Goal: Information Seeking & Learning: Check status

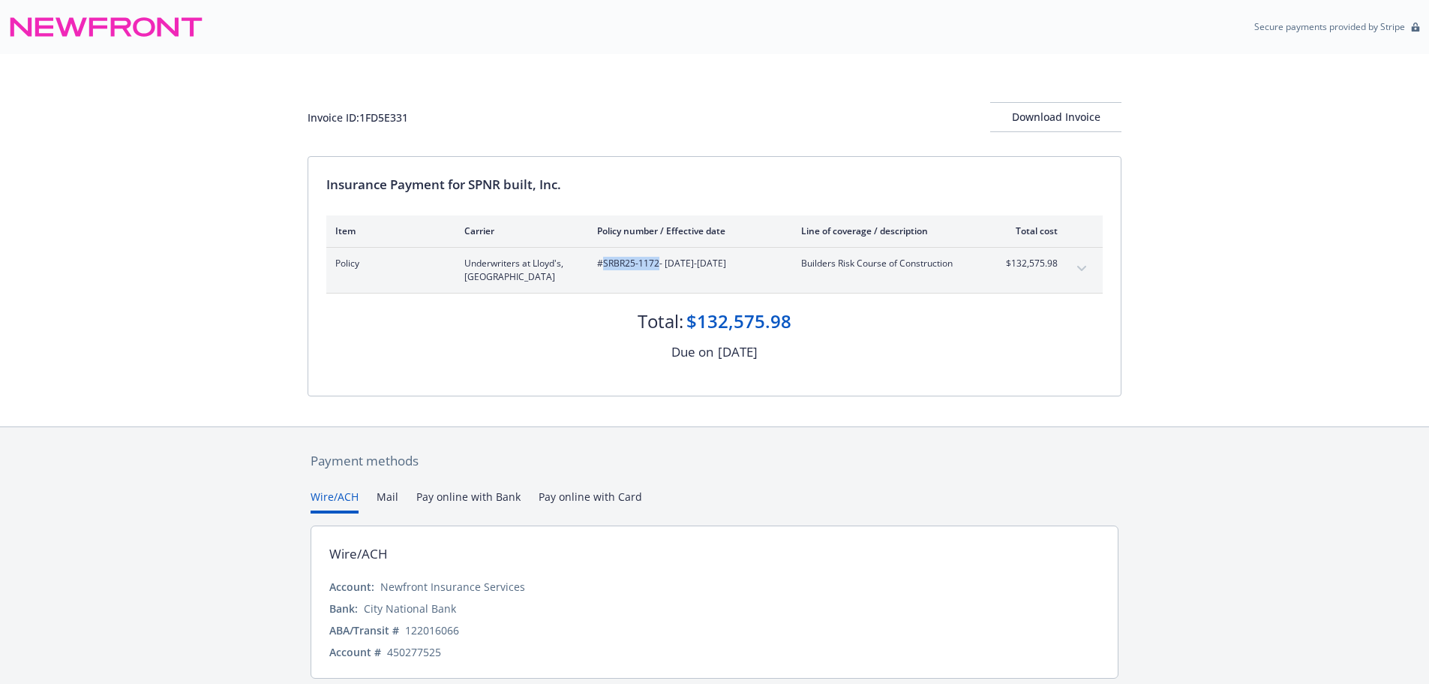
drag, startPoint x: 658, startPoint y: 267, endPoint x: 603, endPoint y: 269, distance: 54.8
click at [603, 269] on span "#SRBR25-1172 - 09/29/2025-03/29/2028" at bounding box center [687, 264] width 180 height 14
copy span "SRBR25-1172"
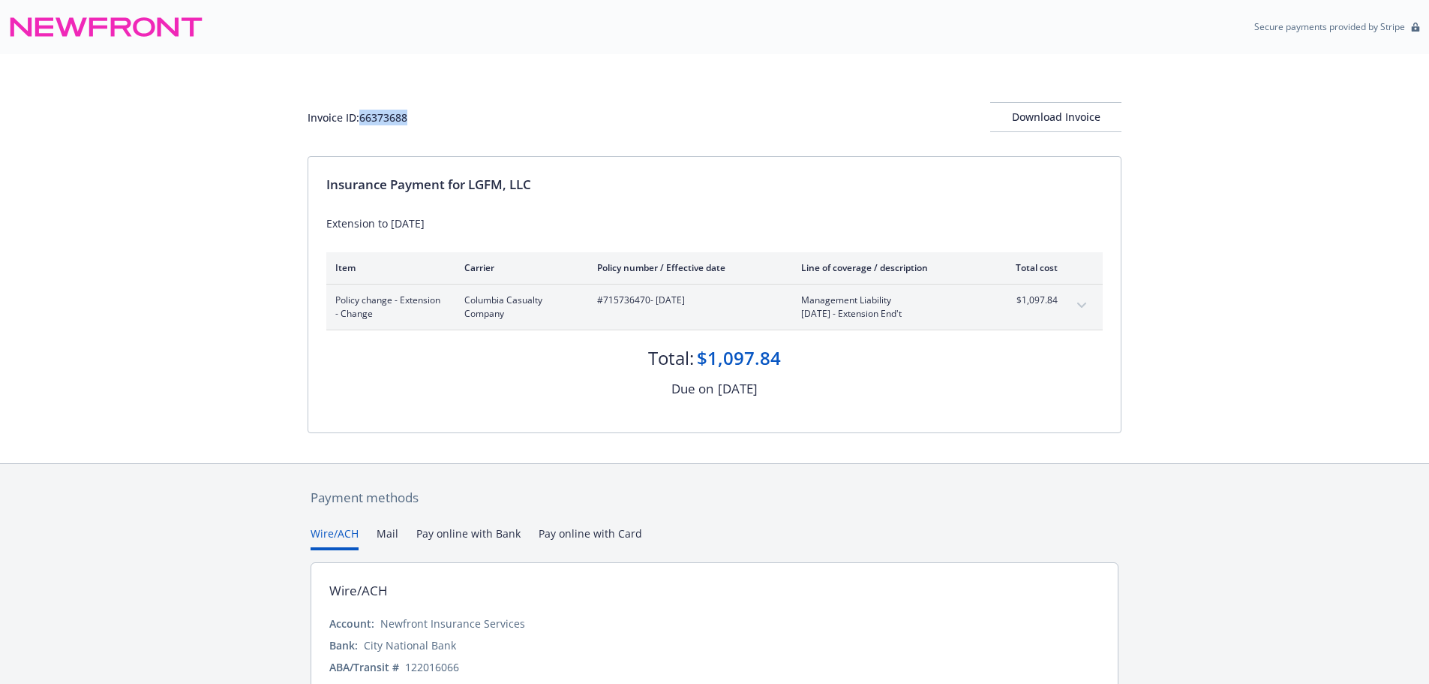
drag, startPoint x: 425, startPoint y: 132, endPoint x: 363, endPoint y: 129, distance: 62.4
click at [363, 129] on div "Invoice ID: 66373688 Download Invoice" at bounding box center [715, 117] width 814 height 30
copy div "66373688"
drag, startPoint x: 648, startPoint y: 303, endPoint x: 604, endPoint y: 306, distance: 44.4
click at [604, 306] on span "#715736470 - 06/06/2025" at bounding box center [687, 300] width 180 height 14
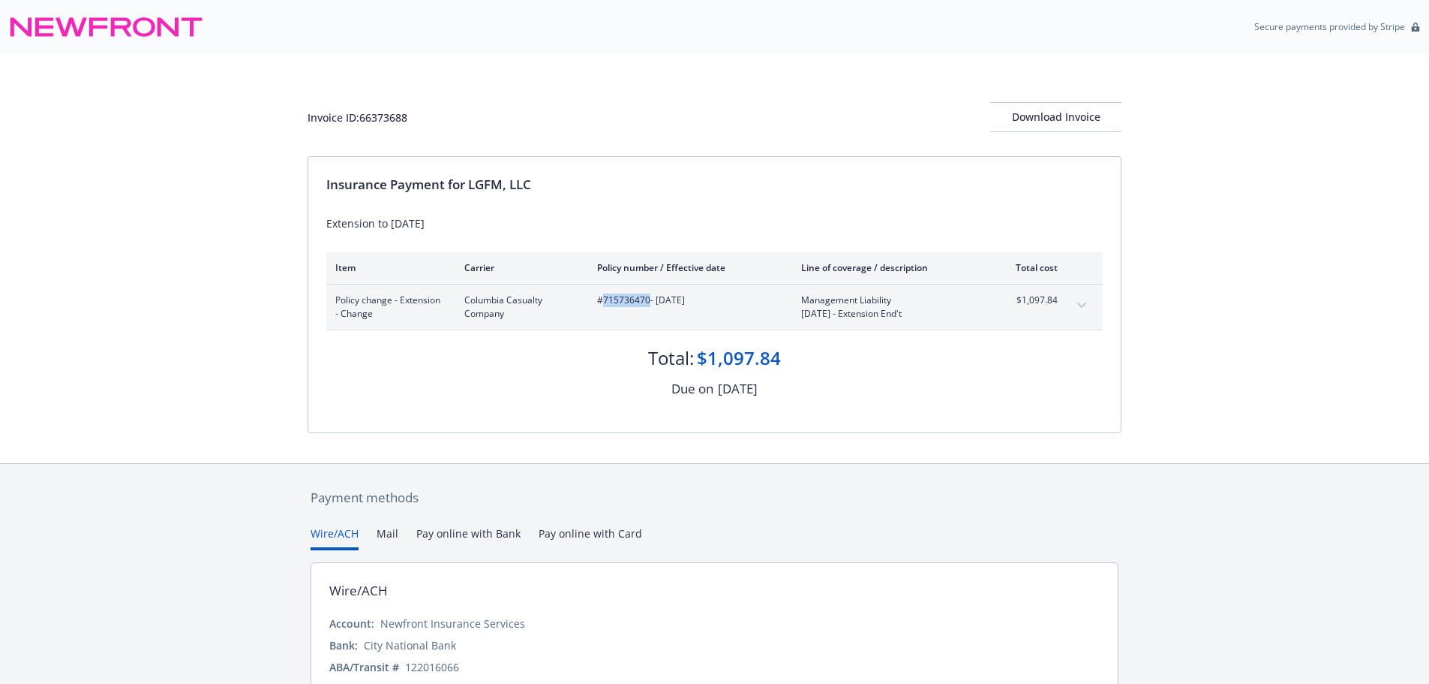
copy span "715736470"
drag, startPoint x: 1060, startPoint y: 308, endPoint x: 1009, endPoint y: 308, distance: 51.0
click at [1009, 308] on div "Policy change - Extension - Change Columbia Casualty Company #715736470 - 06/06…" at bounding box center [714, 306] width 777 height 45
copy span "$1,097.84"
drag, startPoint x: 532, startPoint y: 194, endPoint x: 471, endPoint y: 194, distance: 60.8
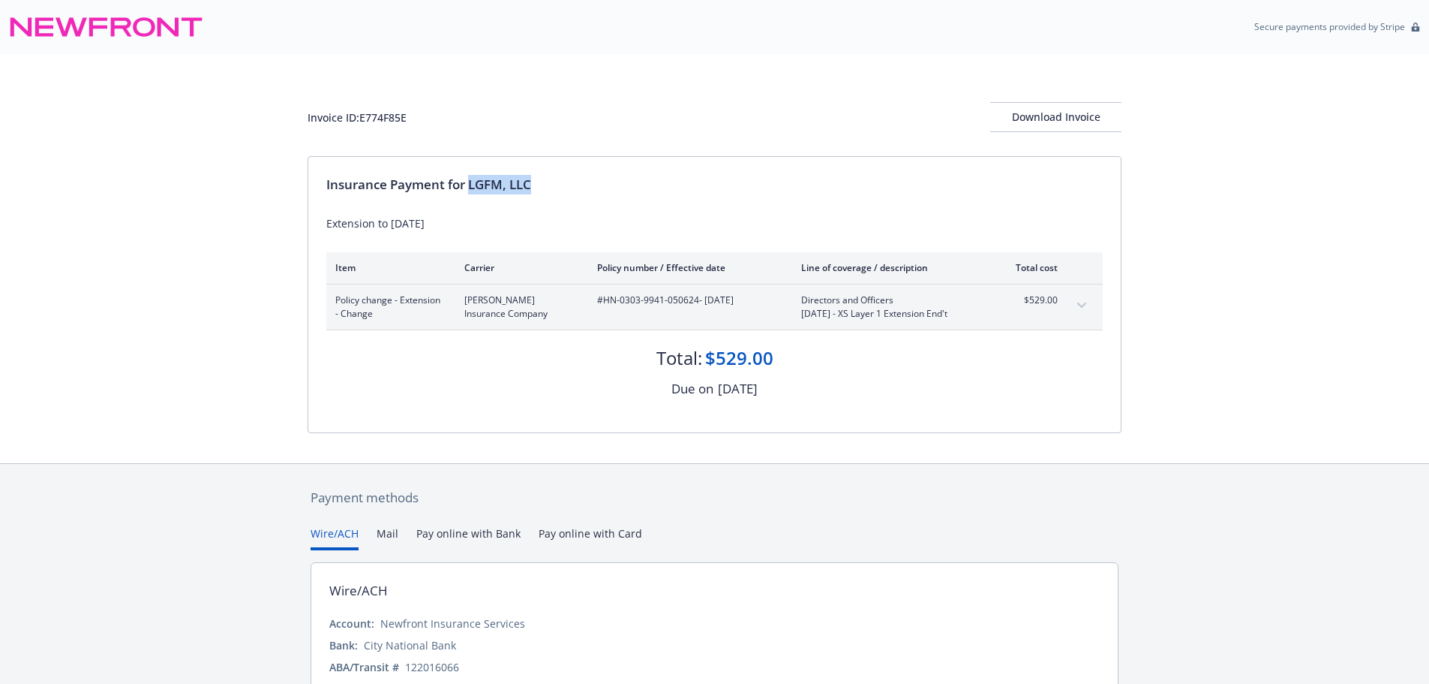
click at [471, 194] on div "Insurance Payment for LGFM, LLC" at bounding box center [714, 185] width 777 height 20
copy div "LGFM, LLC"
drag, startPoint x: 418, startPoint y: 113, endPoint x: 363, endPoint y: 118, distance: 55.0
click at [363, 118] on div "Invoice ID: E774F85E Download Invoice" at bounding box center [715, 117] width 814 height 30
copy div "E774F85E"
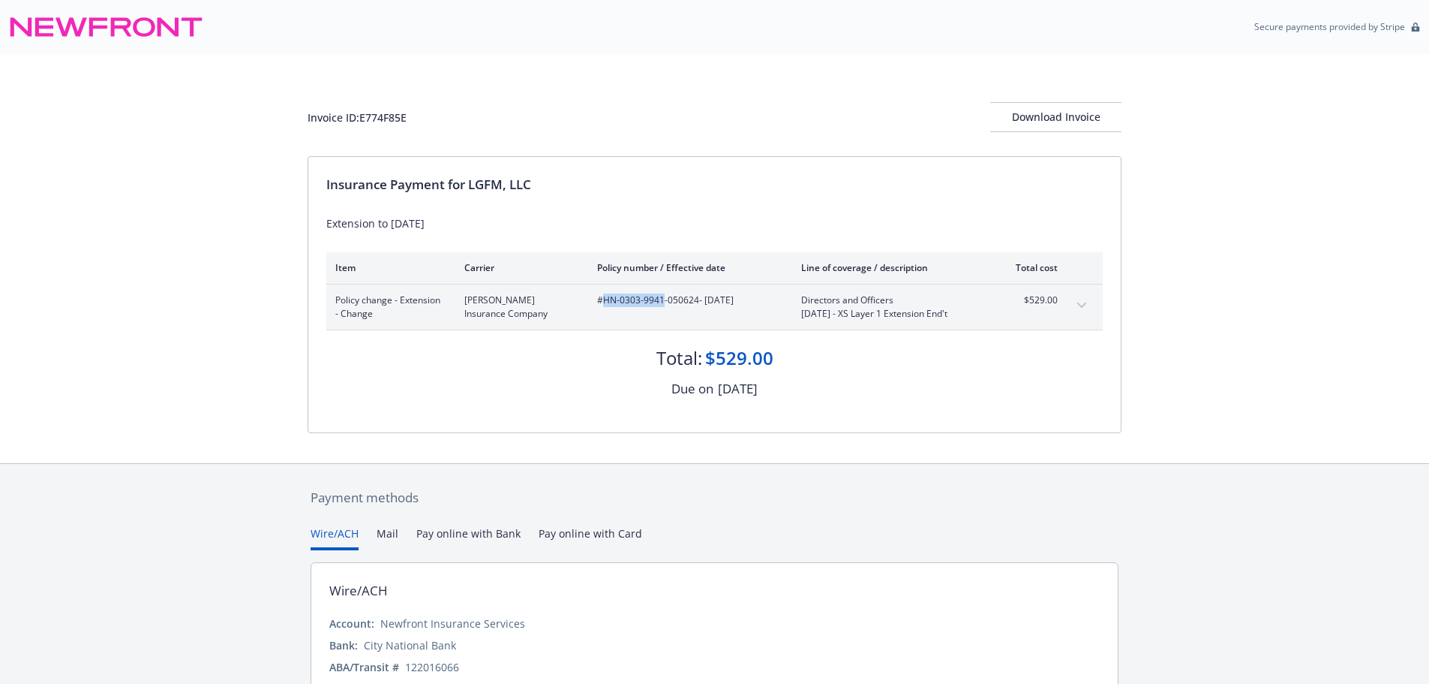
drag, startPoint x: 664, startPoint y: 301, endPoint x: 603, endPoint y: 301, distance: 61.5
click at [603, 301] on span "#HN-0303-9941-050624 - 06/06/2025" at bounding box center [687, 300] width 180 height 14
copy span "HN-0303-9941"
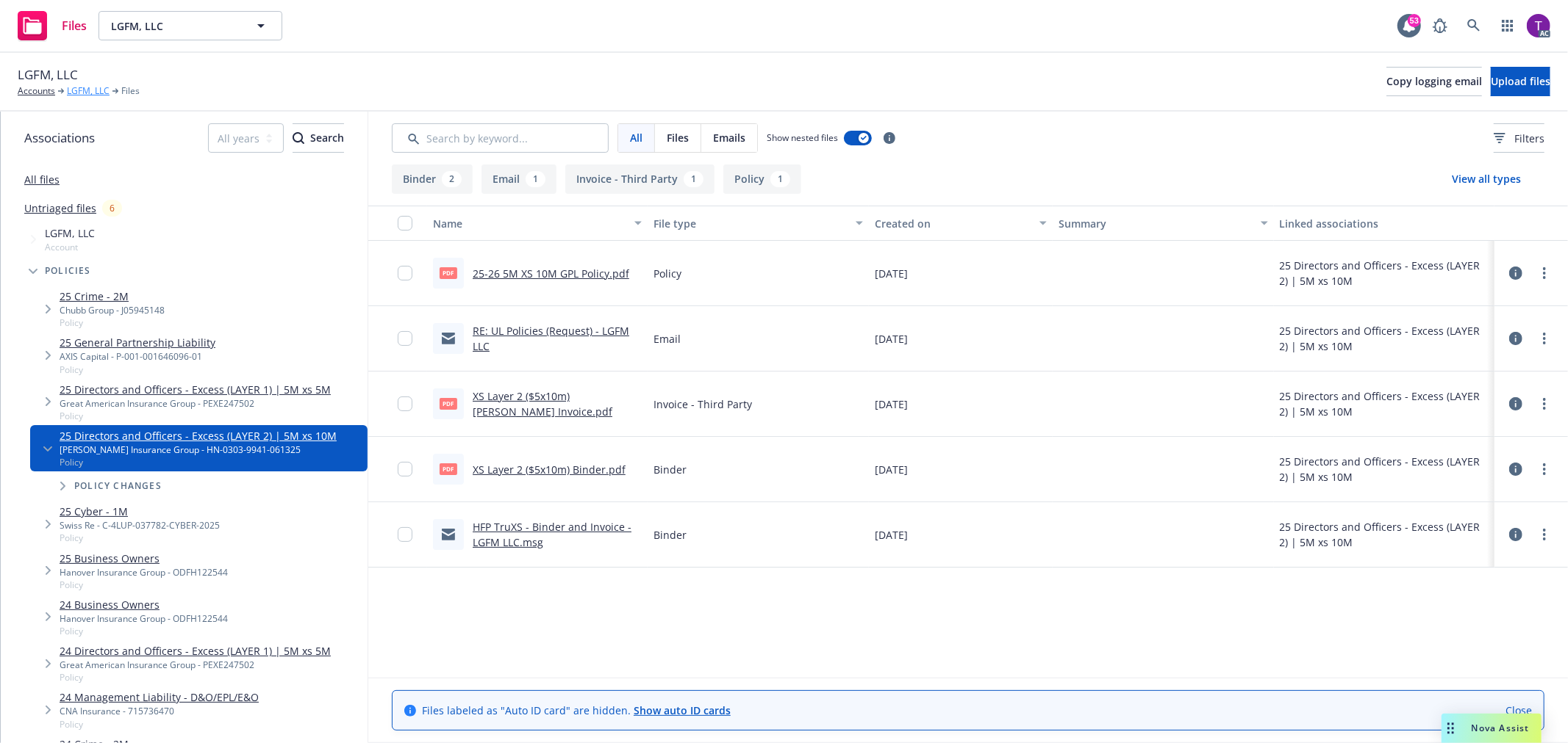
click at [78, 93] on link "LGFM, LLC" at bounding box center [88, 91] width 43 height 14
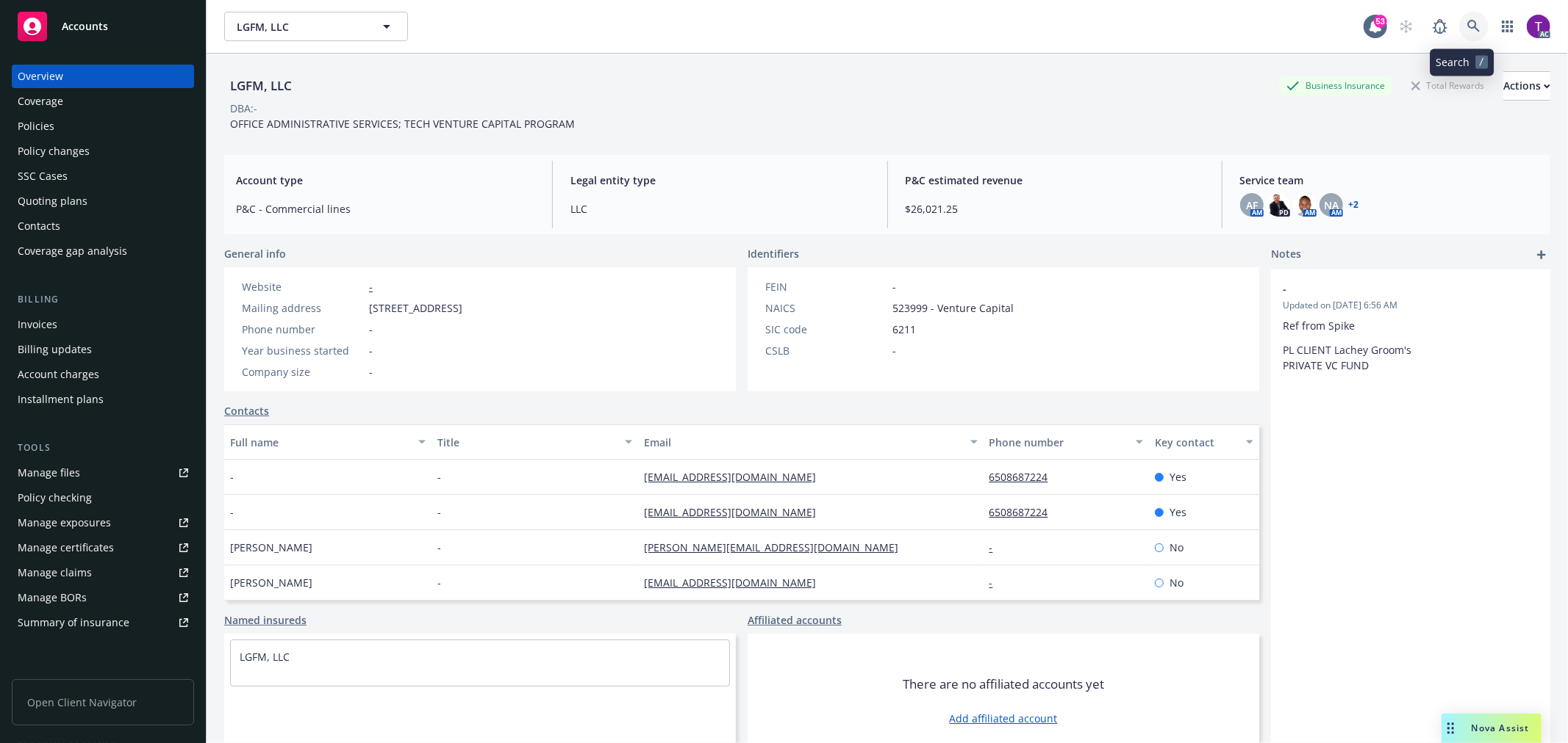
click at [1467, 26] on icon at bounding box center [1473, 25] width 13 height 13
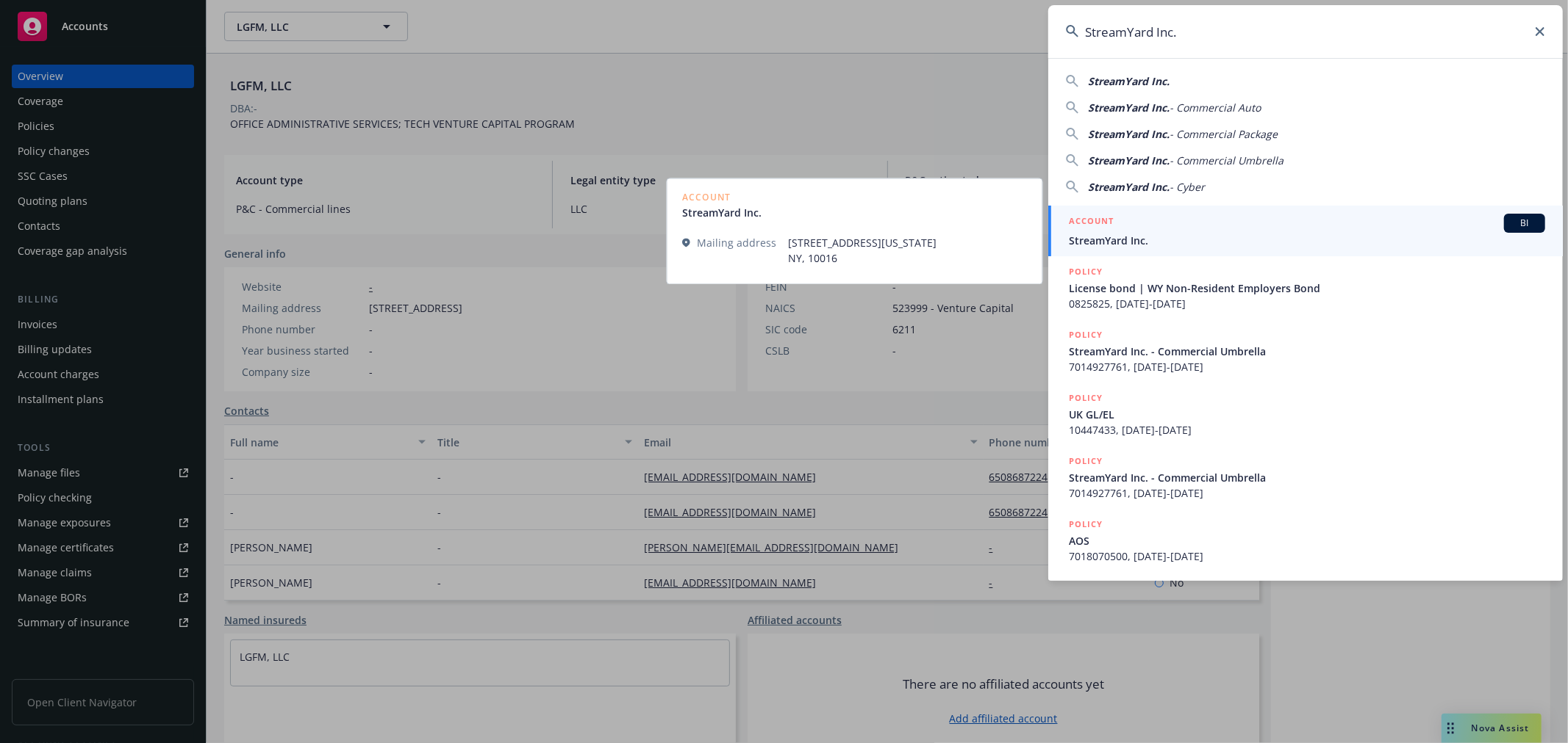
type input "StreamYard Inc."
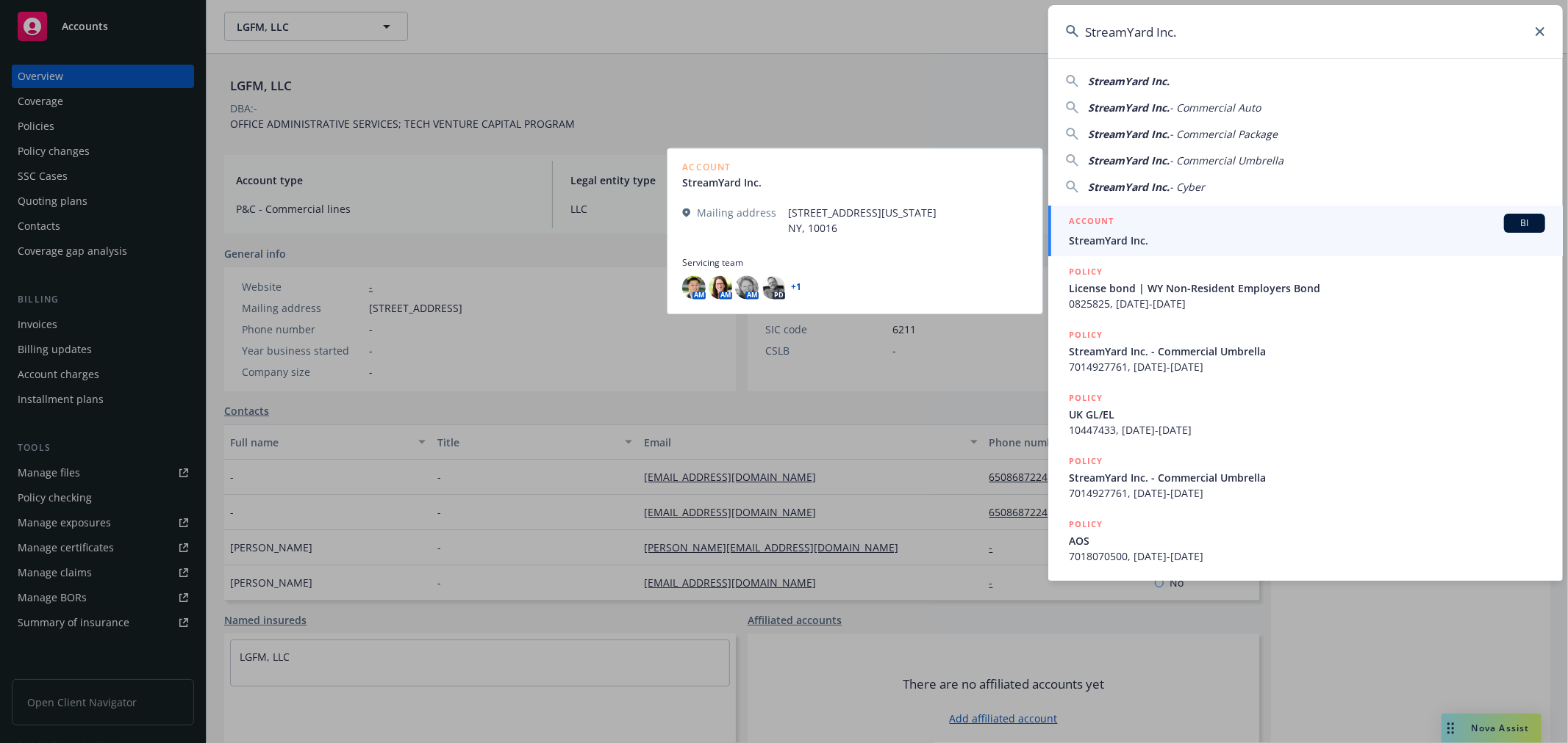
click at [1101, 237] on span "StreamYard Inc." at bounding box center [1307, 241] width 476 height 16
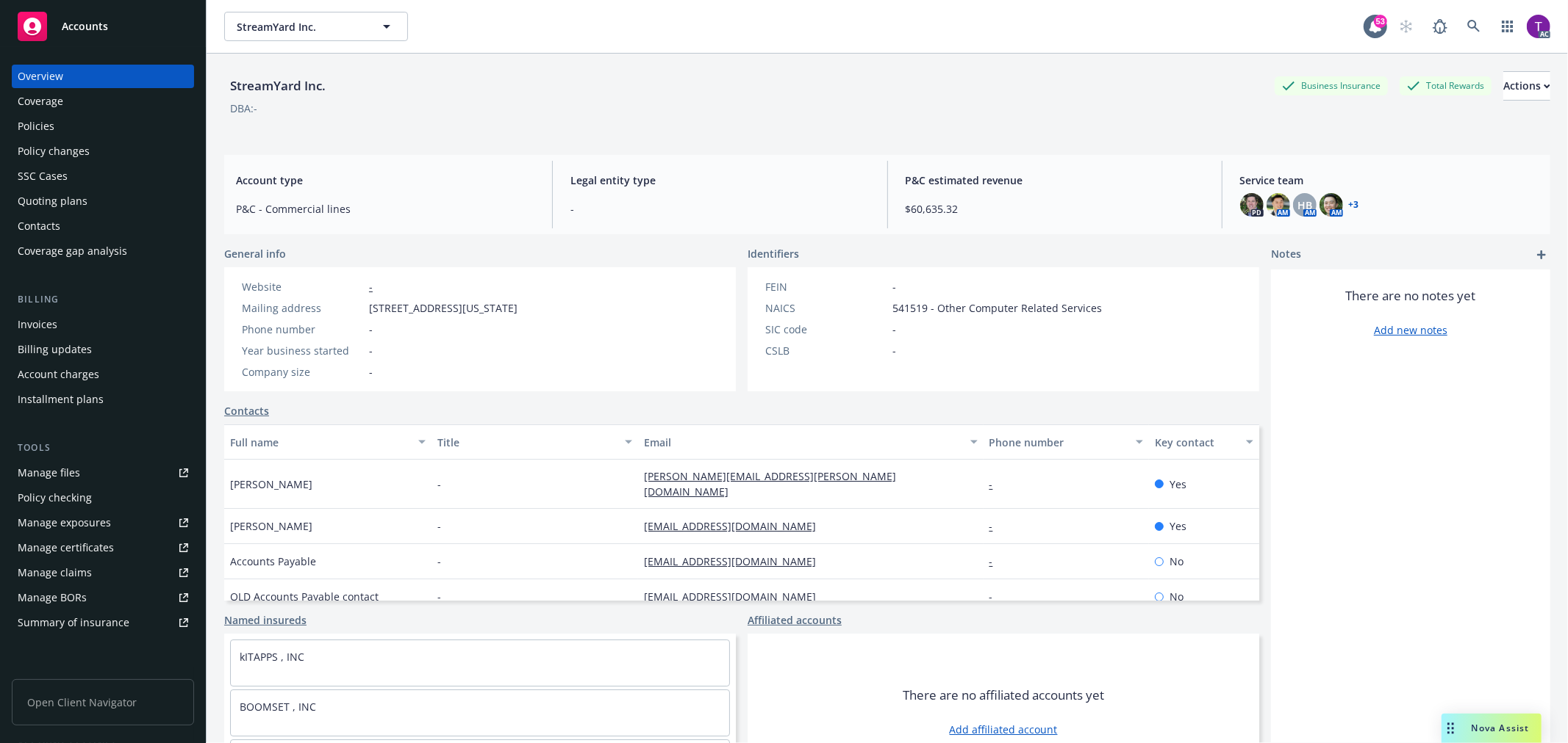
click at [70, 318] on div "Invoices" at bounding box center [103, 325] width 170 height 23
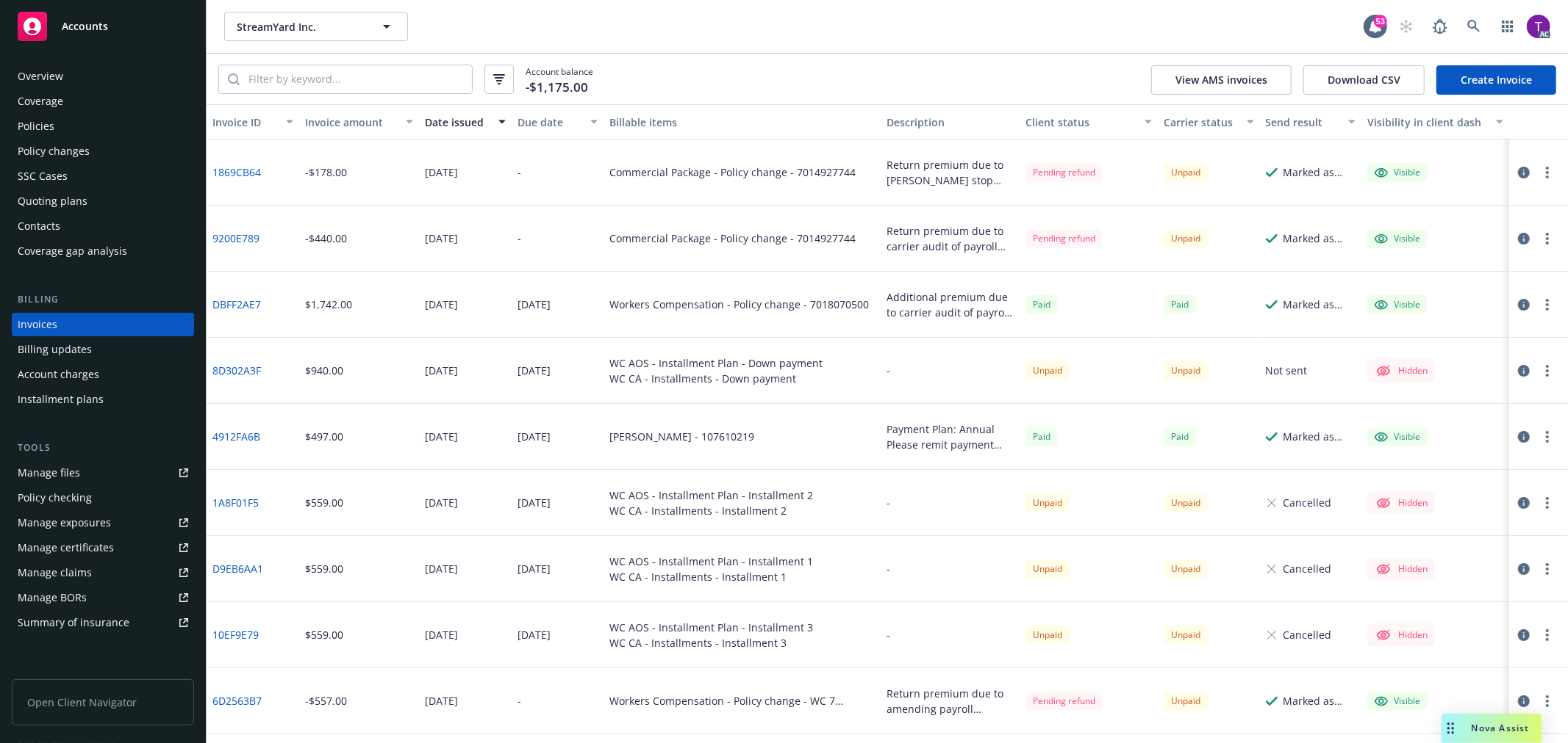
click at [861, 81] on div "Account balance -$1,175.00 View AMS invoices Download CSV Create Invoice" at bounding box center [887, 79] width 1361 height 51
click at [438, 91] on input "search" at bounding box center [356, 79] width 232 height 28
paste input "E2FD1407"
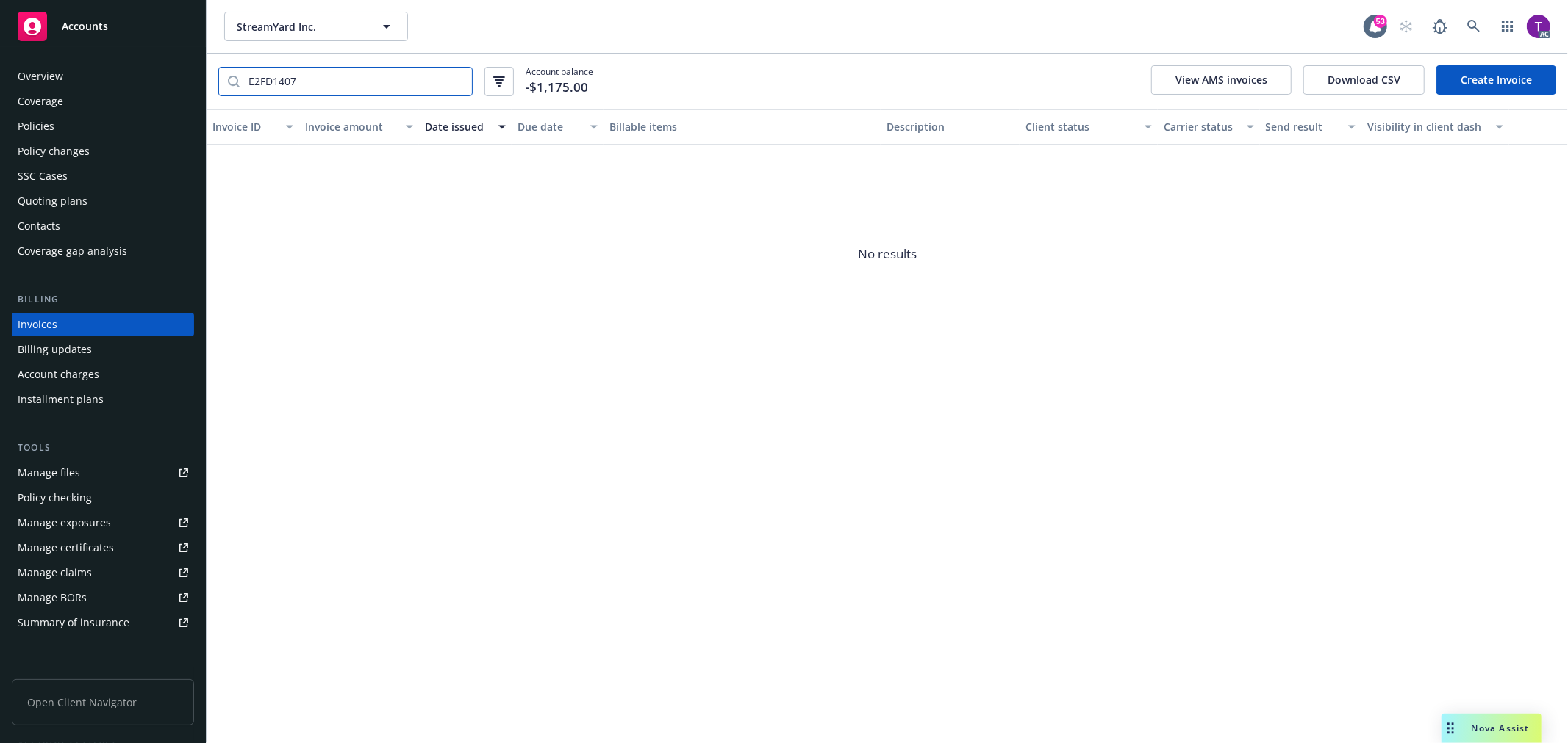
type input "E2FD1407"
click at [458, 81] on input "E2FD1407" at bounding box center [356, 81] width 232 height 28
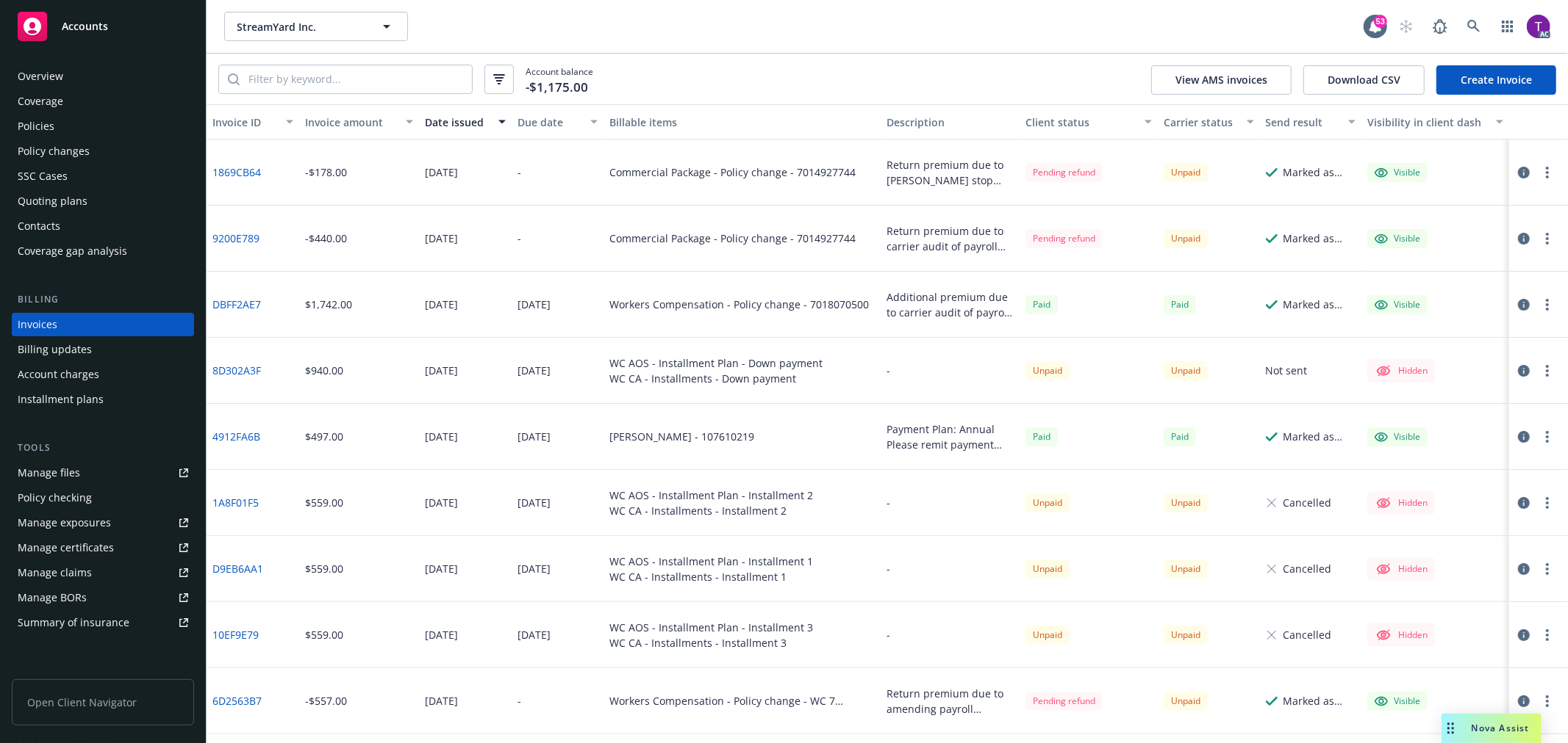
click at [21, 325] on div "Invoices" at bounding box center [37, 325] width 40 height 23
click at [343, 118] on div "Invoice amount" at bounding box center [351, 122] width 92 height 16
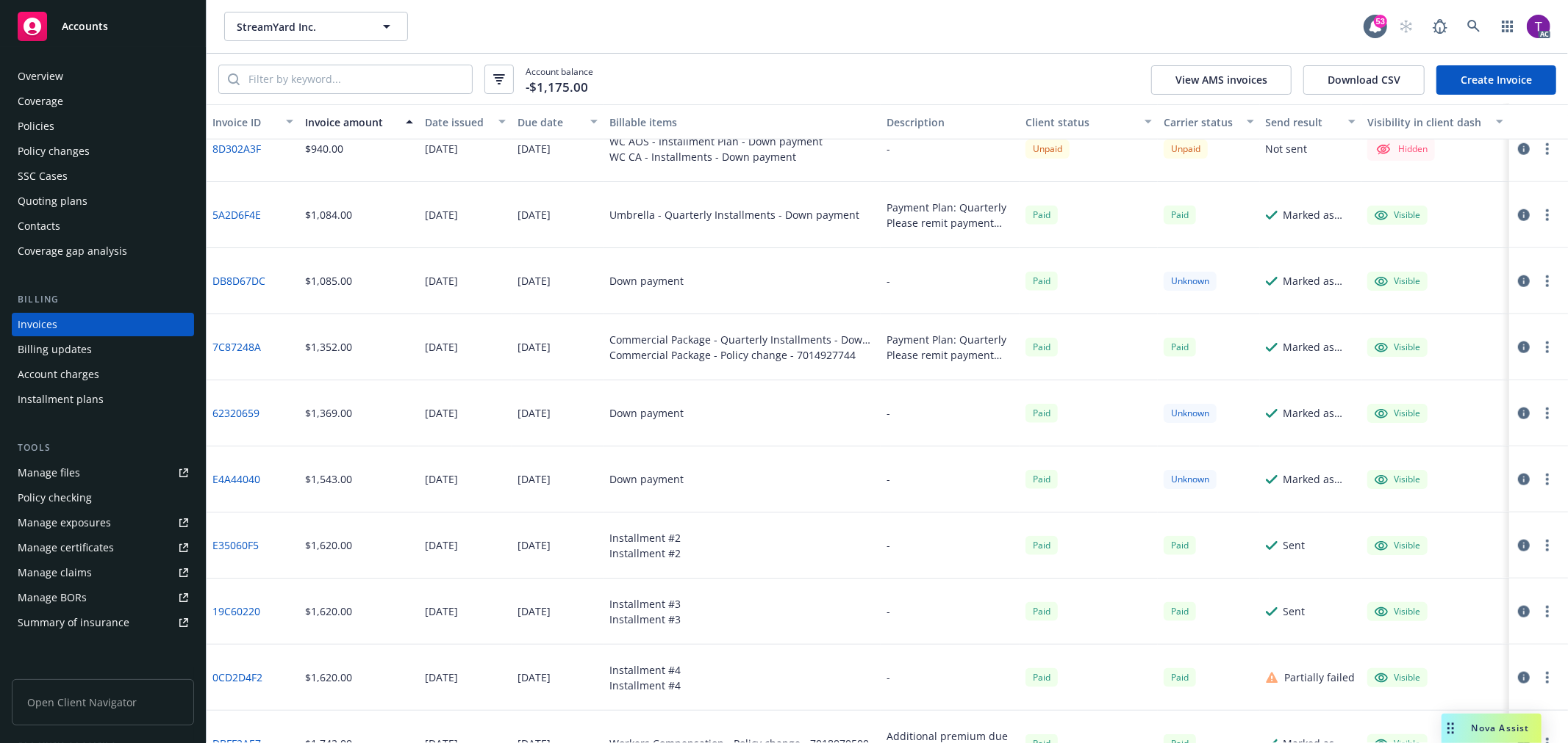
scroll to position [1250, 0]
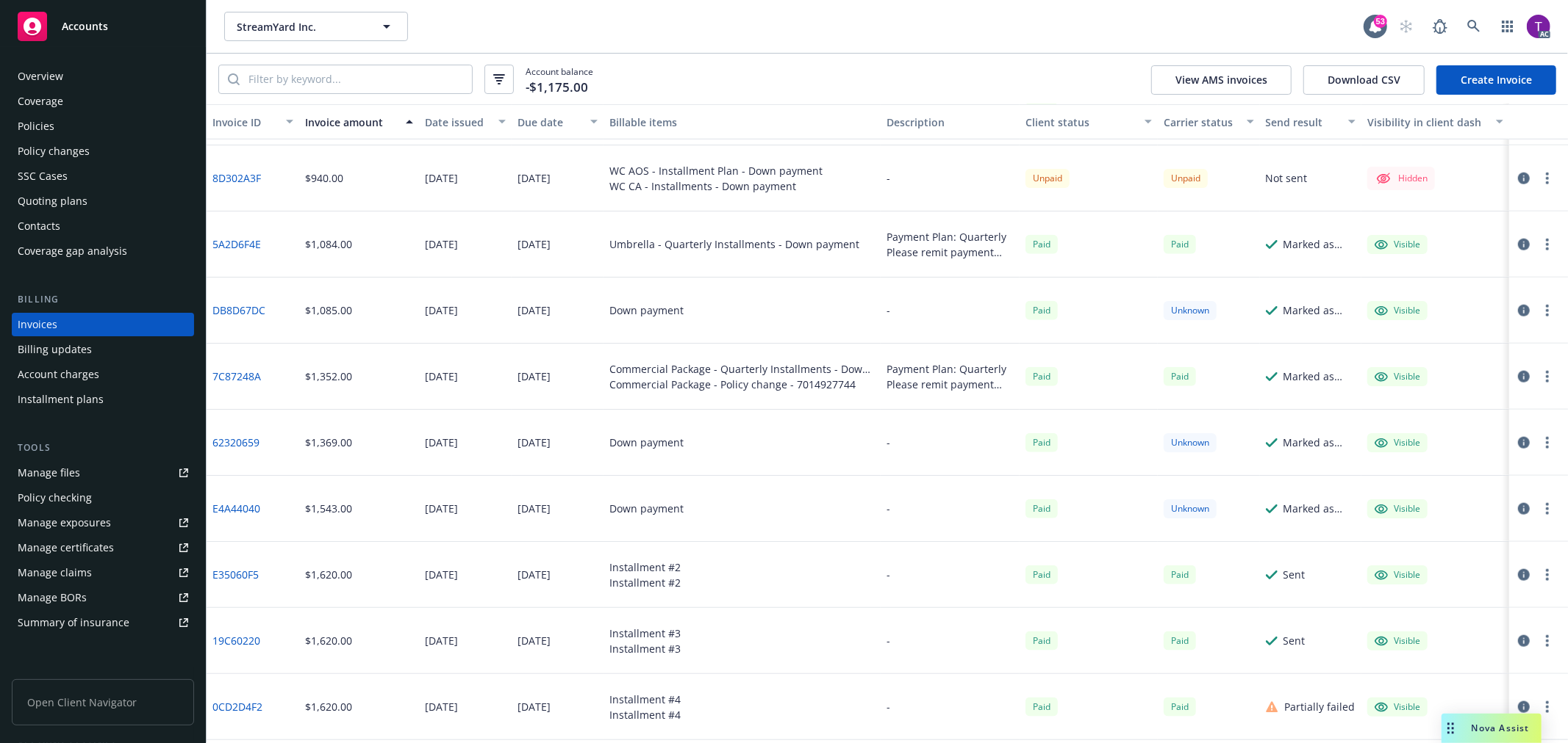
click at [1038, 115] on div "Client status" at bounding box center [1080, 122] width 111 height 16
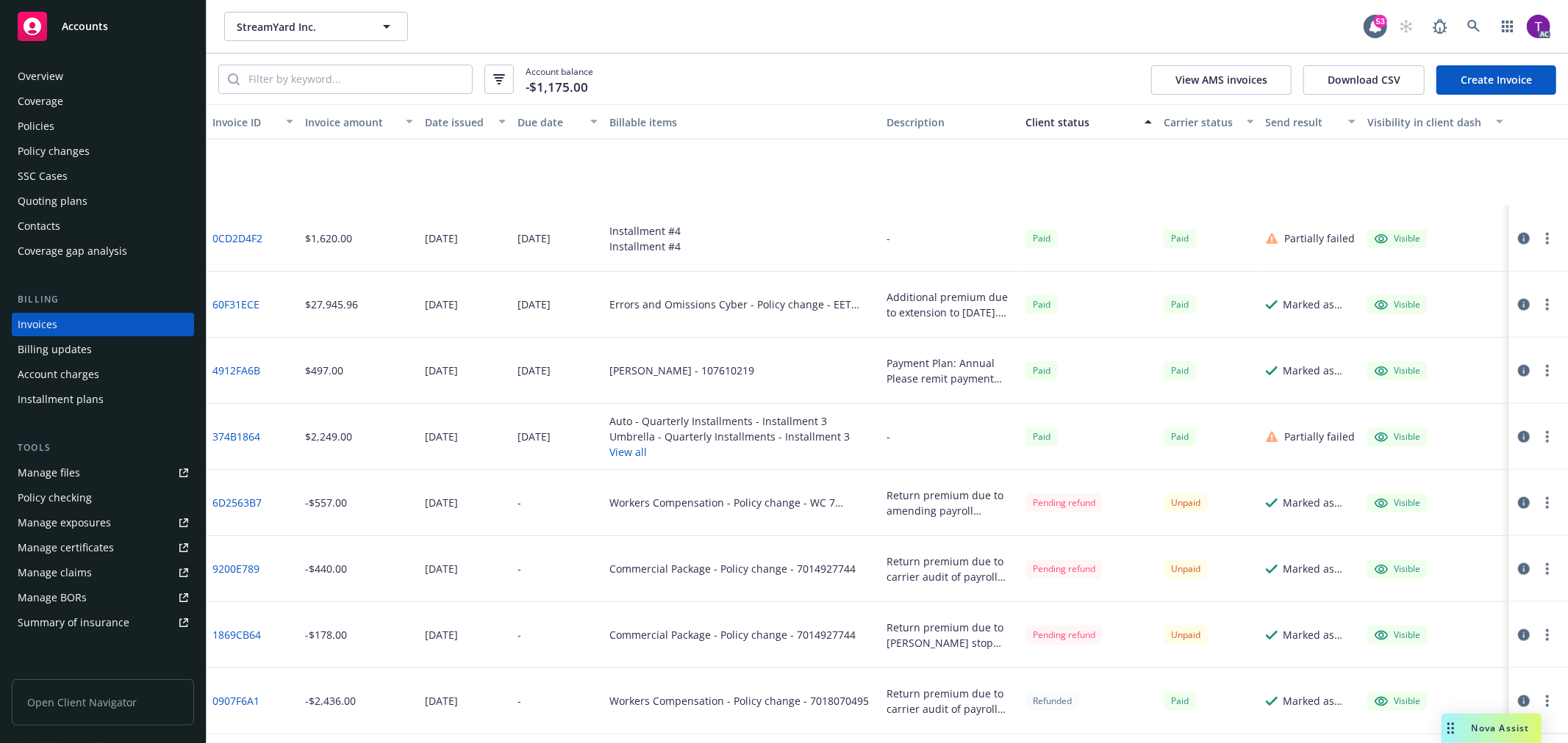
scroll to position [1776, 0]
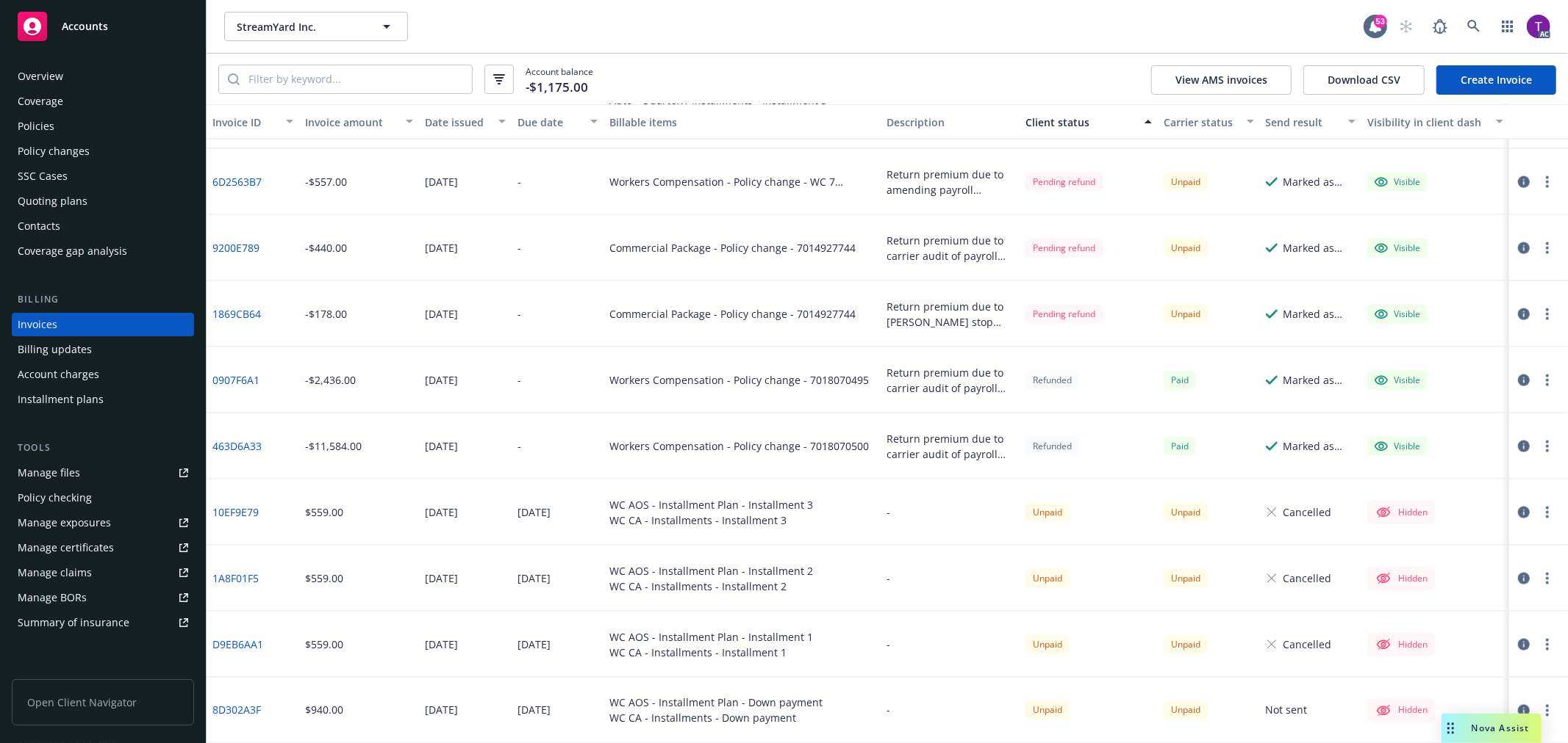
click at [235, 705] on link "8D302A3F" at bounding box center [237, 711] width 49 height 16
click at [58, 125] on div "Policies" at bounding box center [103, 126] width 170 height 23
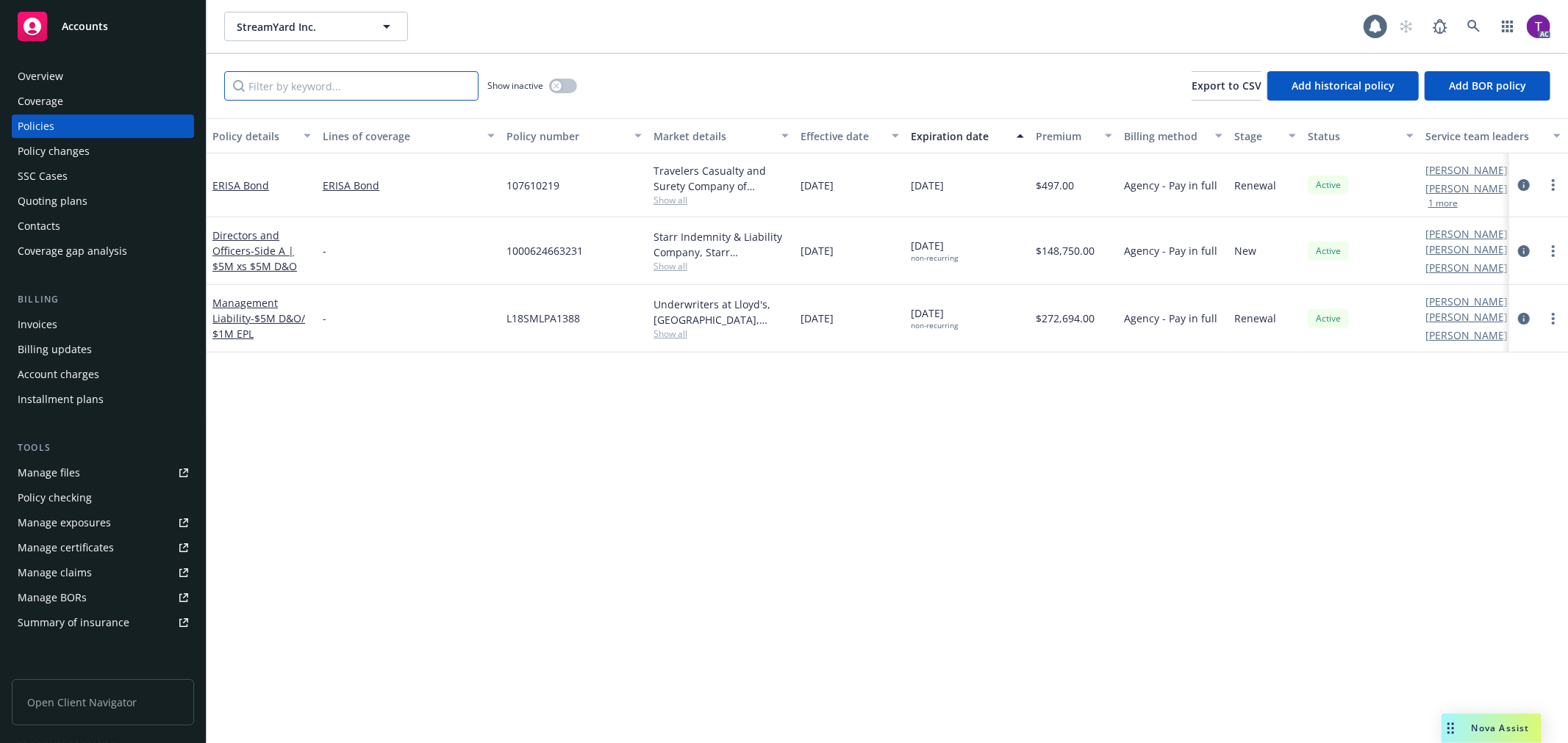
click at [284, 81] on input "Filter by keyword..." at bounding box center [352, 86] width 255 height 29
paste input "WC 7 18070495"
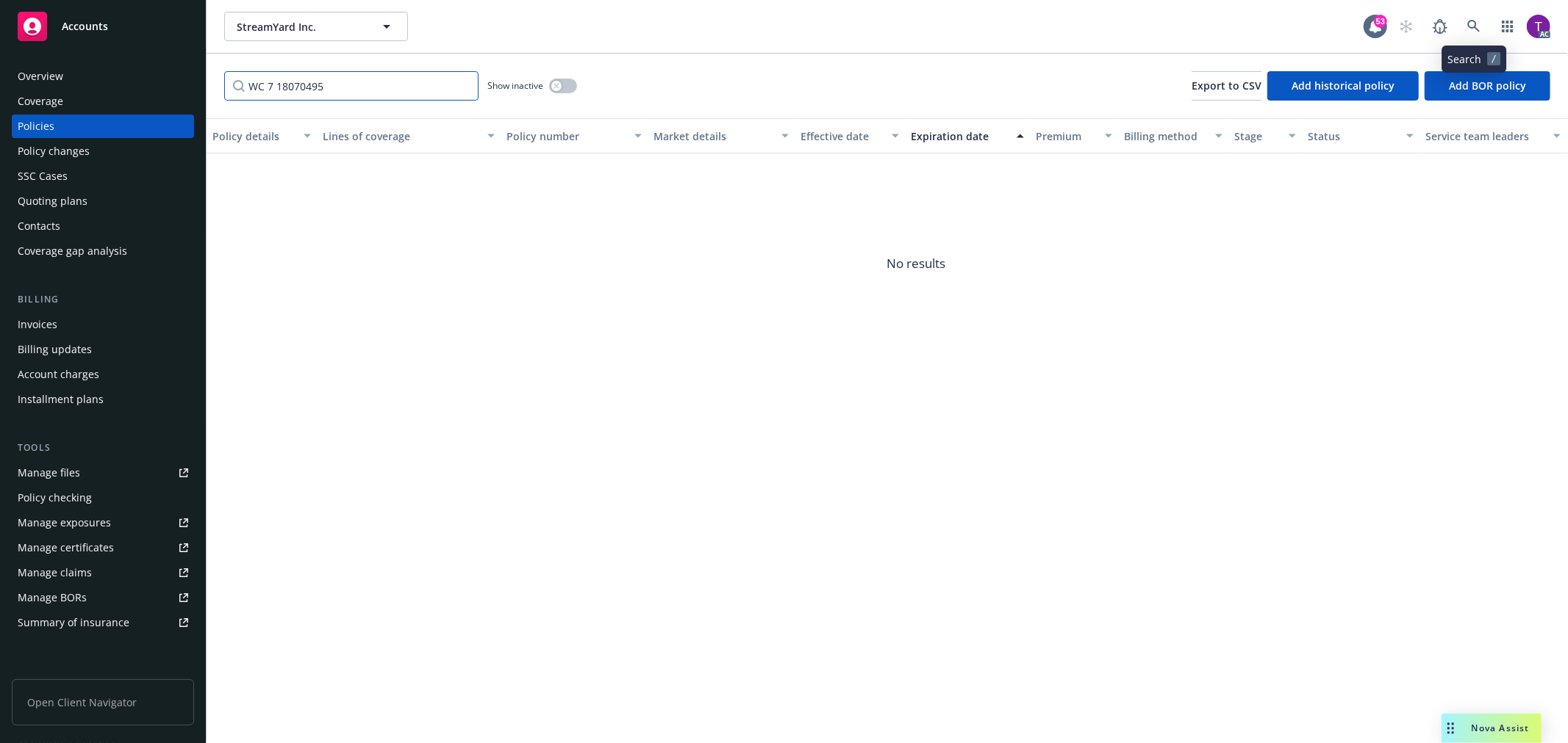
type input "WC 7 18070495"
click at [1468, 25] on icon at bounding box center [1473, 25] width 13 height 13
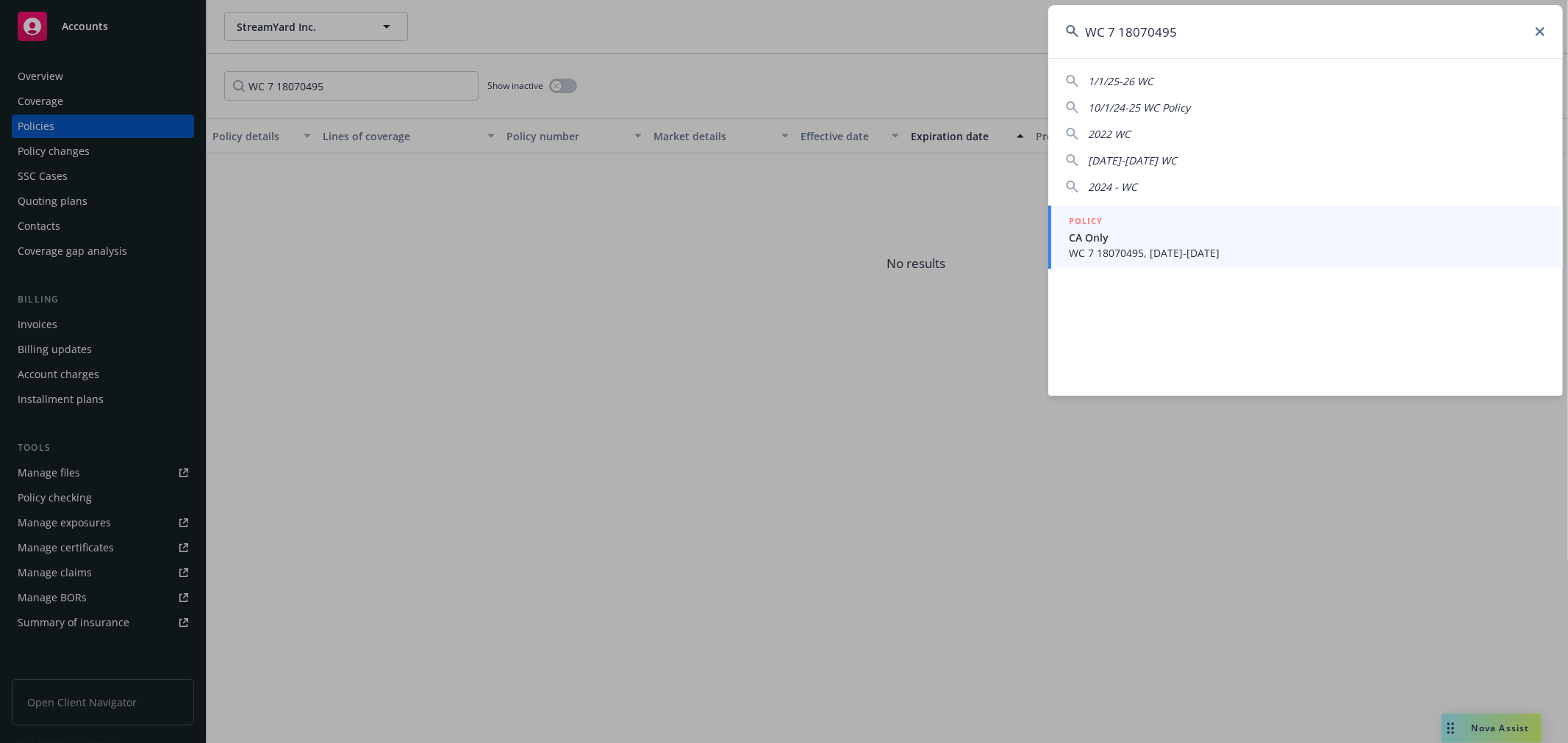
type input "WC 7 18070495"
click at [1206, 257] on span "WC 7 18070495, 01/01/2025-01/01/2026" at bounding box center [1307, 254] width 476 height 16
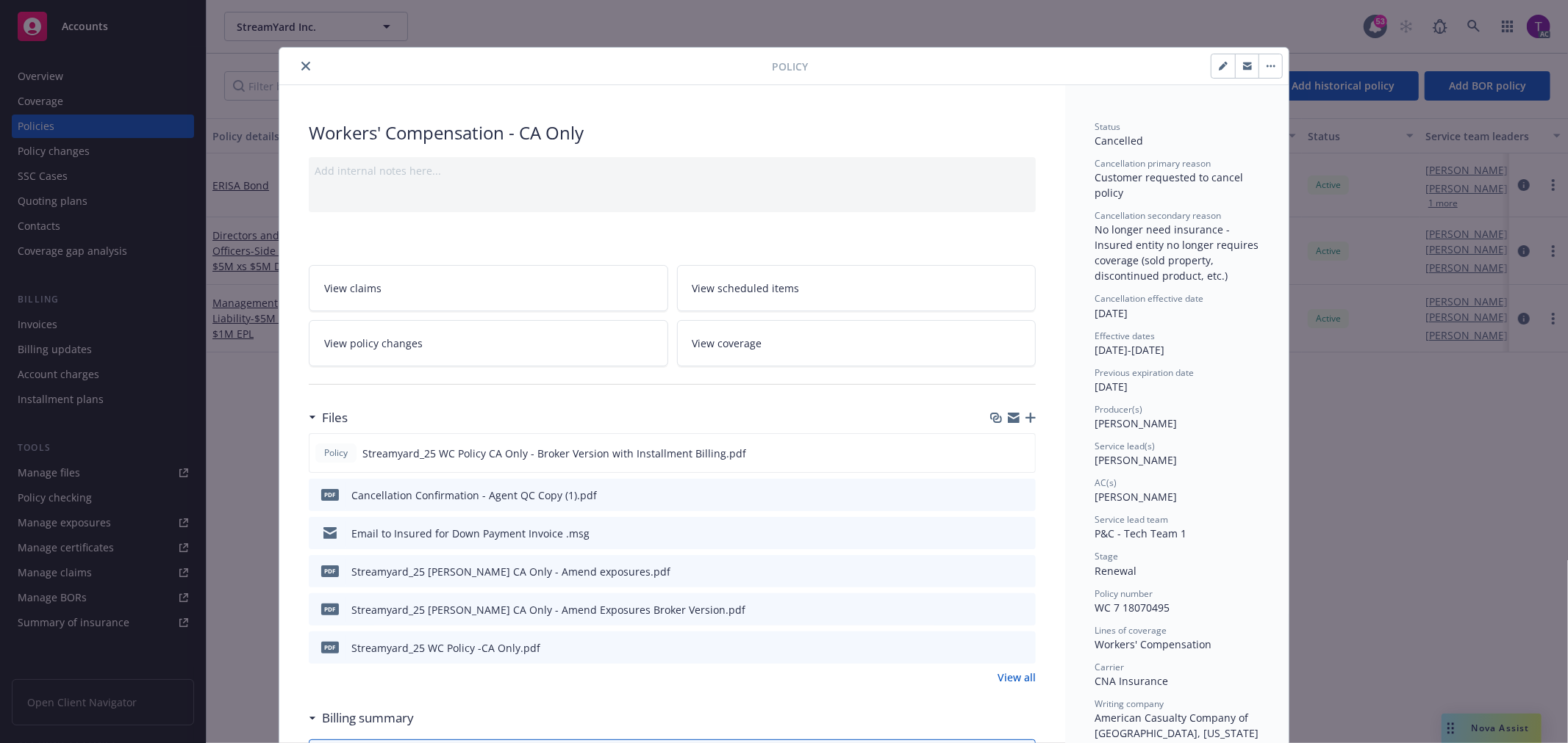
click at [299, 72] on button "close" at bounding box center [306, 67] width 18 height 18
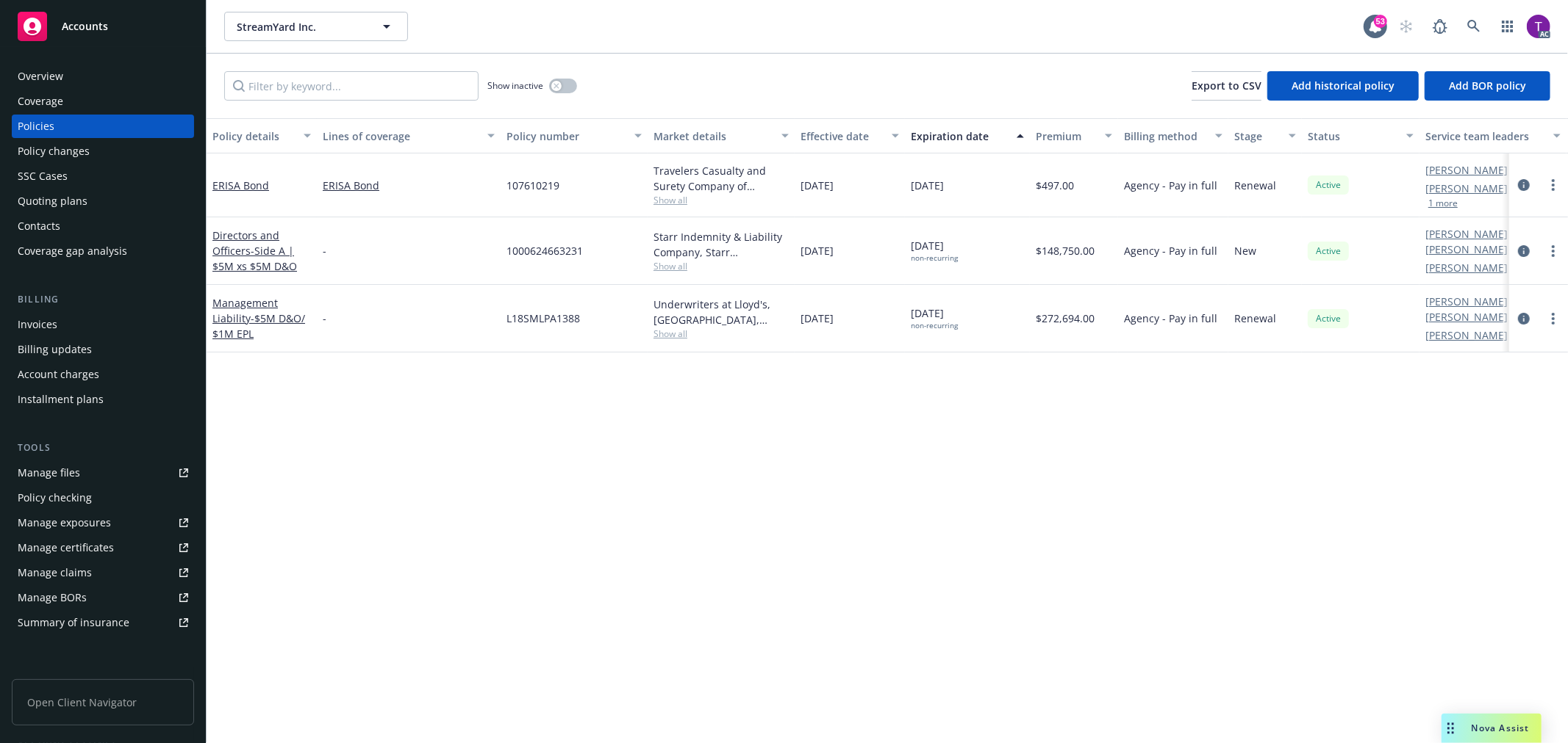
click at [70, 322] on div "Invoices" at bounding box center [103, 325] width 170 height 23
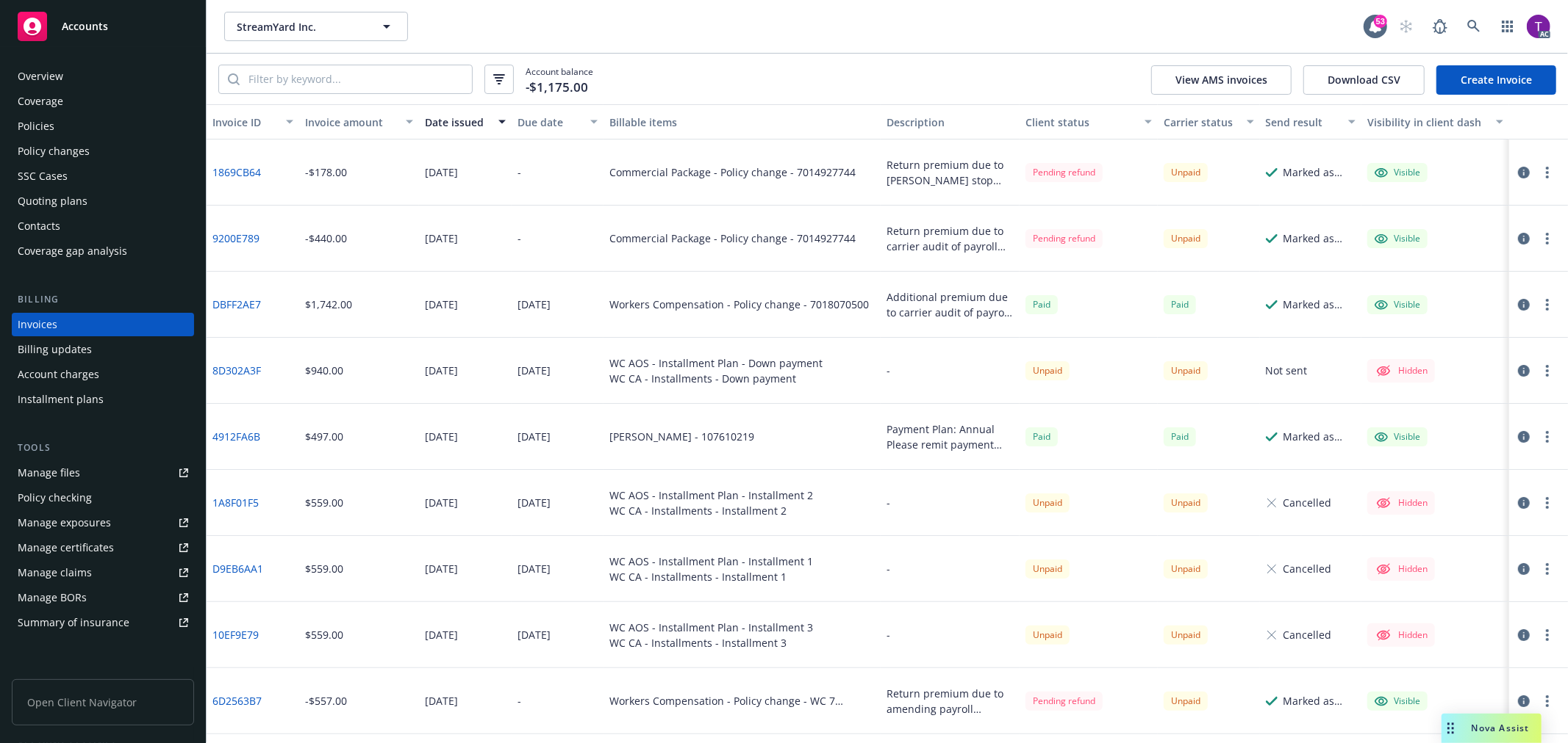
click at [491, 75] on button "button" at bounding box center [499, 79] width 29 height 29
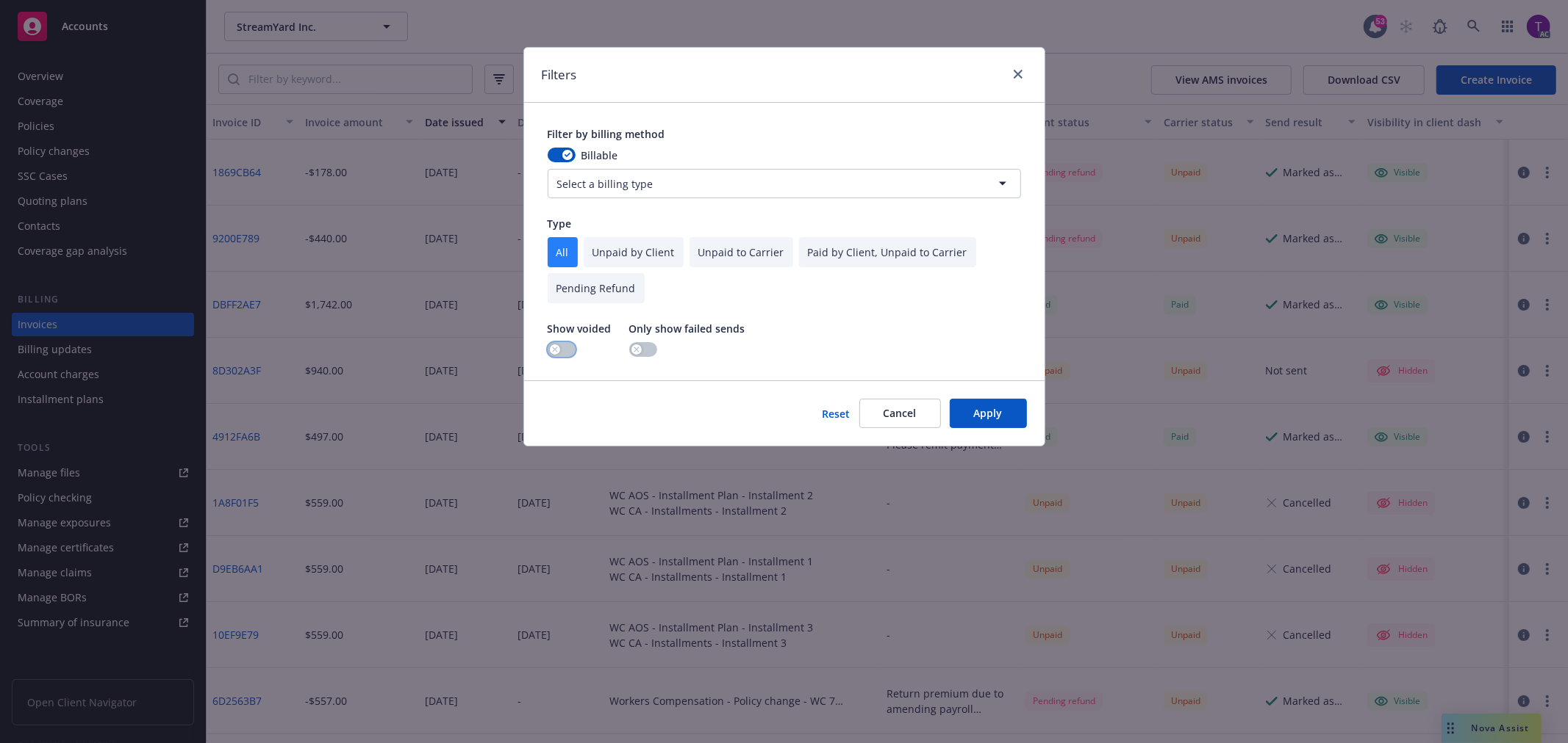
click at [567, 351] on button "button" at bounding box center [561, 349] width 28 height 15
click at [1006, 412] on button "Apply" at bounding box center [988, 413] width 77 height 29
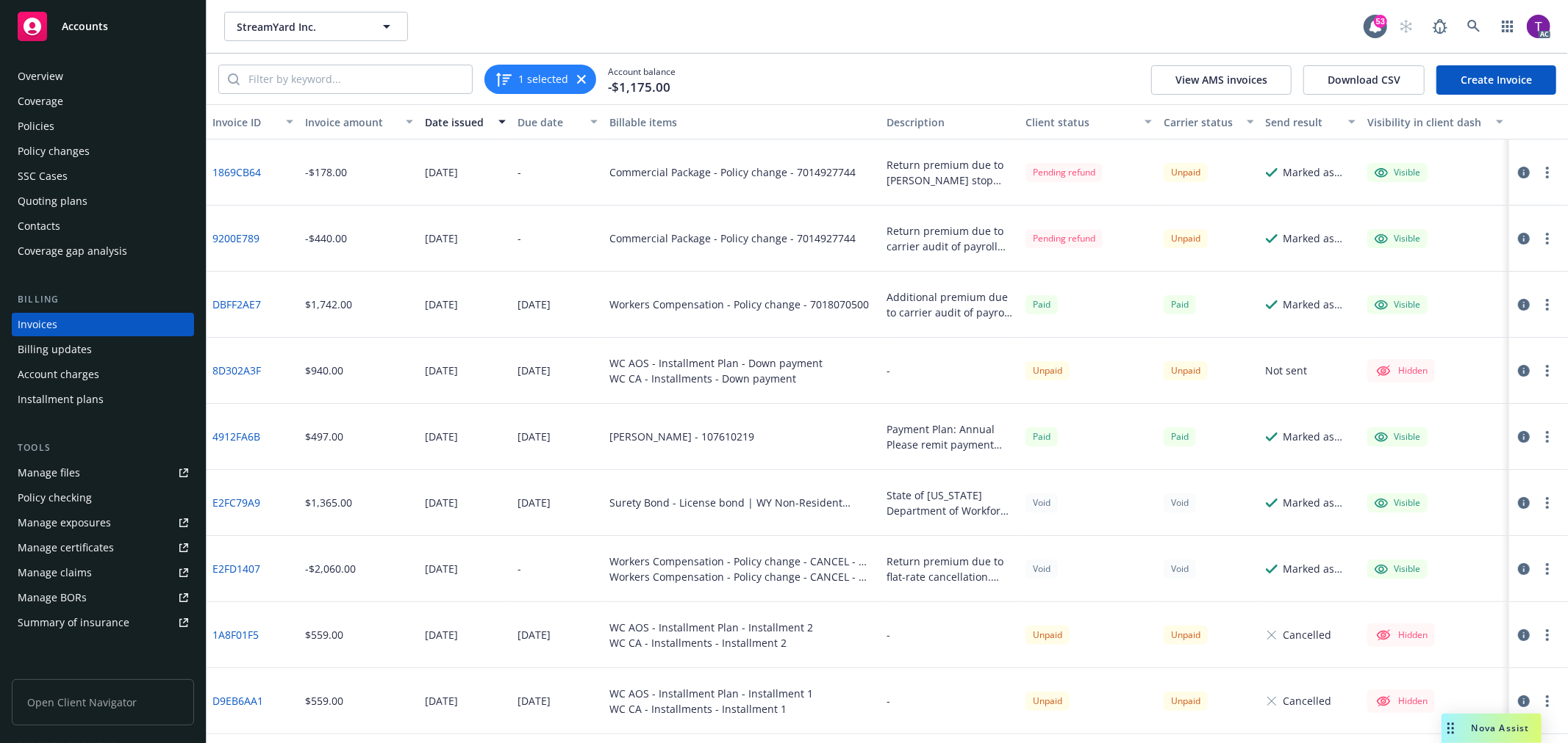
click at [225, 571] on link "E2FD1407" at bounding box center [236, 569] width 48 height 16
click at [1075, 121] on div "Client status" at bounding box center [1080, 122] width 111 height 16
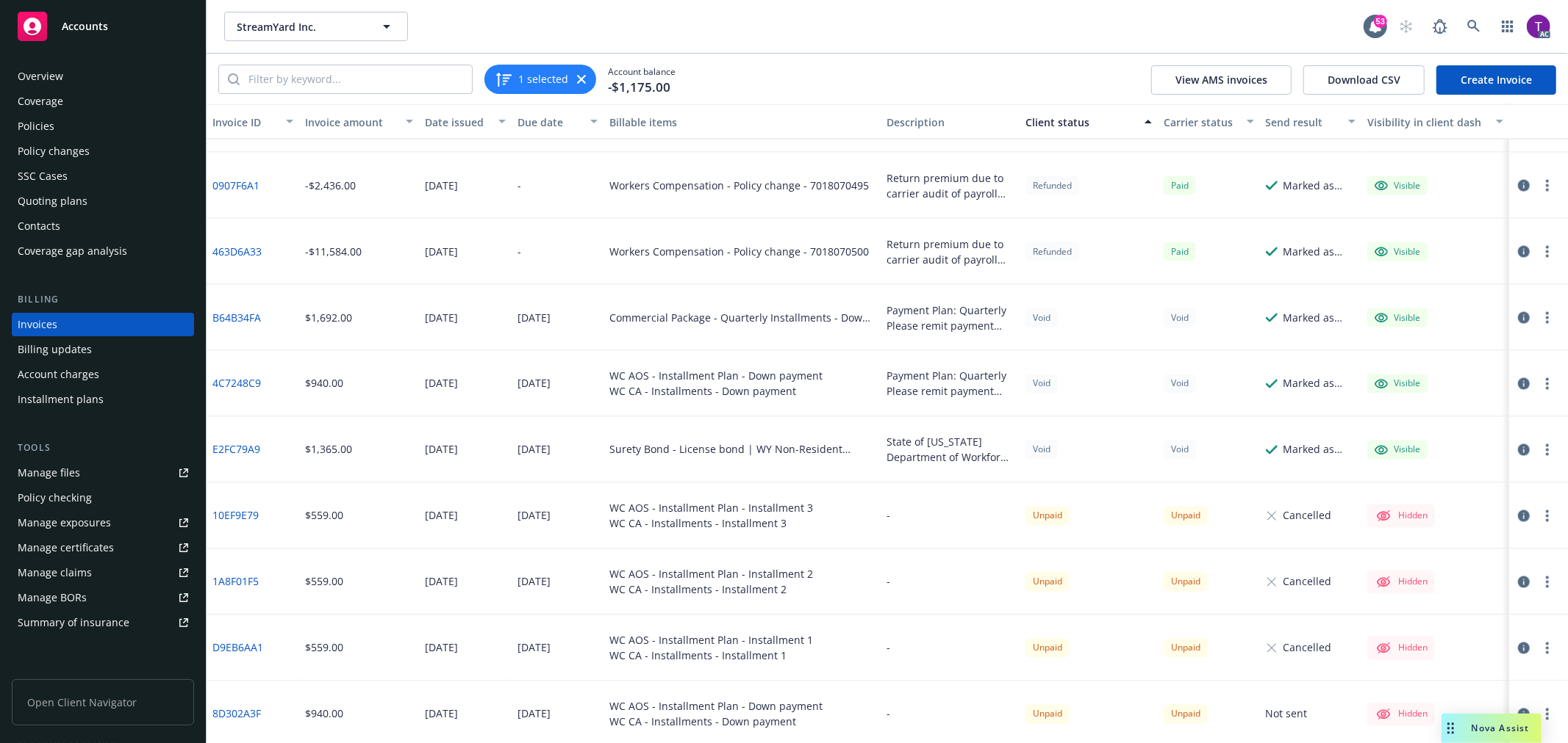
scroll to position [2106, 0]
click at [1468, 20] on icon at bounding box center [1474, 26] width 14 height 14
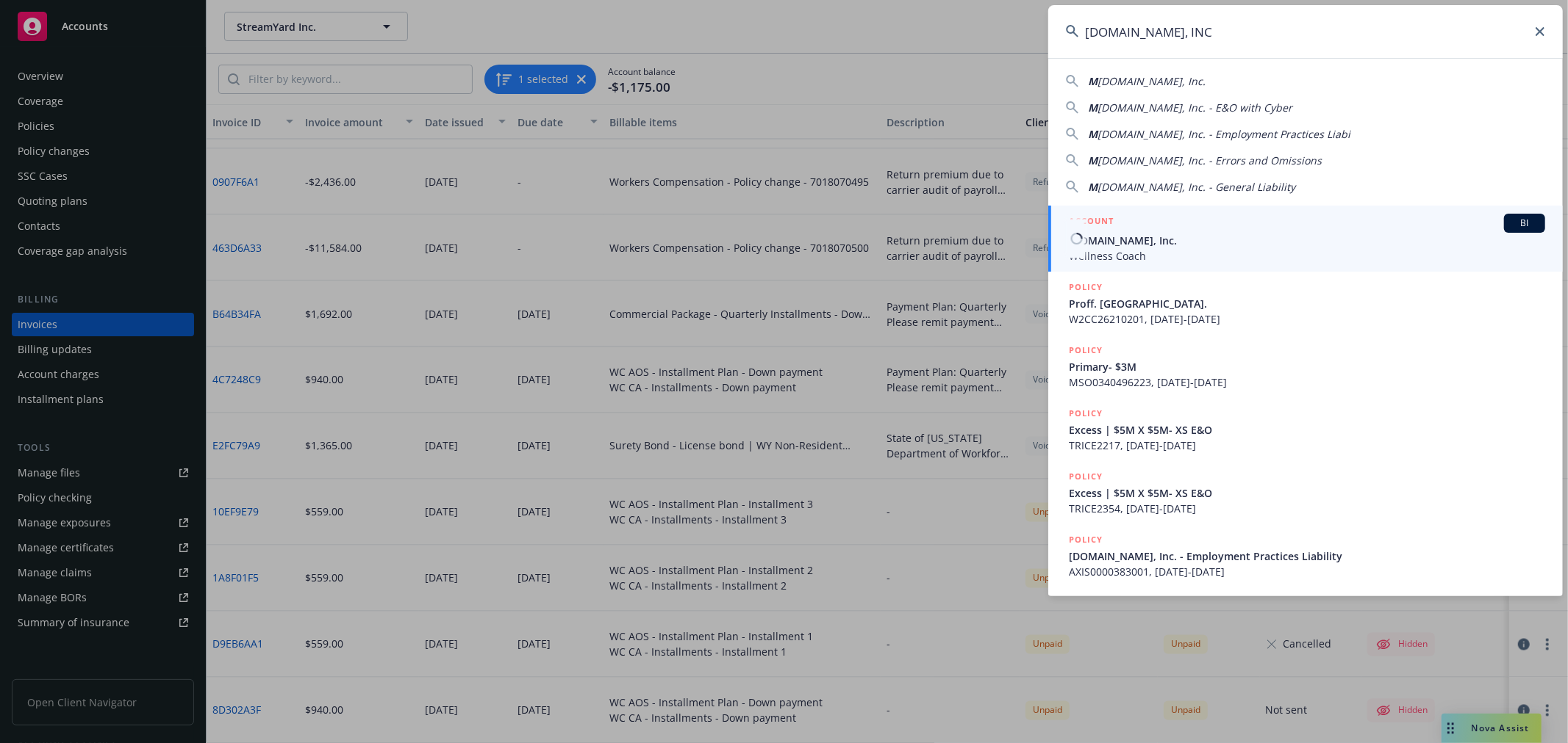
type input "MEDITATION.LIVE, INC"
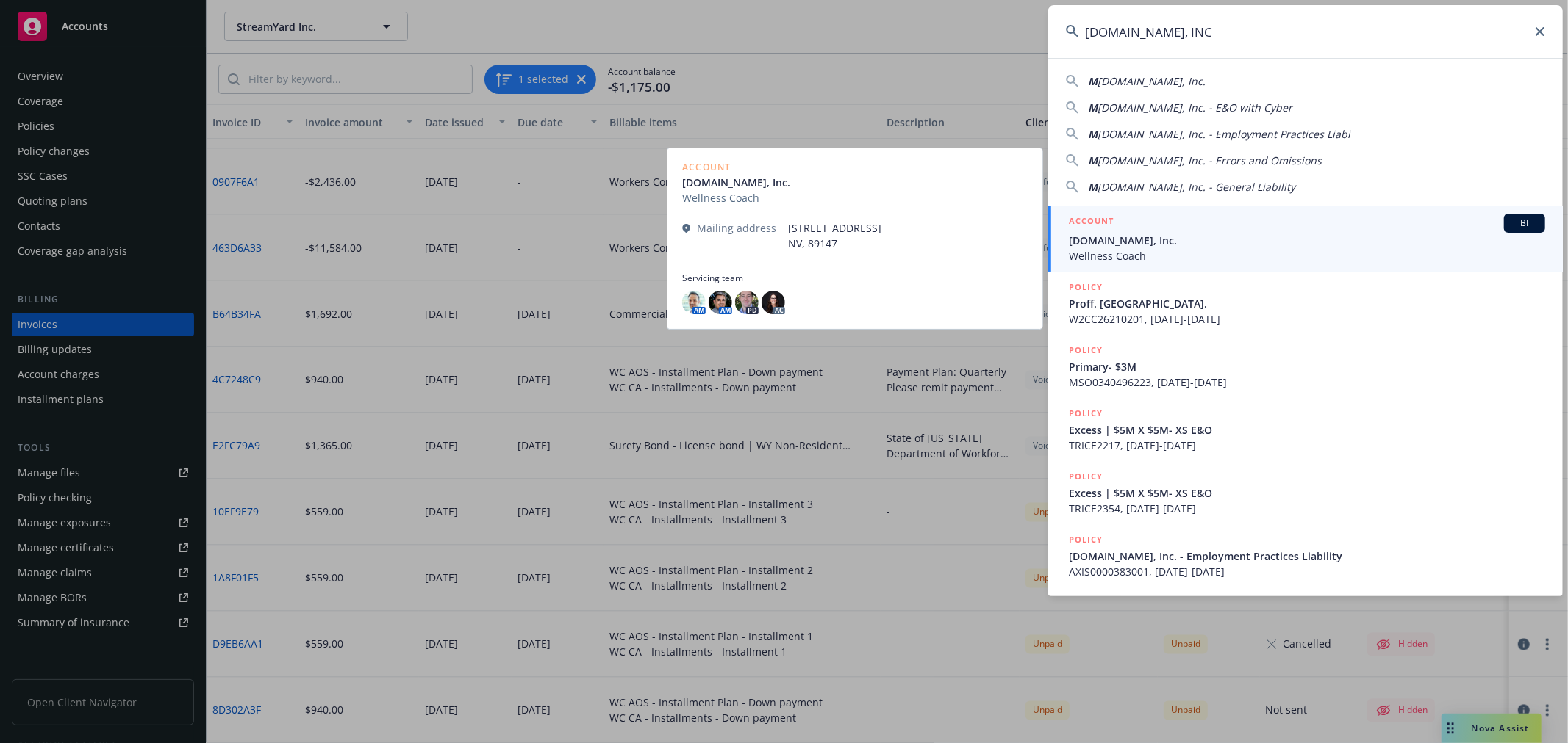
click at [1132, 230] on div "ACCOUNT BI" at bounding box center [1307, 223] width 476 height 20
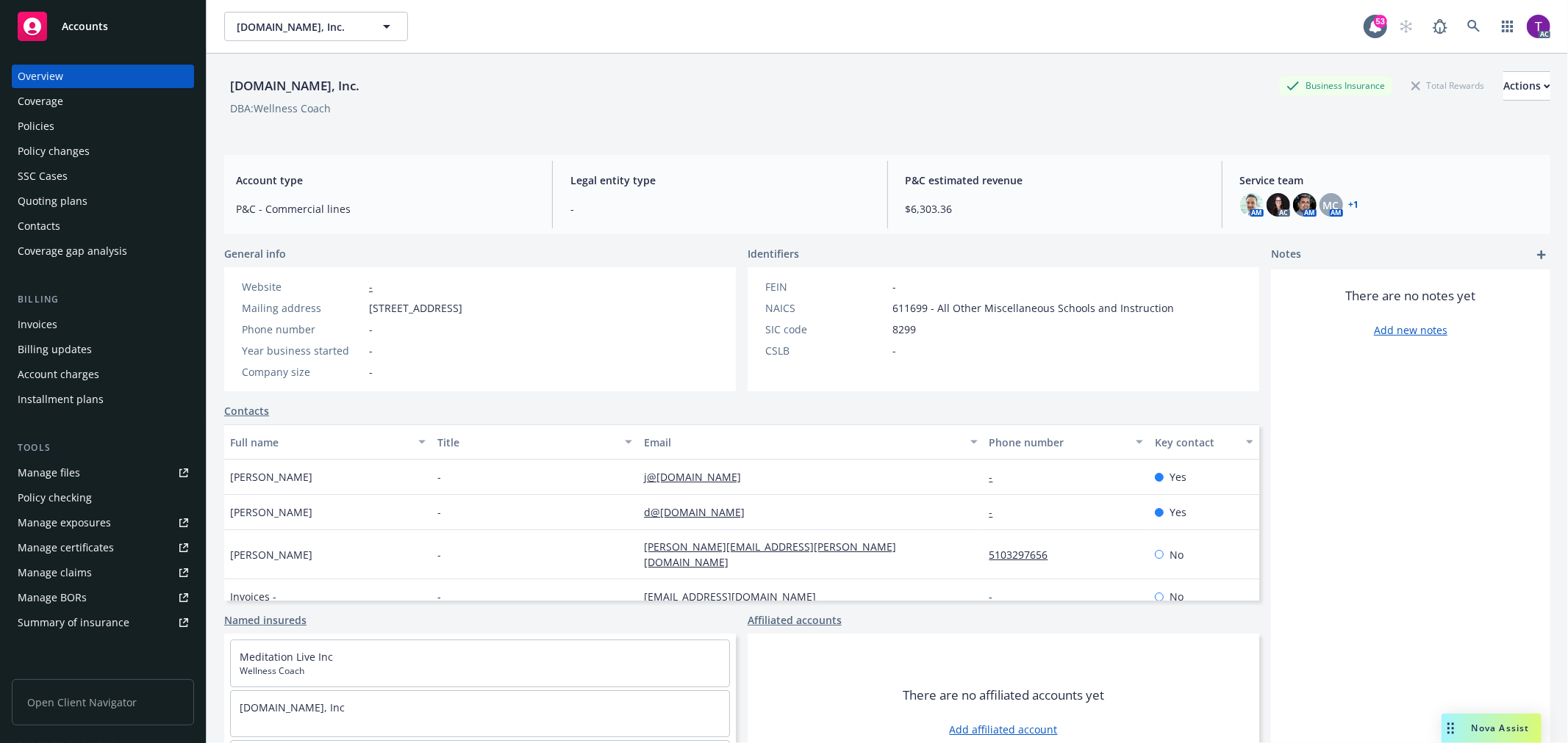
click at [67, 321] on div "Invoices" at bounding box center [103, 325] width 170 height 23
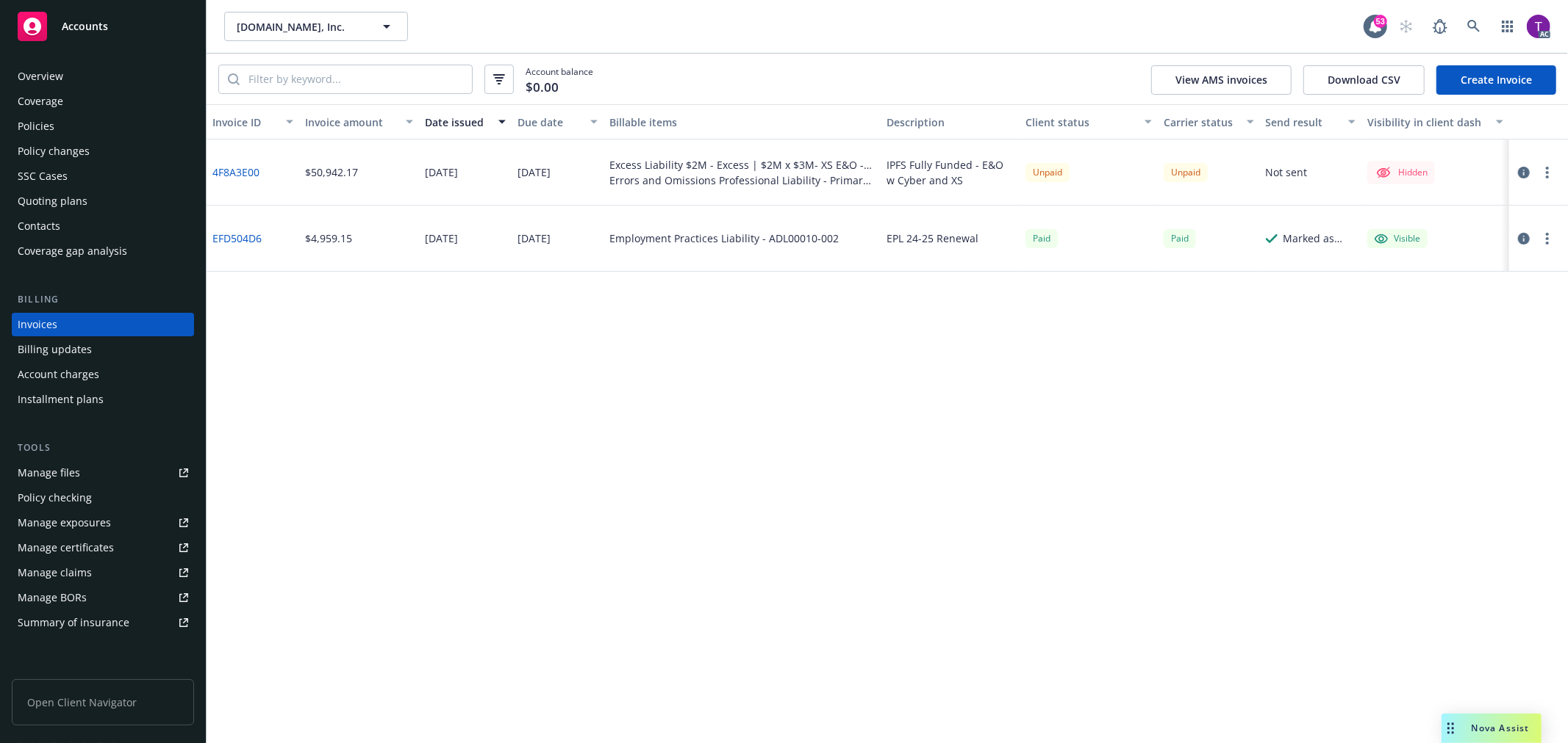
click at [226, 167] on link "4F8A3E00" at bounding box center [236, 172] width 47 height 16
click at [26, 470] on div "Manage files" at bounding box center [49, 473] width 63 height 23
click at [27, 126] on div "Policies" at bounding box center [36, 126] width 37 height 23
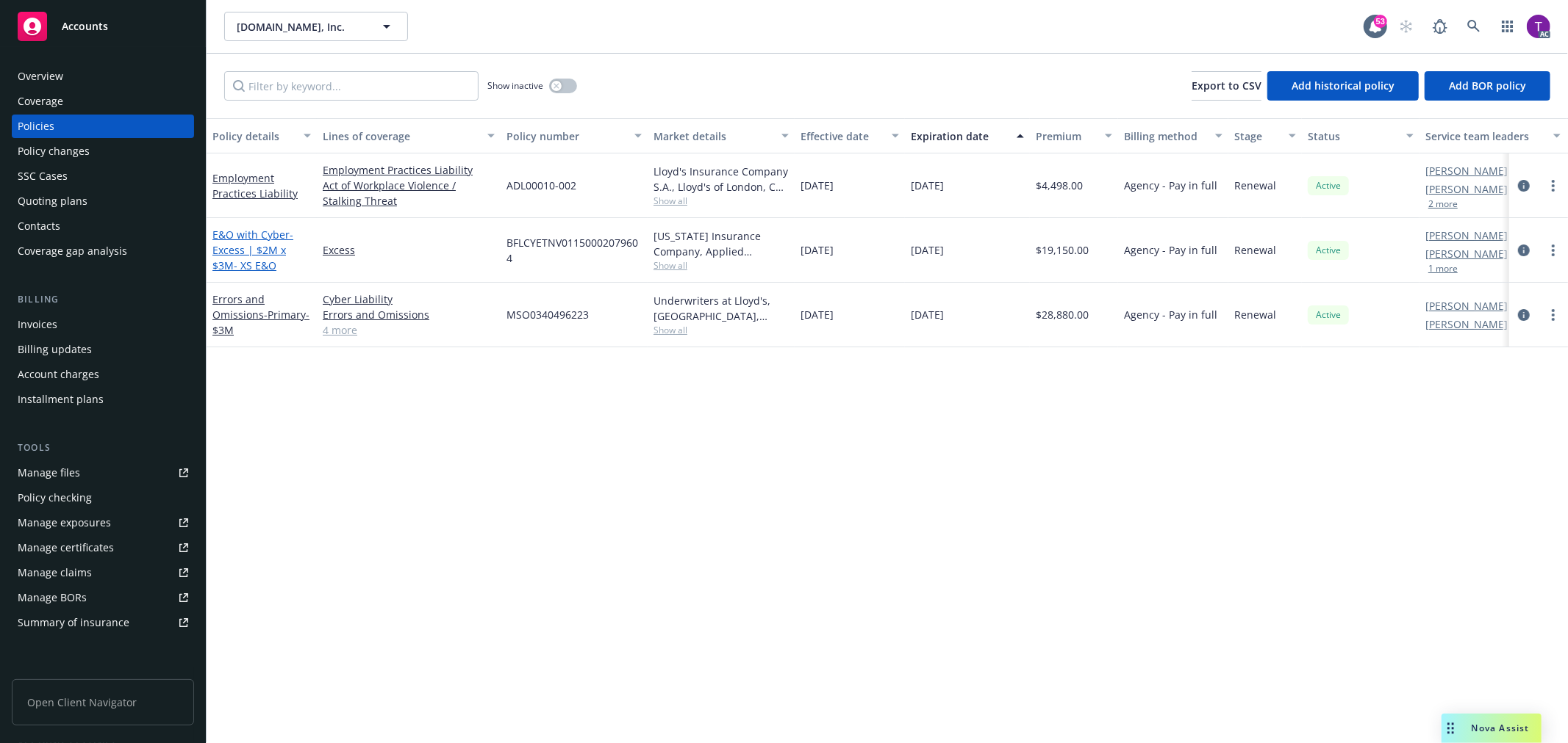
click at [261, 269] on span "- Excess | $2M x $3M- XS E&O" at bounding box center [253, 251] width 81 height 45
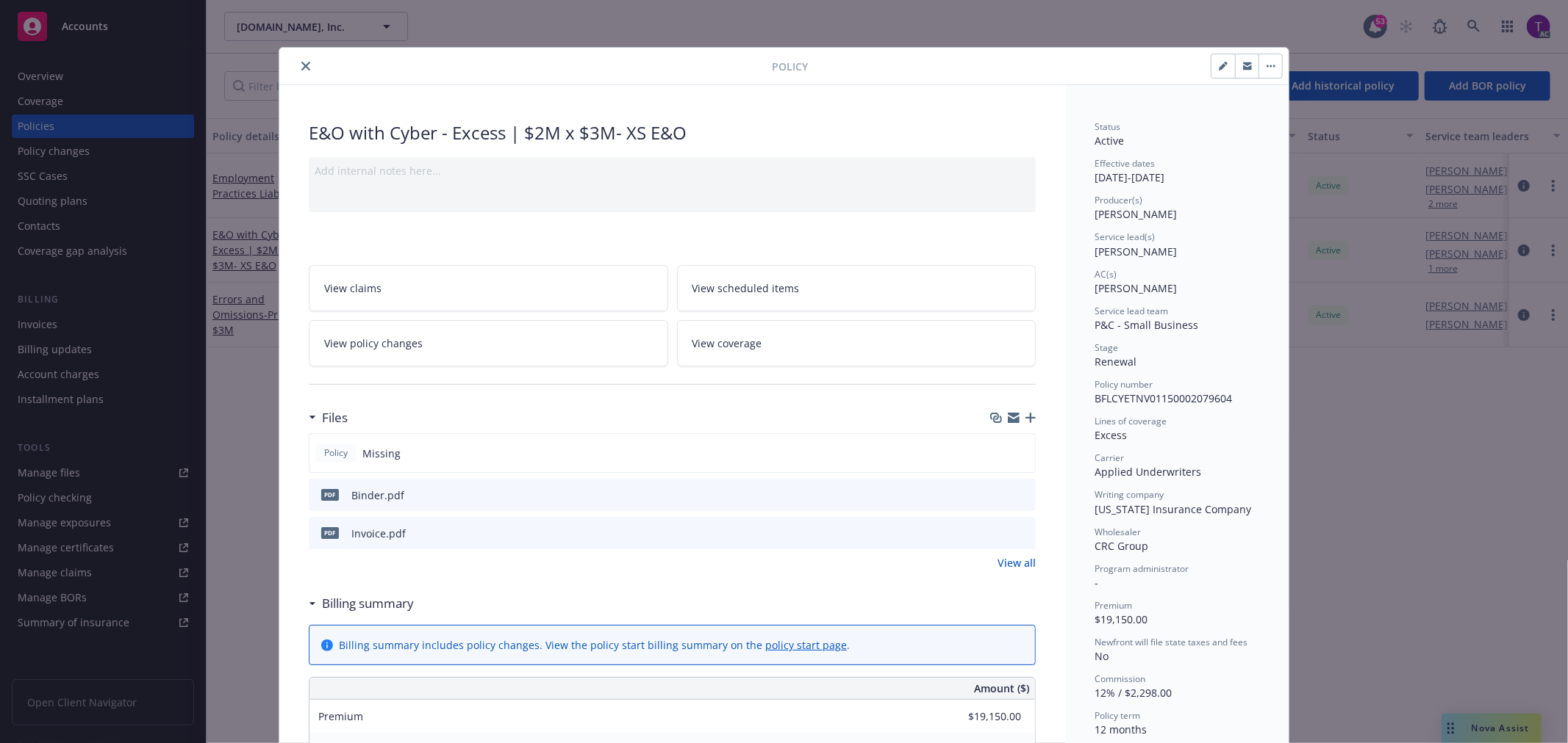
click at [1015, 534] on icon "preview file" at bounding box center [1022, 533] width 14 height 11
click at [303, 64] on icon "close" at bounding box center [306, 66] width 9 height 9
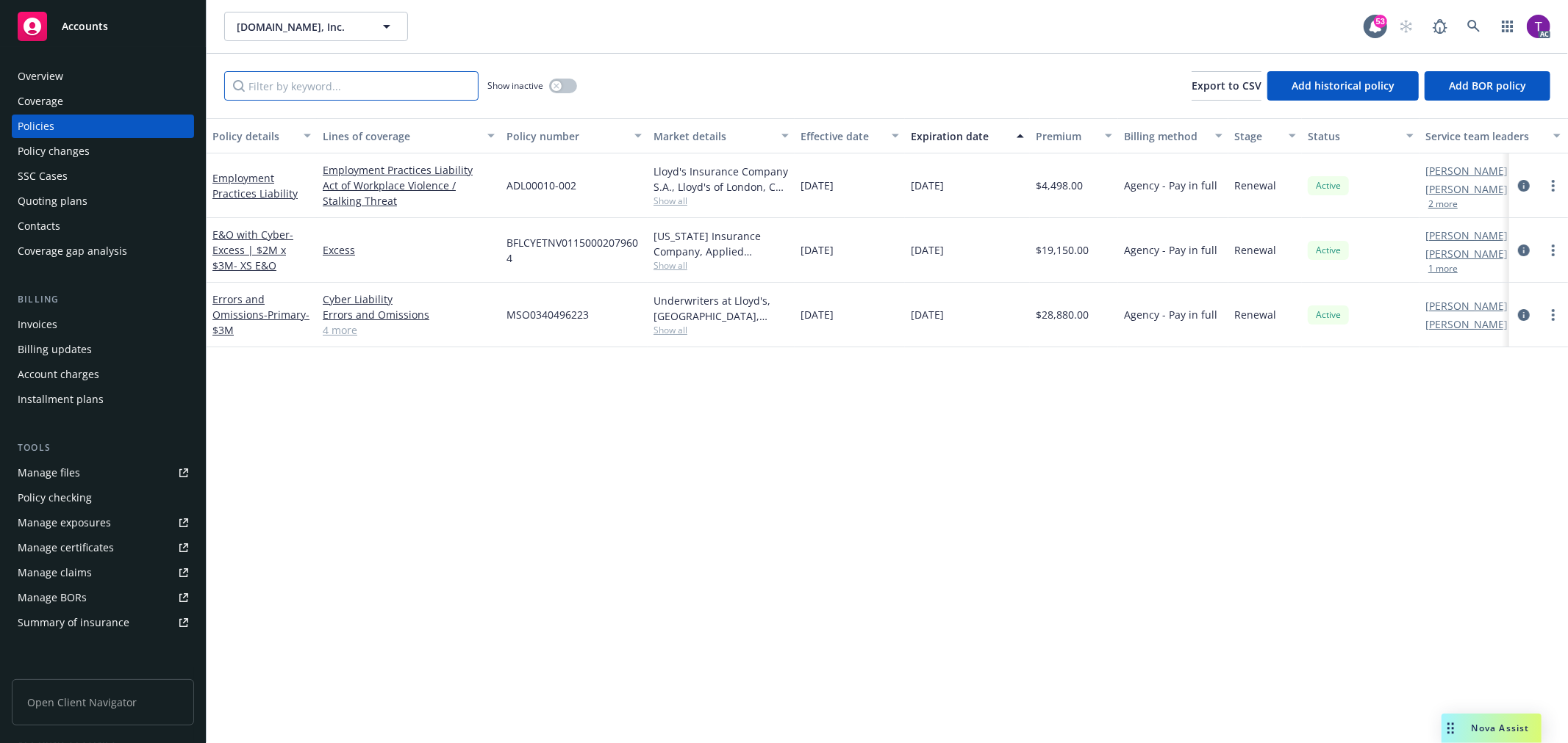
drag, startPoint x: 349, startPoint y: 83, endPoint x: 325, endPoint y: 78, distance: 24.5
click at [325, 78] on input "Filter by keyword..." at bounding box center [352, 86] width 255 height 29
paste input "MSO0340496223"
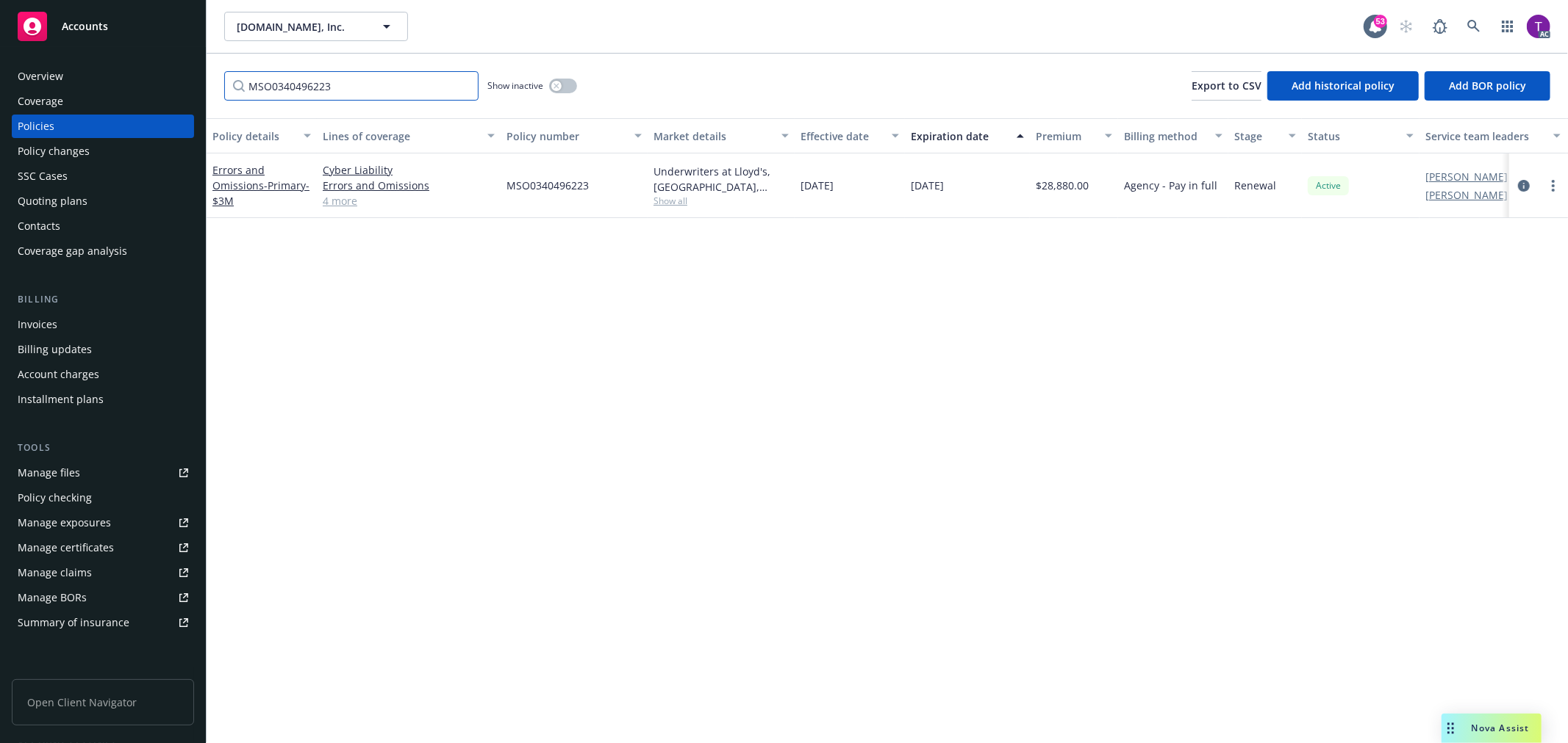
type input "MSO0340496223"
click at [222, 192] on div "Errors and Omissions - Primary- $3M" at bounding box center [261, 185] width 99 height 46
click at [225, 179] on link "Errors and Omissions - Primary- $3M" at bounding box center [261, 186] width 97 height 45
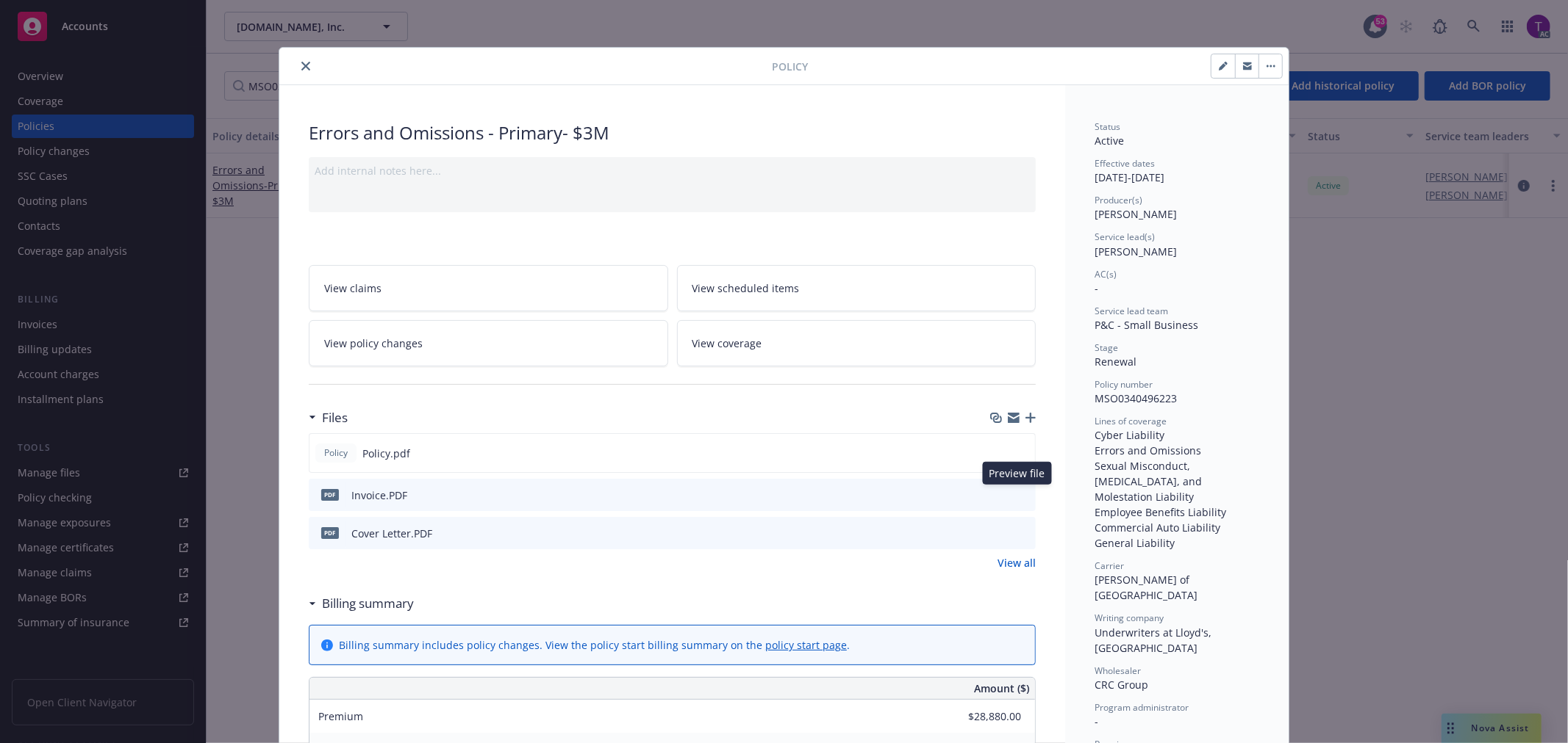
click at [1020, 492] on icon "preview file" at bounding box center [1022, 494] width 14 height 11
click at [302, 70] on icon "close" at bounding box center [306, 66] width 9 height 9
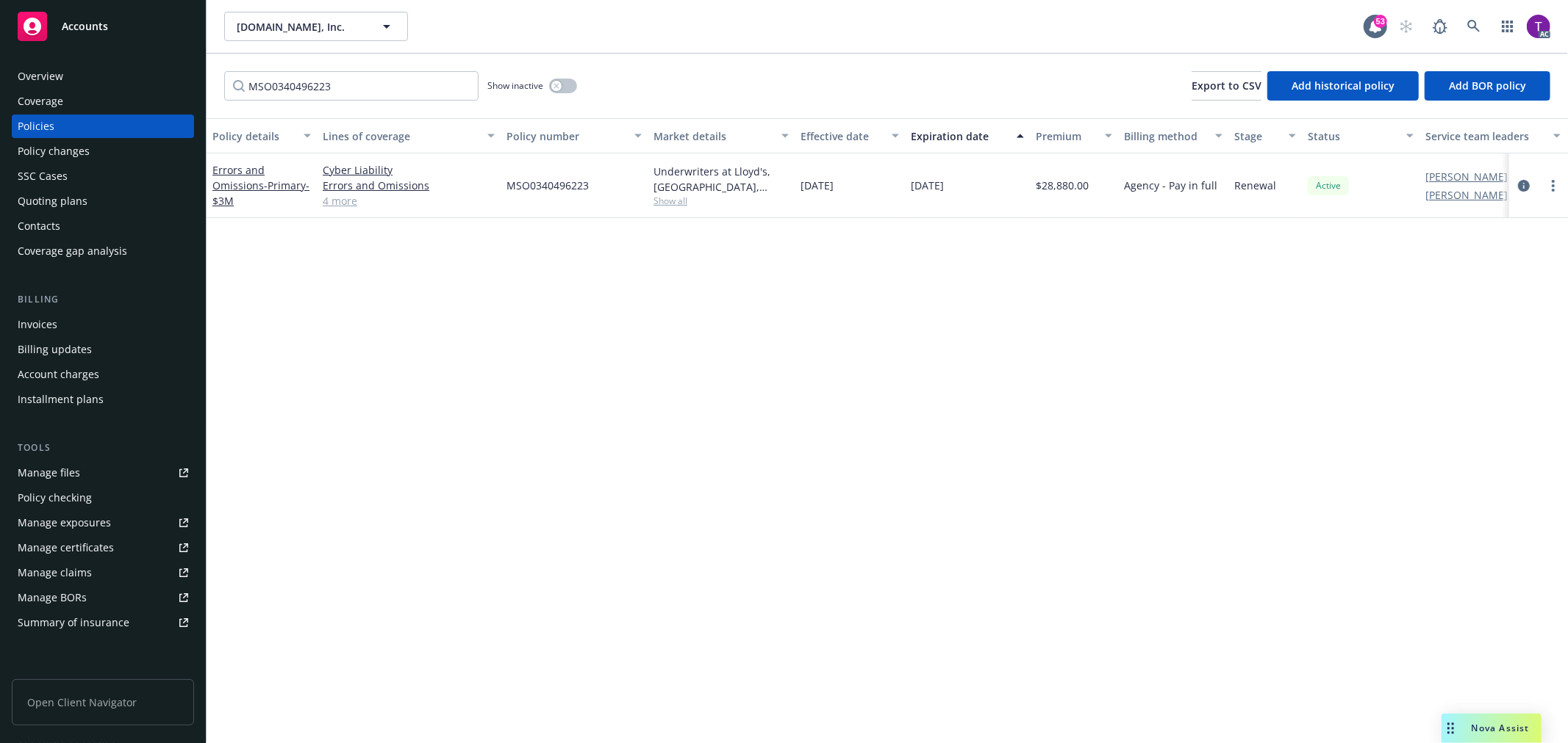
click at [37, 329] on div "Invoices" at bounding box center [37, 325] width 40 height 23
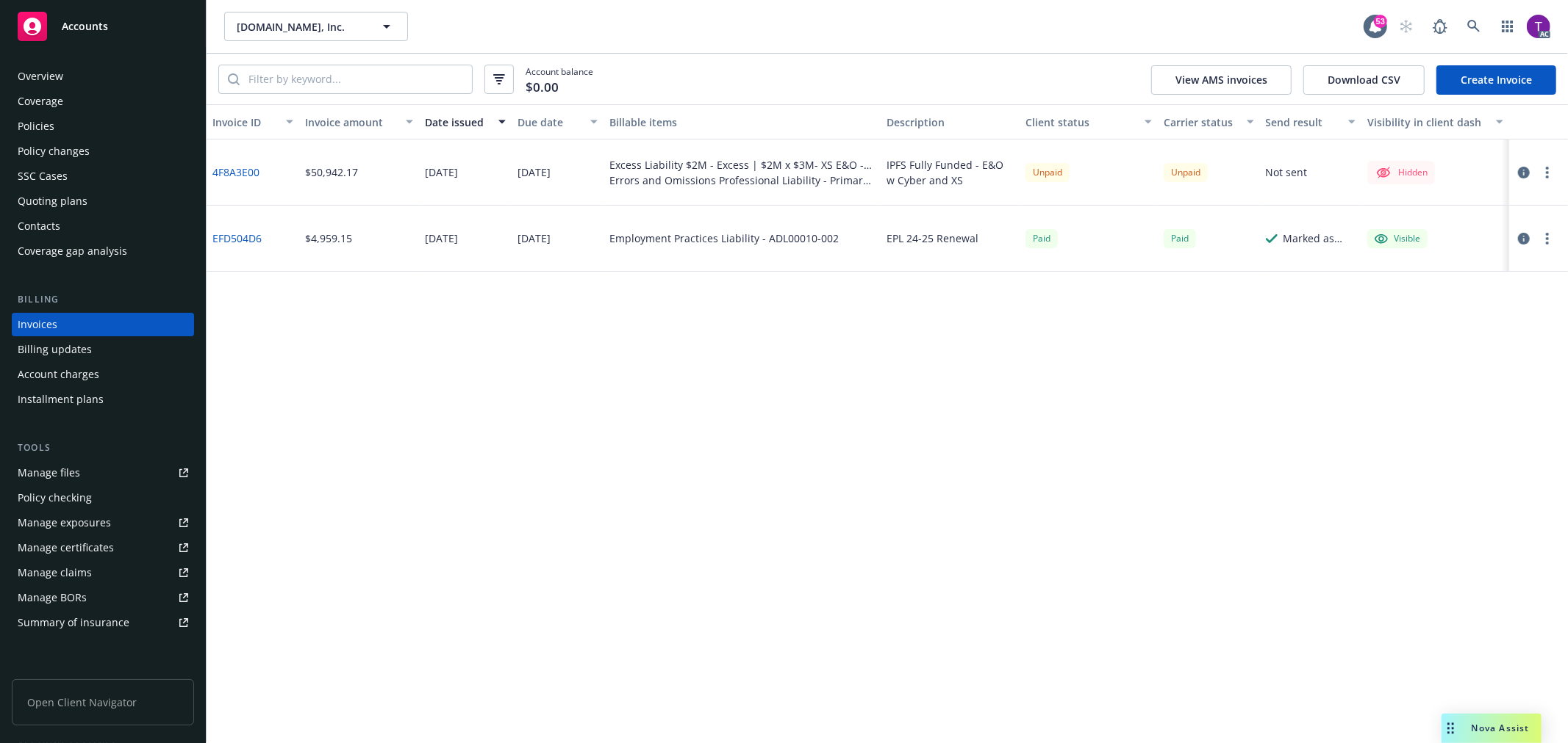
click at [1527, 171] on icon "button" at bounding box center [1524, 172] width 12 height 12
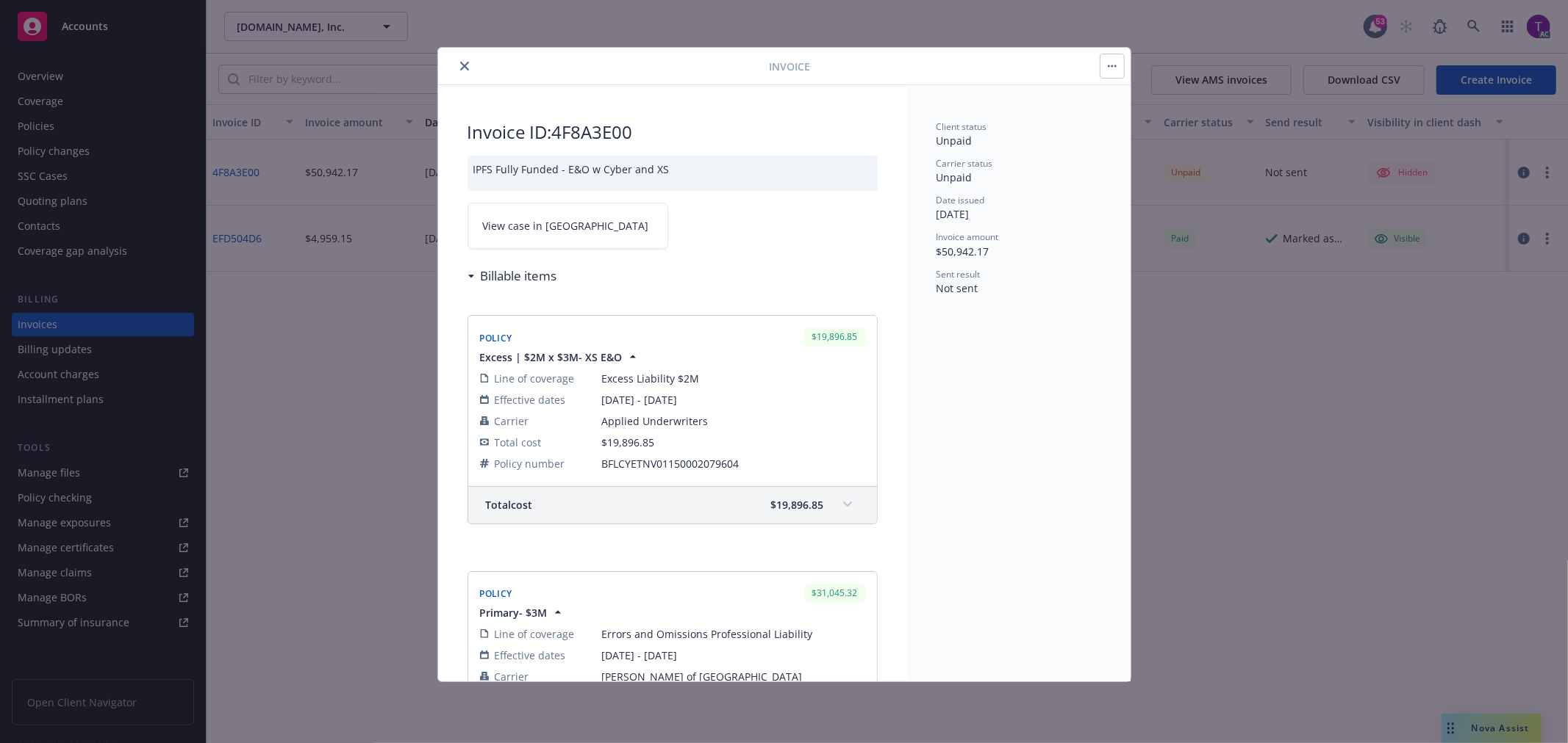
click at [511, 228] on span "View case in SSC" at bounding box center [566, 226] width 166 height 16
click at [463, 62] on icon "close" at bounding box center [464, 66] width 9 height 9
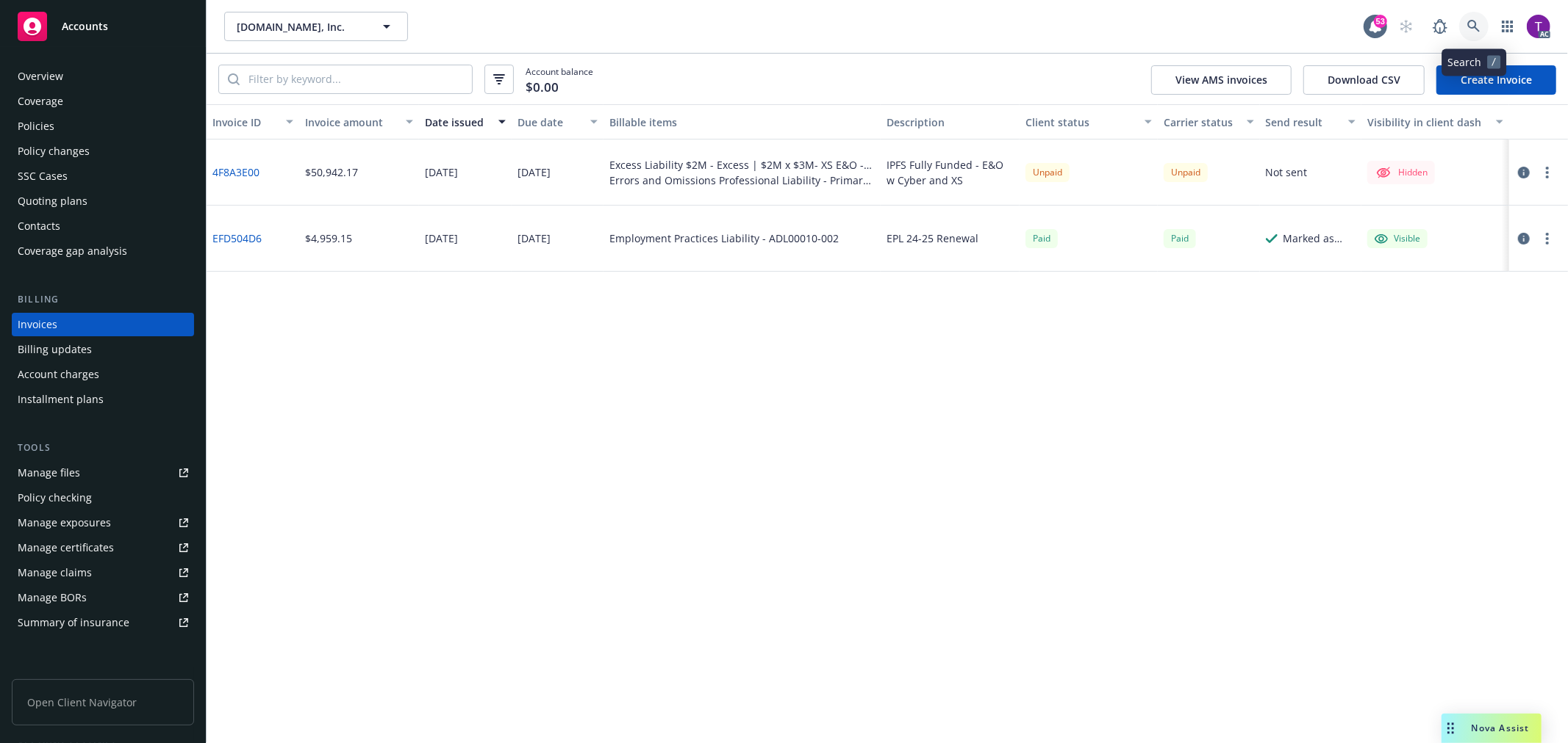
click at [1474, 15] on link at bounding box center [1474, 26] width 29 height 29
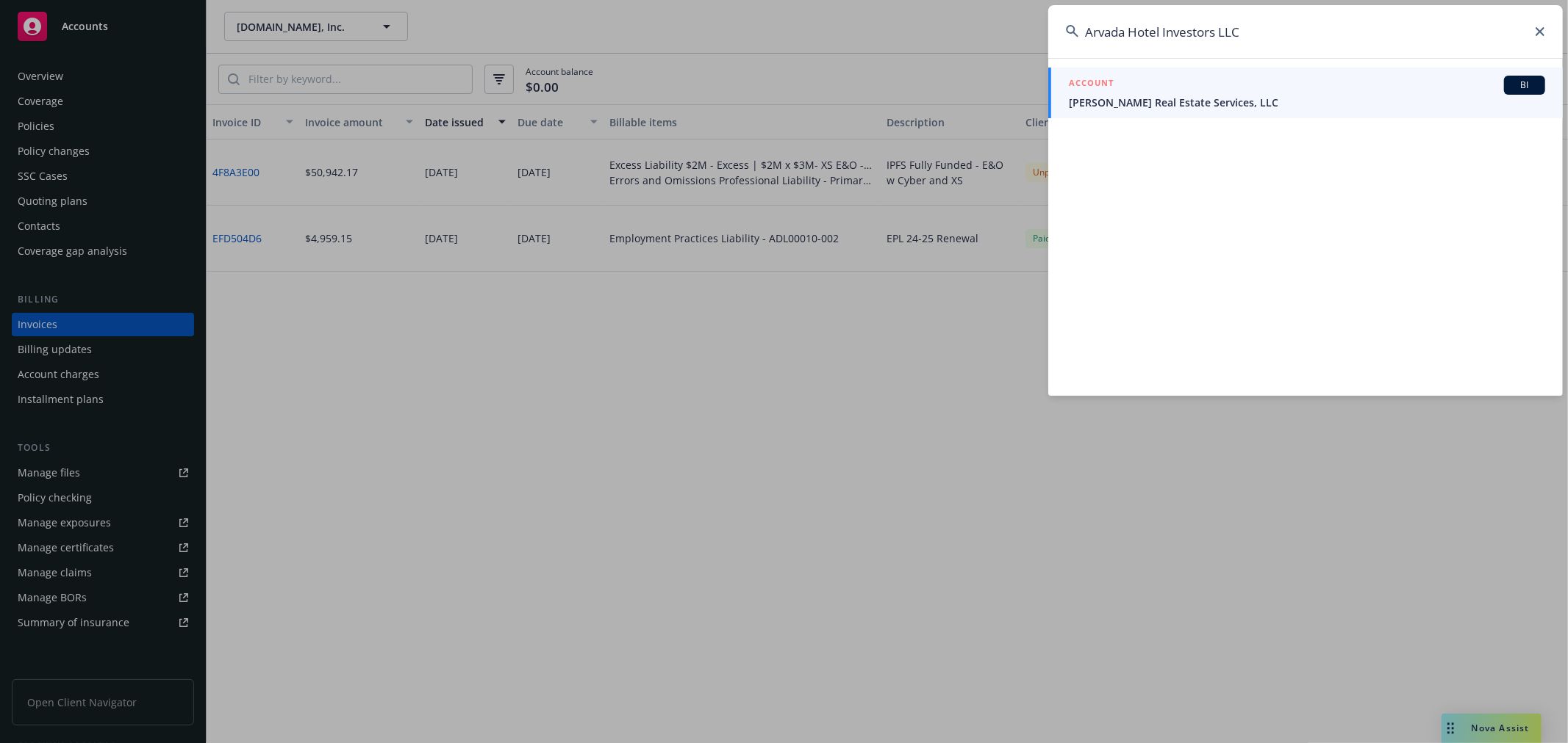
type input "Arvada Hotel Investors LLC"
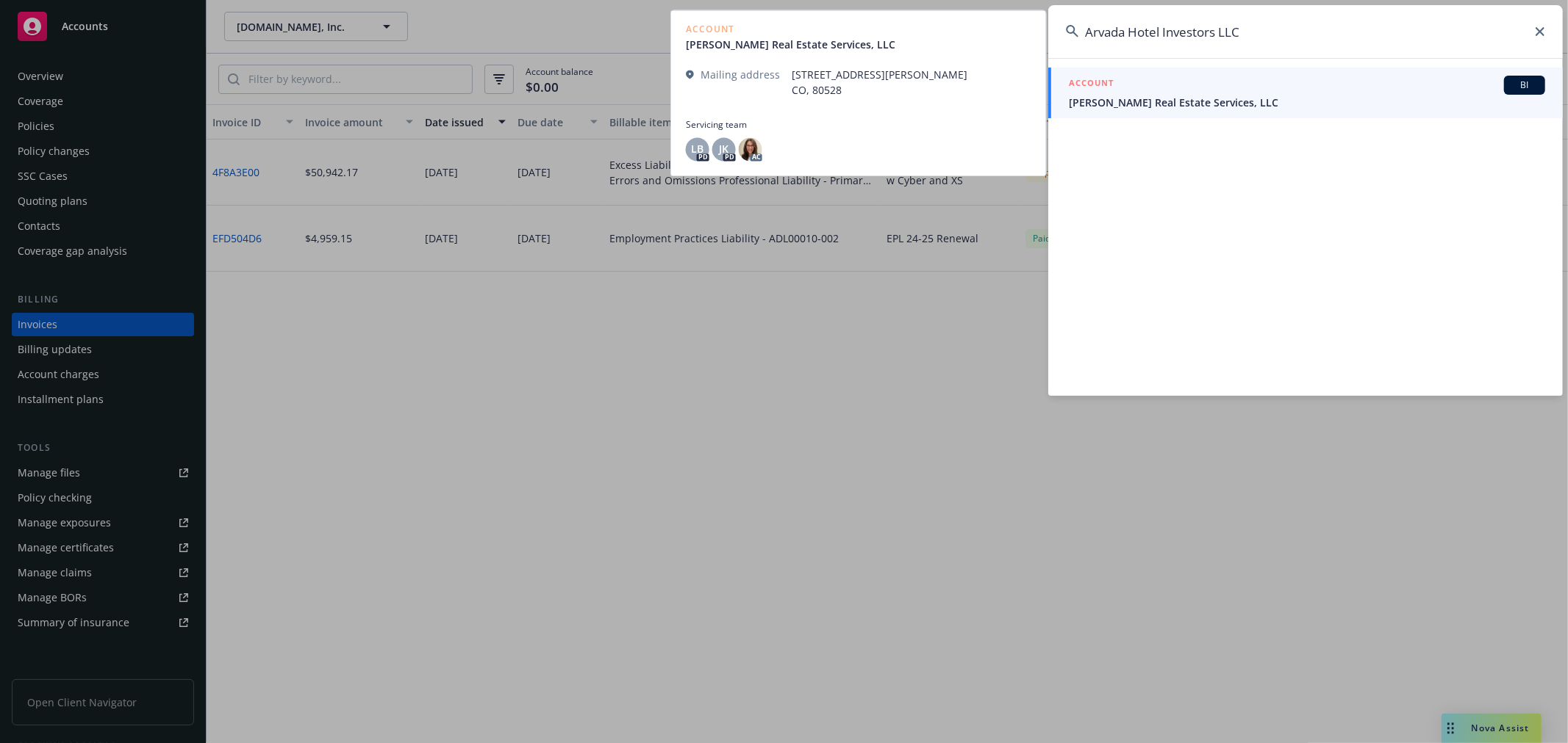
click at [1136, 97] on span "Brinkman Real Estate Services, LLC" at bounding box center [1307, 103] width 476 height 16
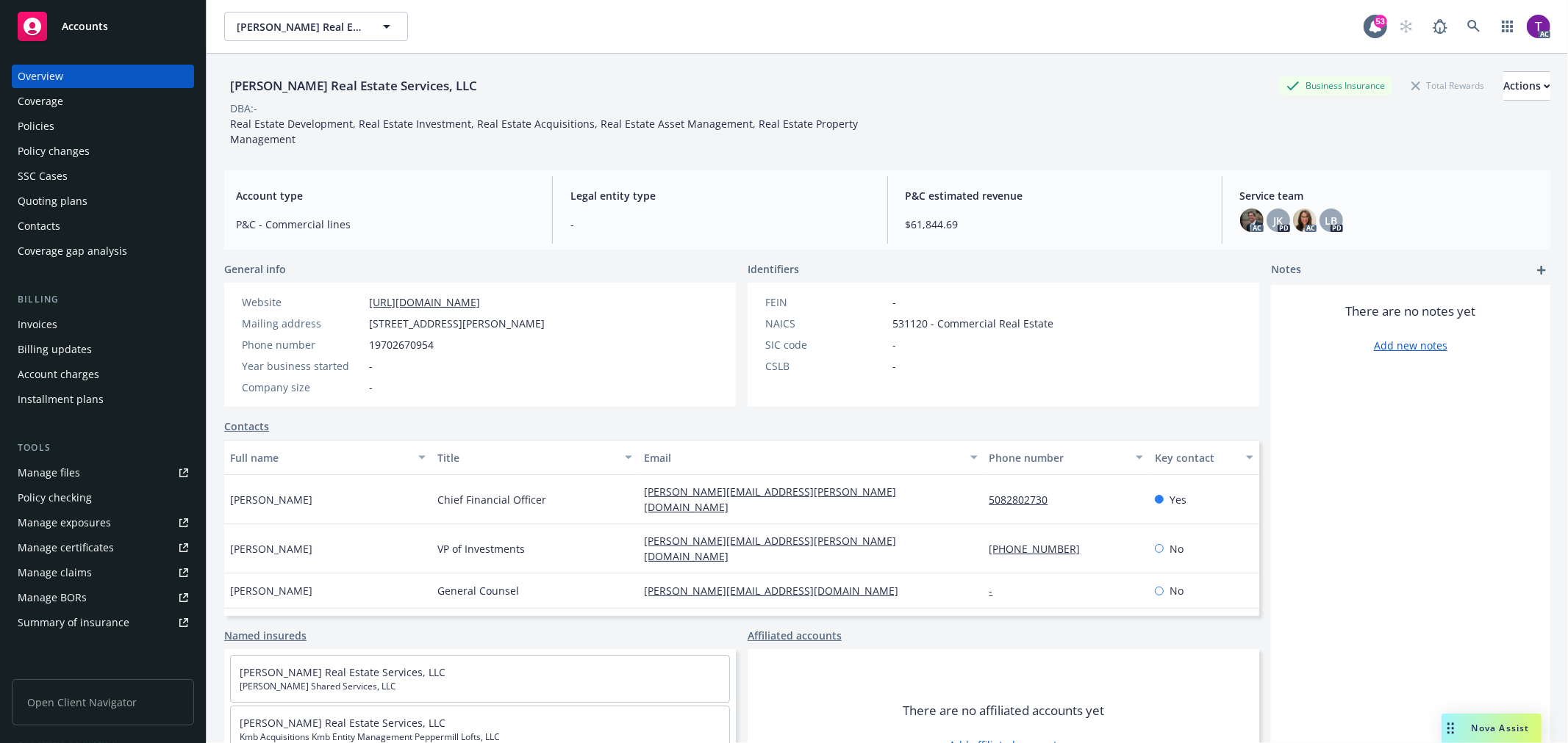
click at [64, 331] on div "Invoices" at bounding box center [103, 325] width 170 height 23
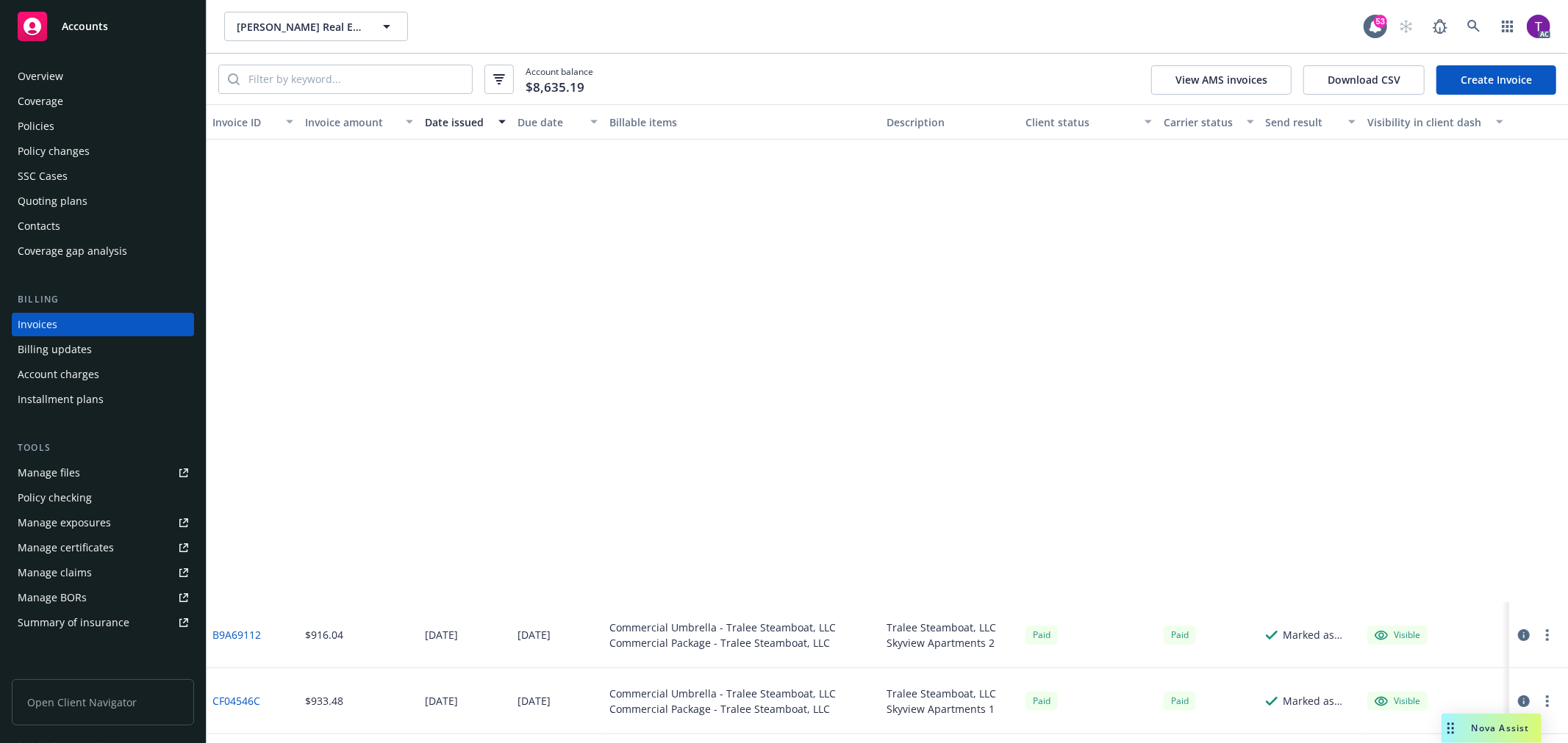
scroll to position [652, 0]
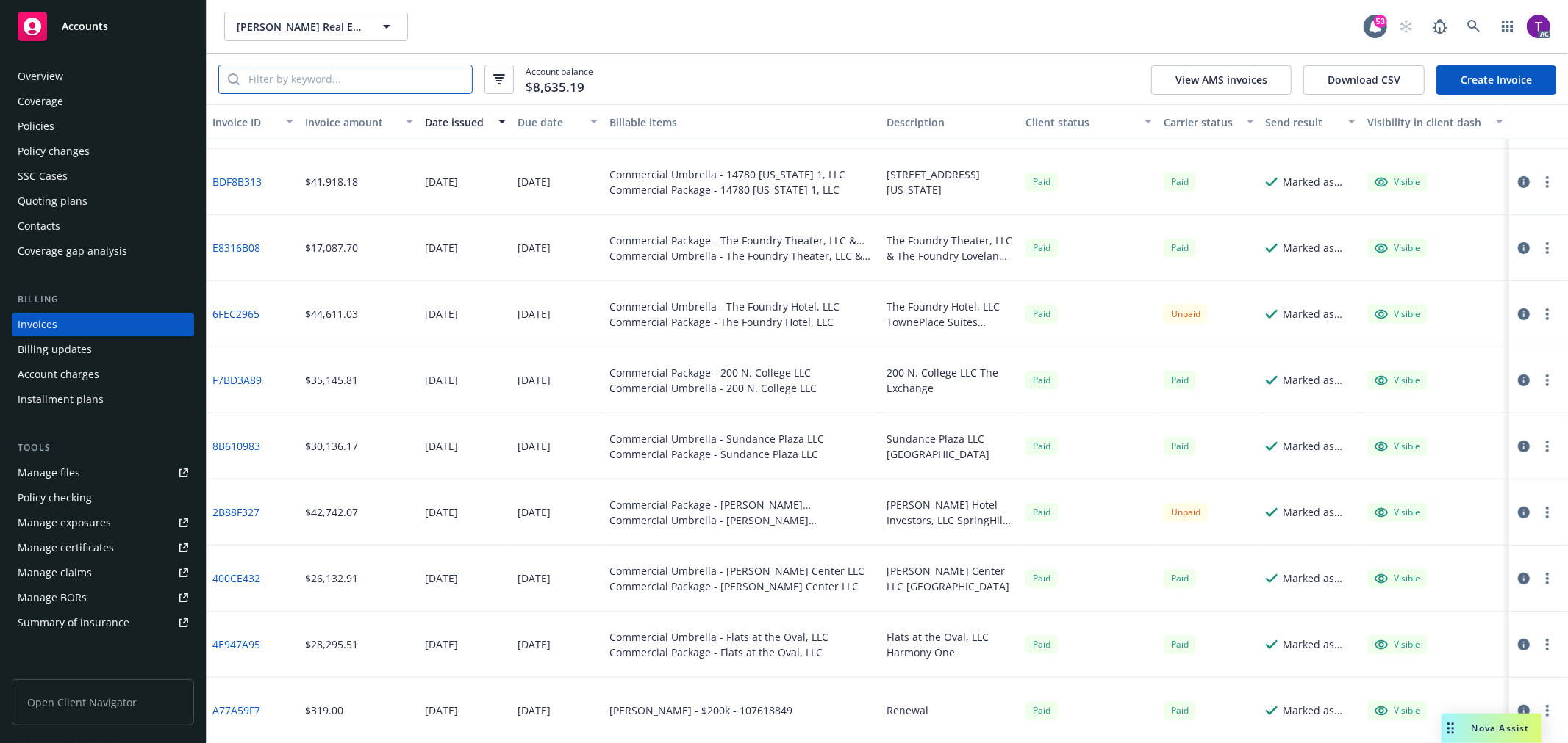
click at [337, 92] on input "search" at bounding box center [356, 79] width 232 height 28
paste input "2e79cfc0"
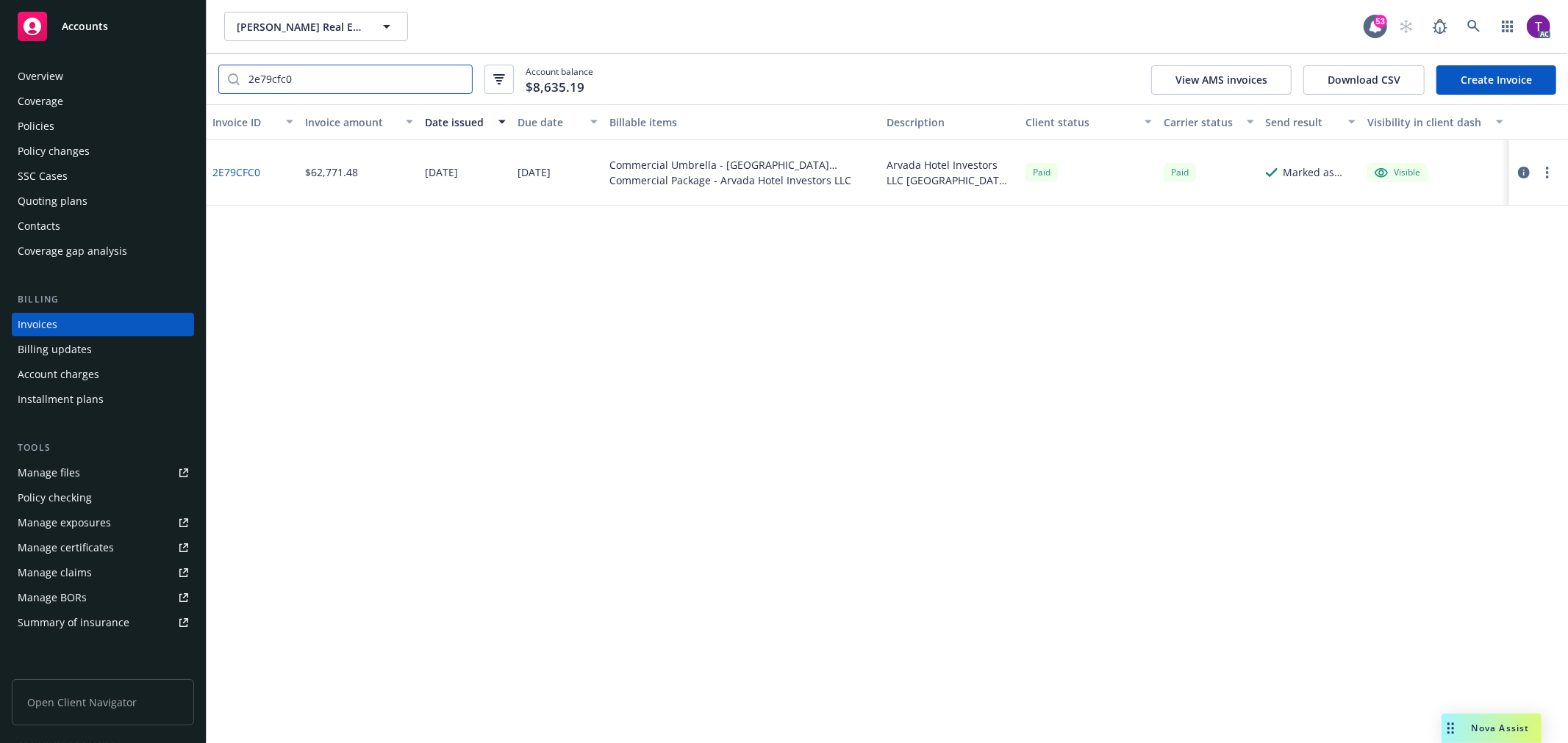
scroll to position [0, 0]
type input "2e79cfc0"
click at [228, 173] on link "2E79CFC0" at bounding box center [236, 172] width 48 height 16
click at [1477, 25] on icon at bounding box center [1474, 26] width 14 height 14
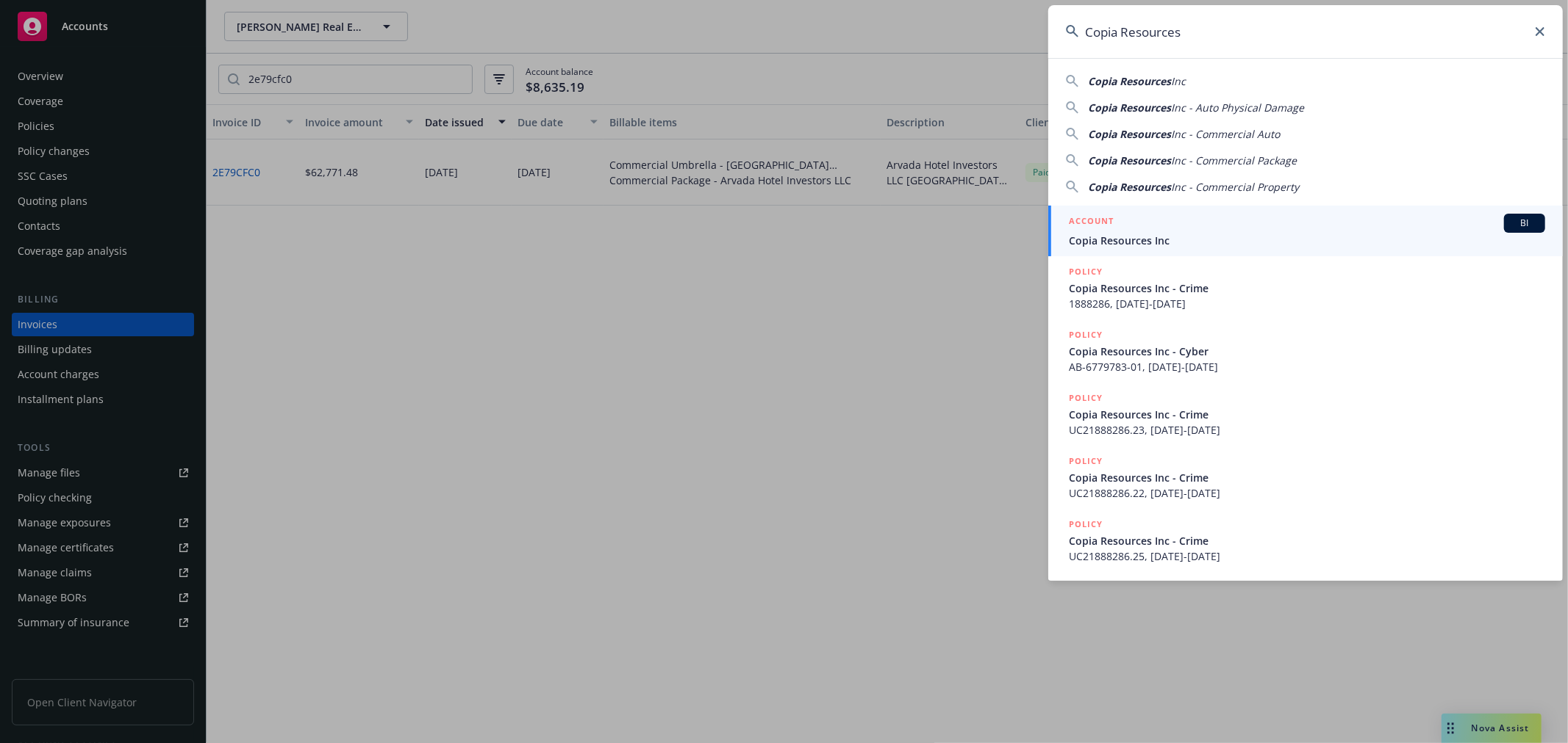
type input "Copia Resources"
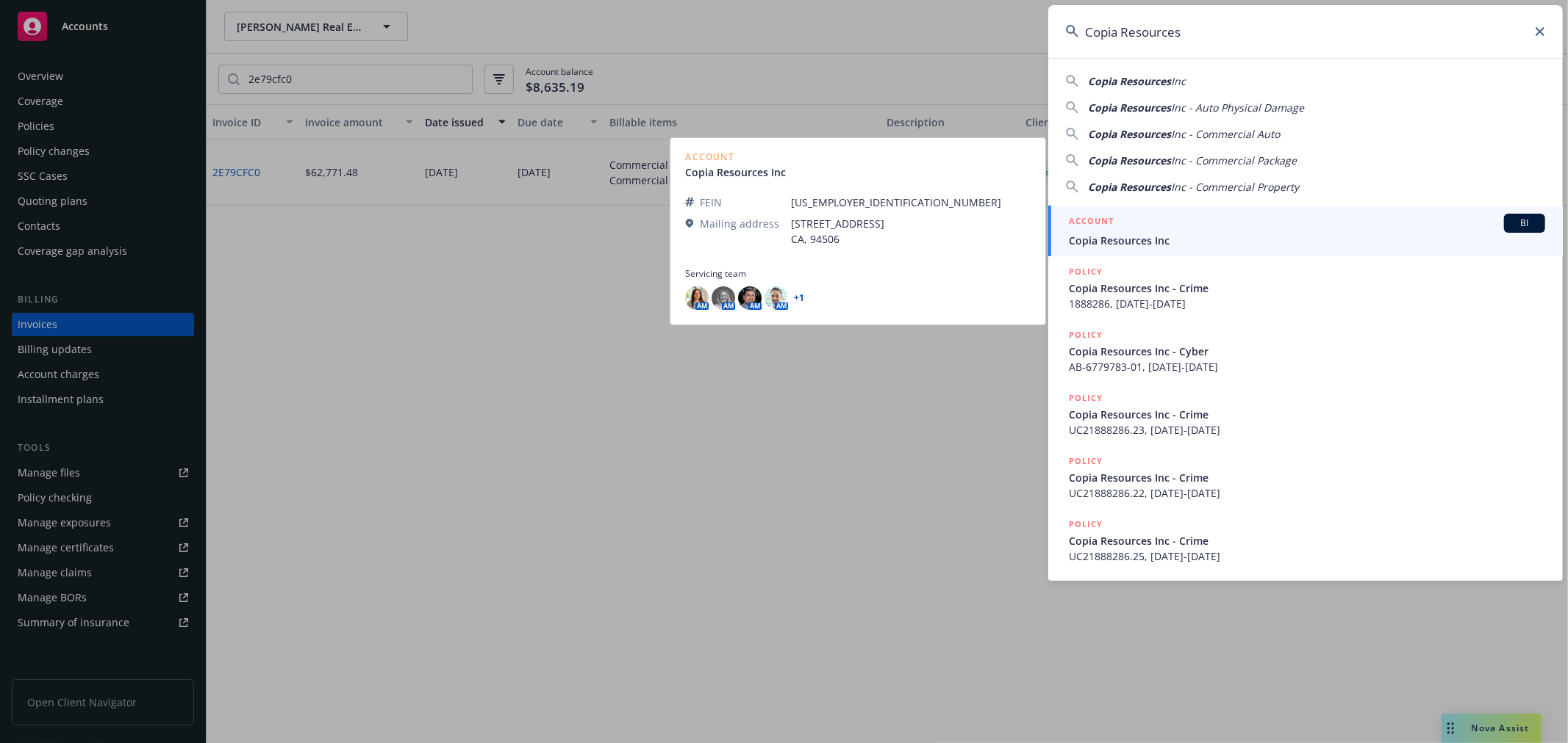
click at [1106, 225] on h5 "ACCOUNT" at bounding box center [1091, 222] width 45 height 18
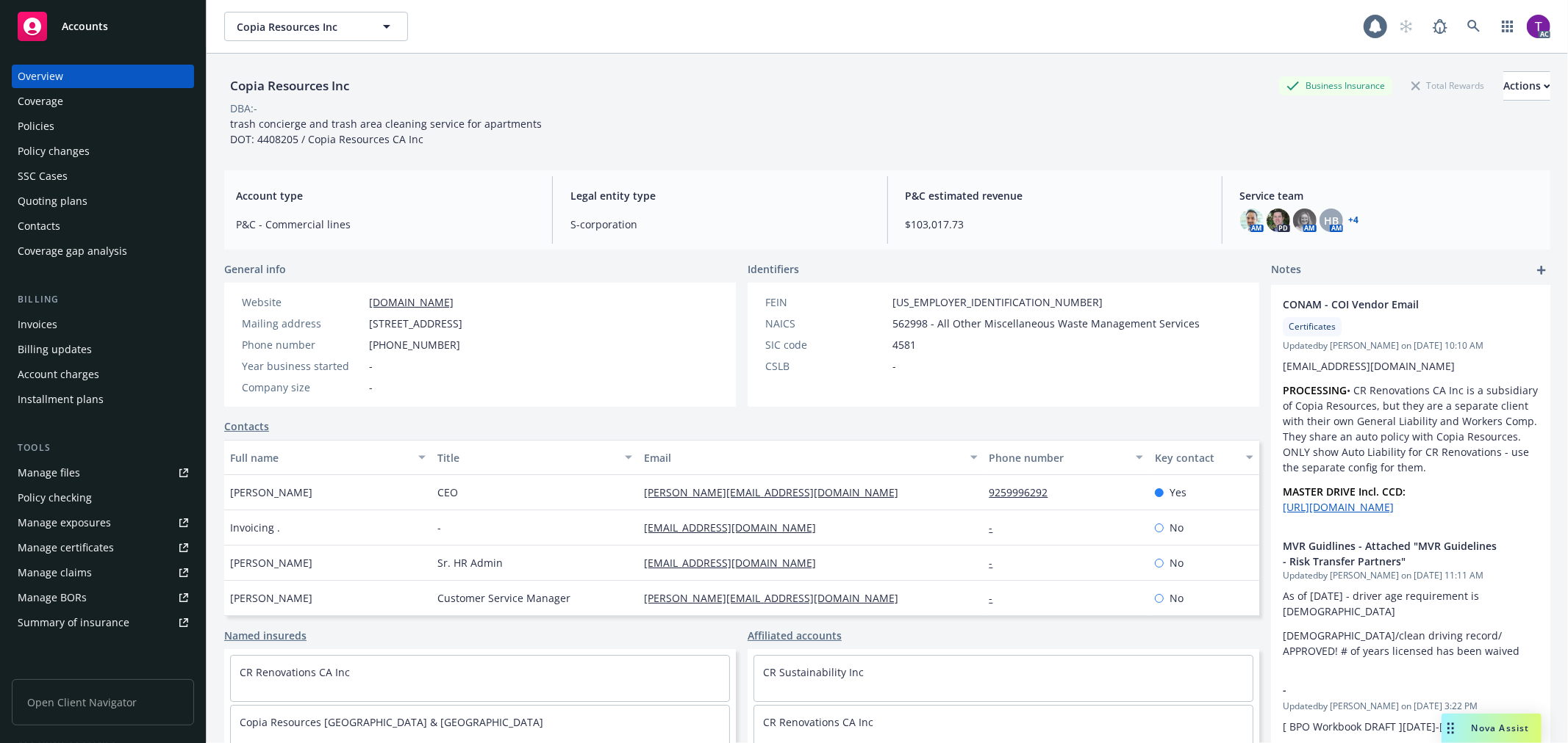
click at [44, 326] on div "Invoices" at bounding box center [37, 325] width 40 height 23
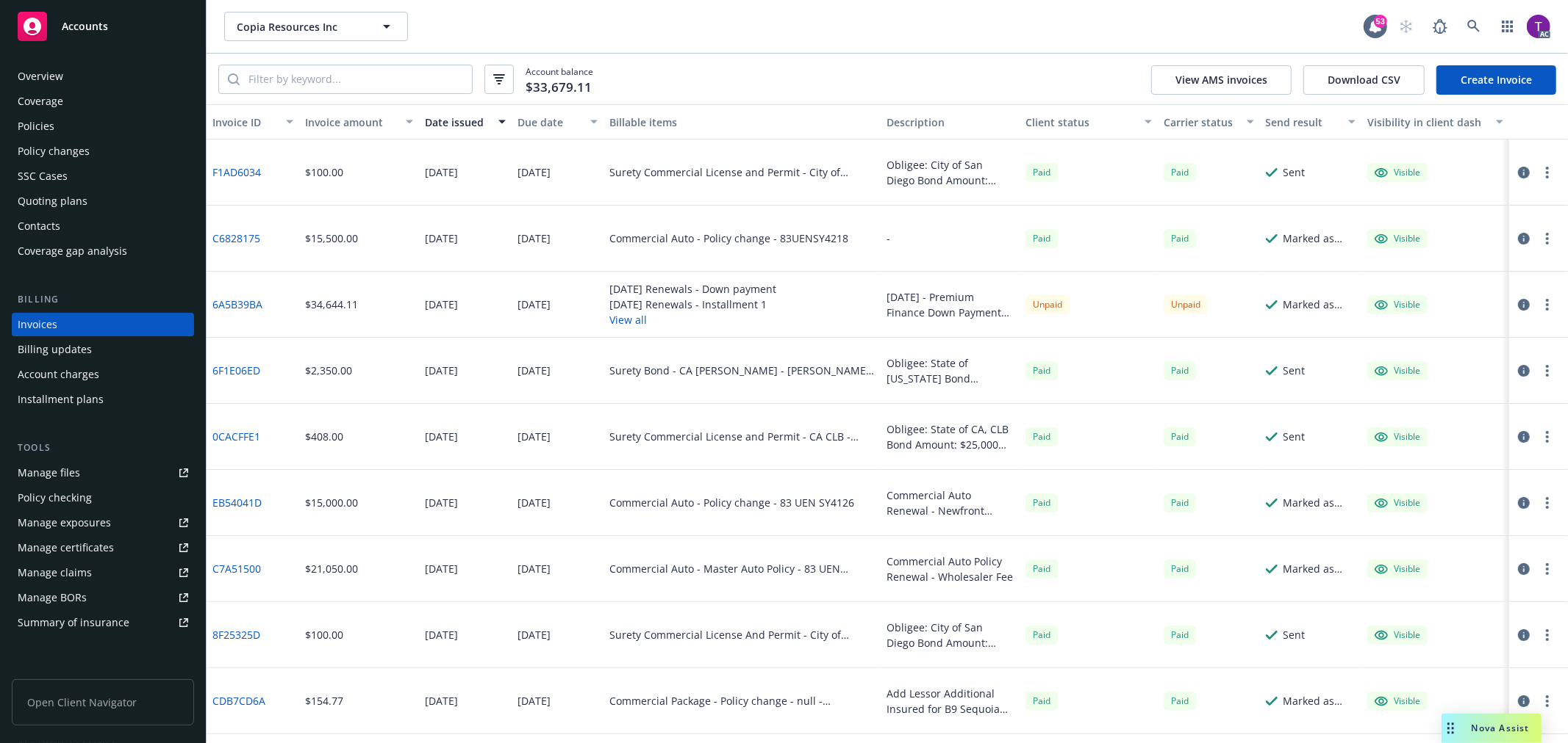
click at [1040, 125] on div "Client status" at bounding box center [1080, 122] width 111 height 16
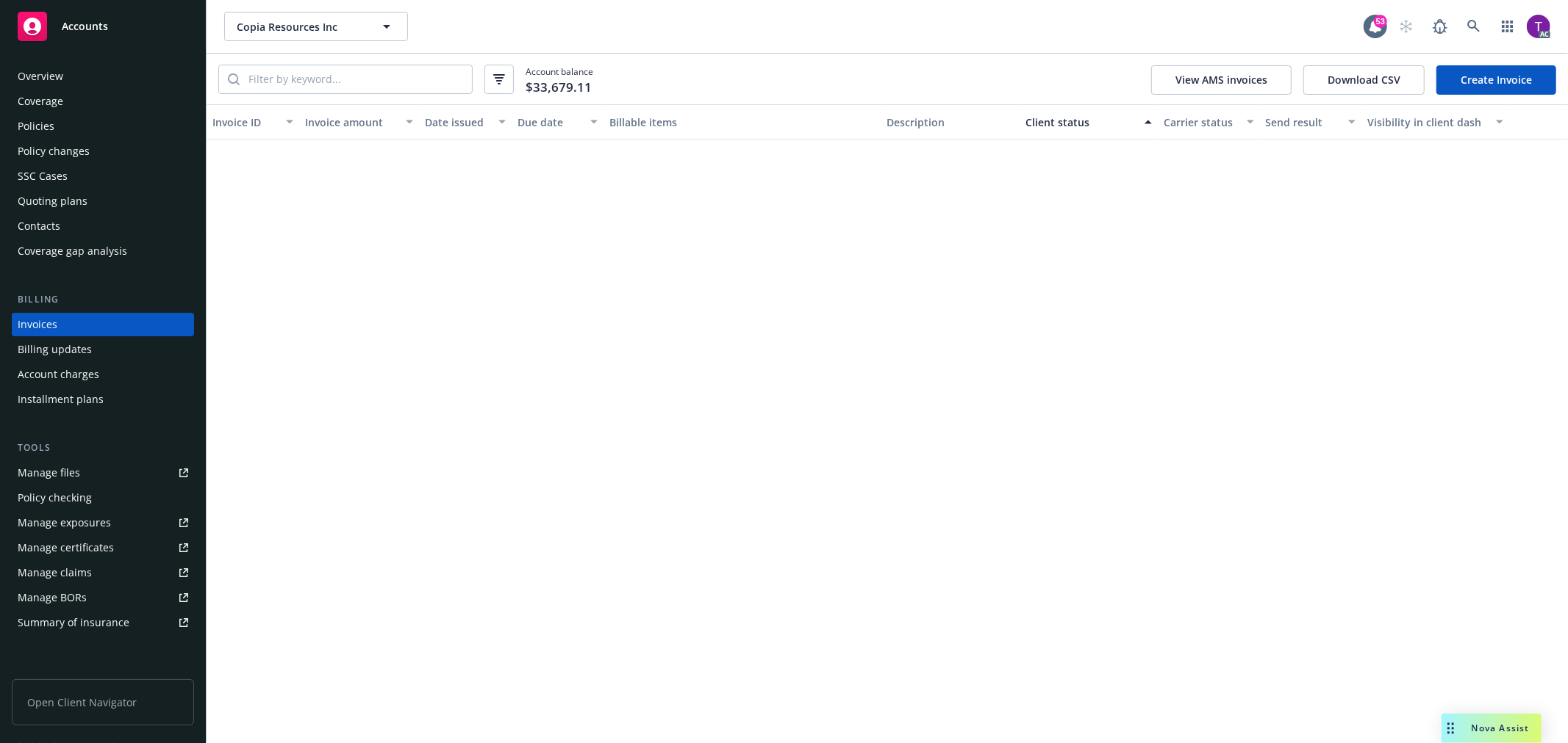
scroll to position [1114, 0]
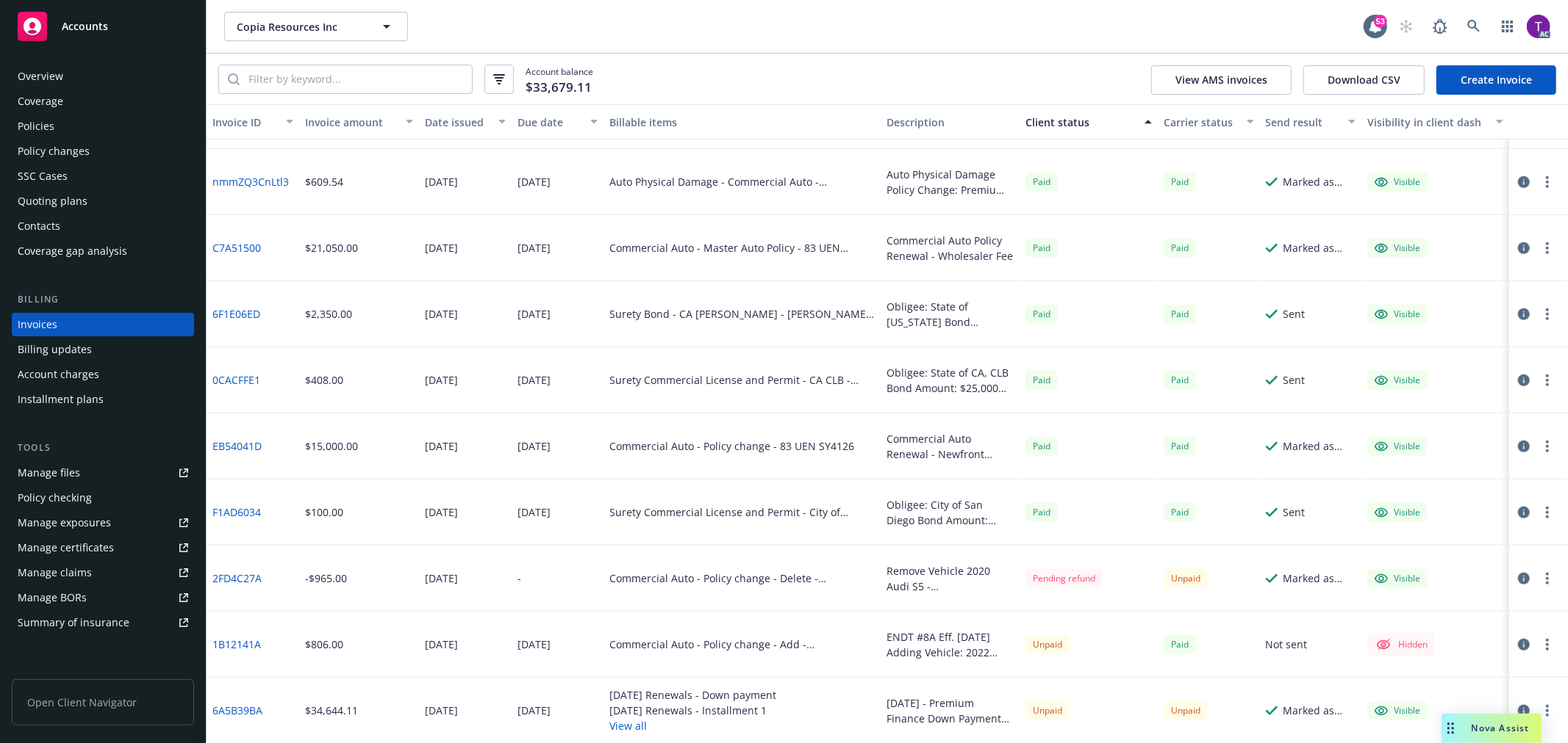
click at [246, 711] on link "6A5B39BA" at bounding box center [237, 711] width 50 height 16
click at [29, 478] on div "Manage files" at bounding box center [49, 473] width 63 height 23
click at [416, 70] on input "search" at bounding box center [356, 79] width 232 height 28
paste input "C6828175"
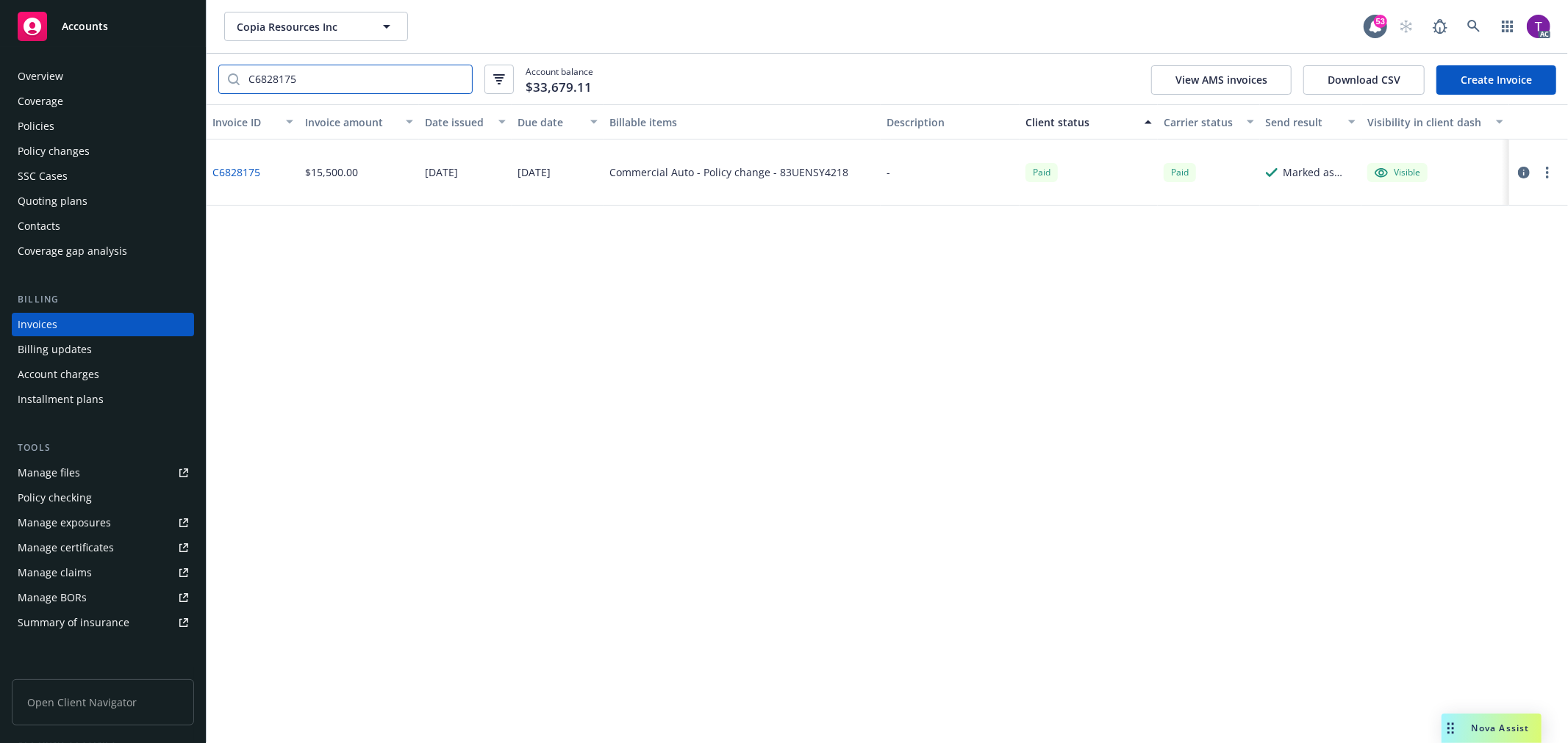
scroll to position [0, 0]
type input "C6828175"
click at [454, 78] on input "C6828175" at bounding box center [356, 79] width 232 height 28
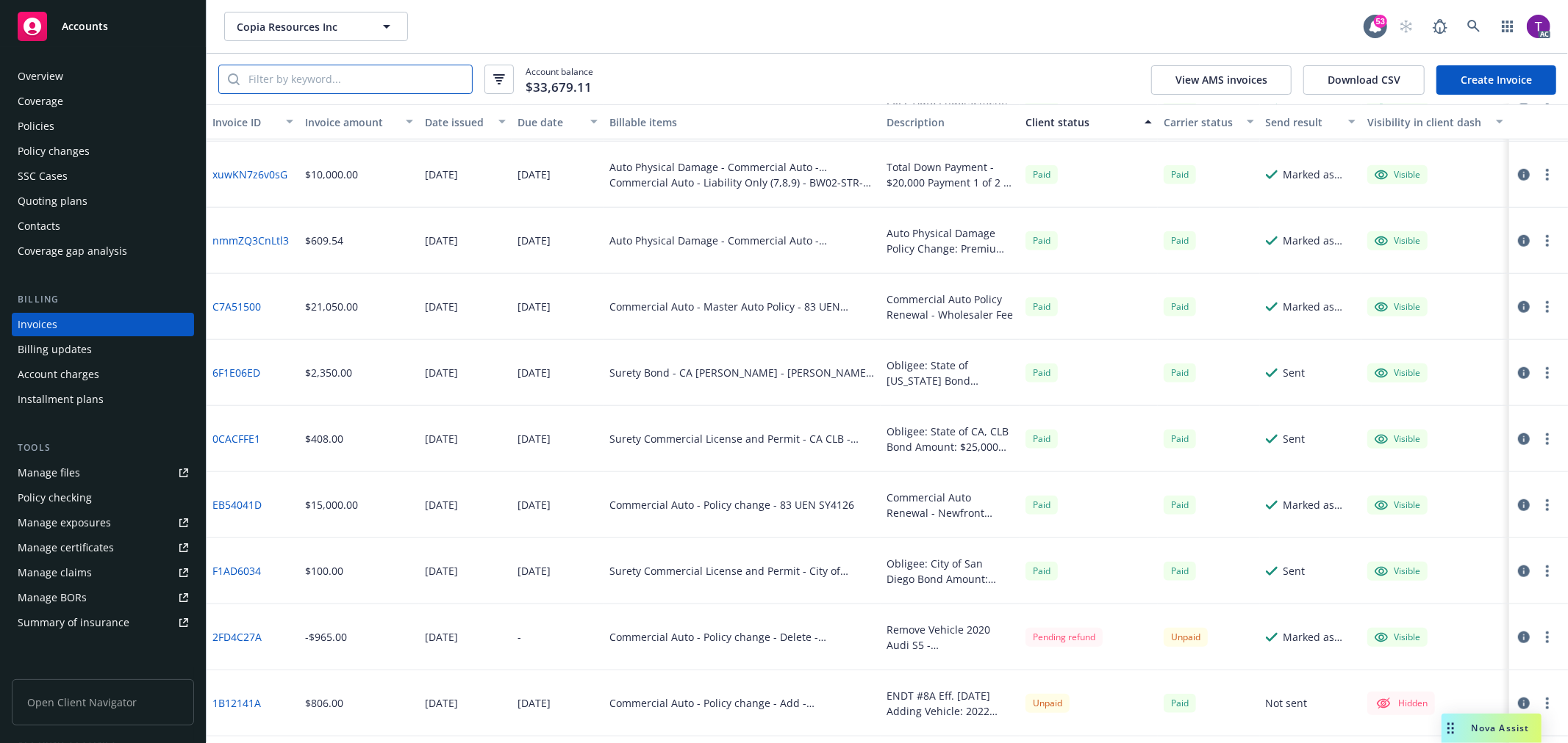
scroll to position [1114, 0]
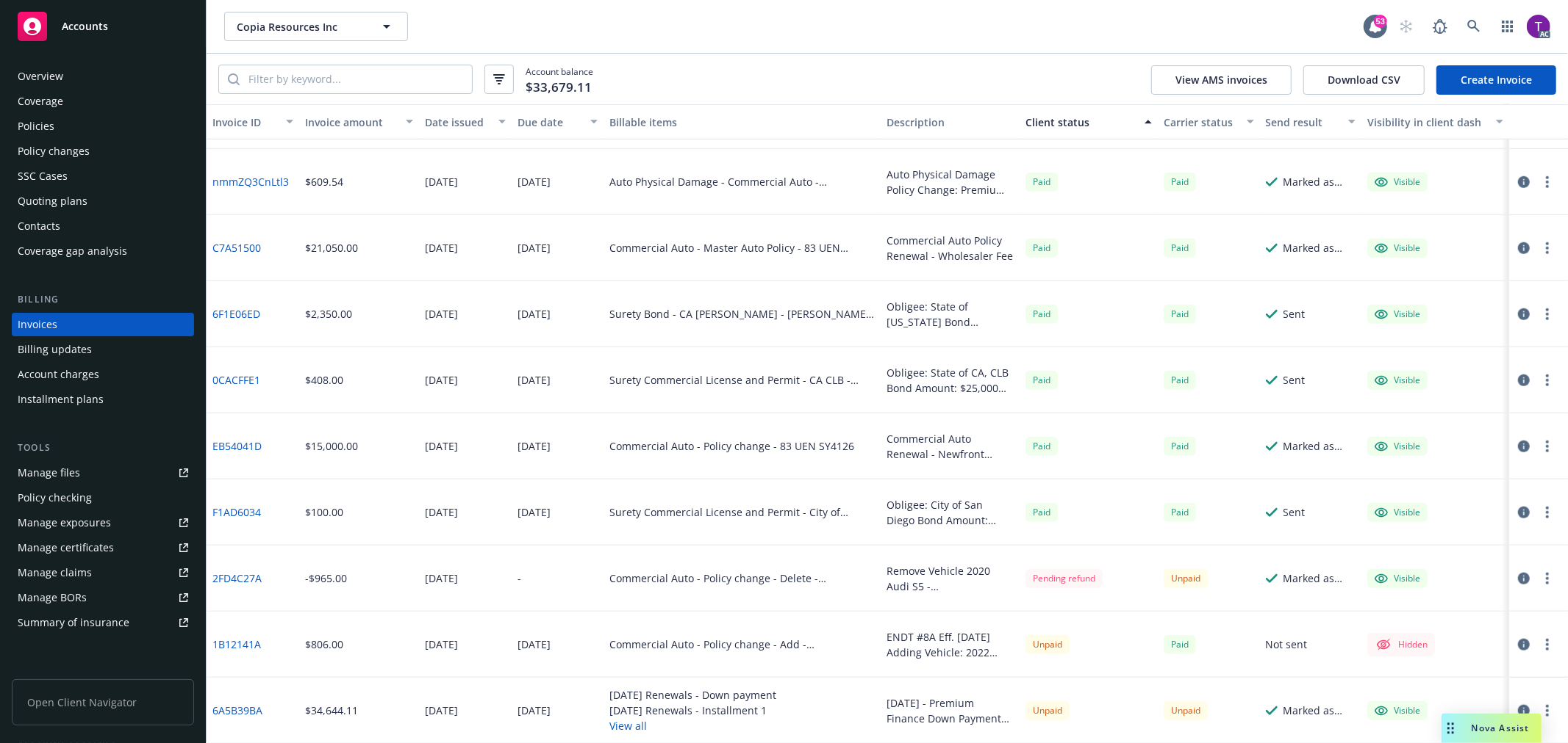
click at [218, 703] on link "6A5B39BA" at bounding box center [237, 711] width 50 height 16
click at [1518, 706] on icon "button" at bounding box center [1524, 711] width 12 height 12
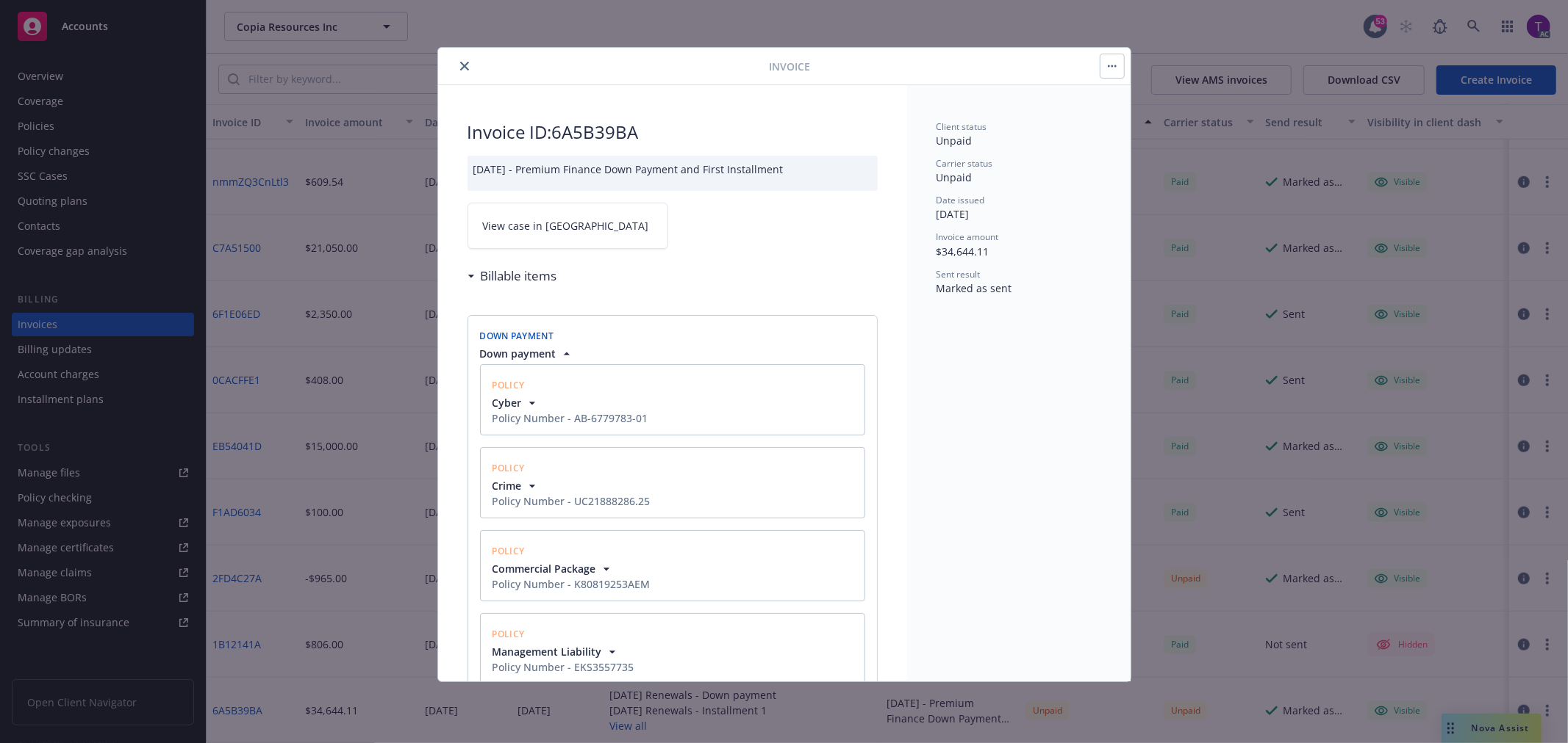
click at [537, 223] on span "View case in SSC" at bounding box center [566, 226] width 166 height 16
click at [463, 69] on icon "close" at bounding box center [464, 66] width 9 height 9
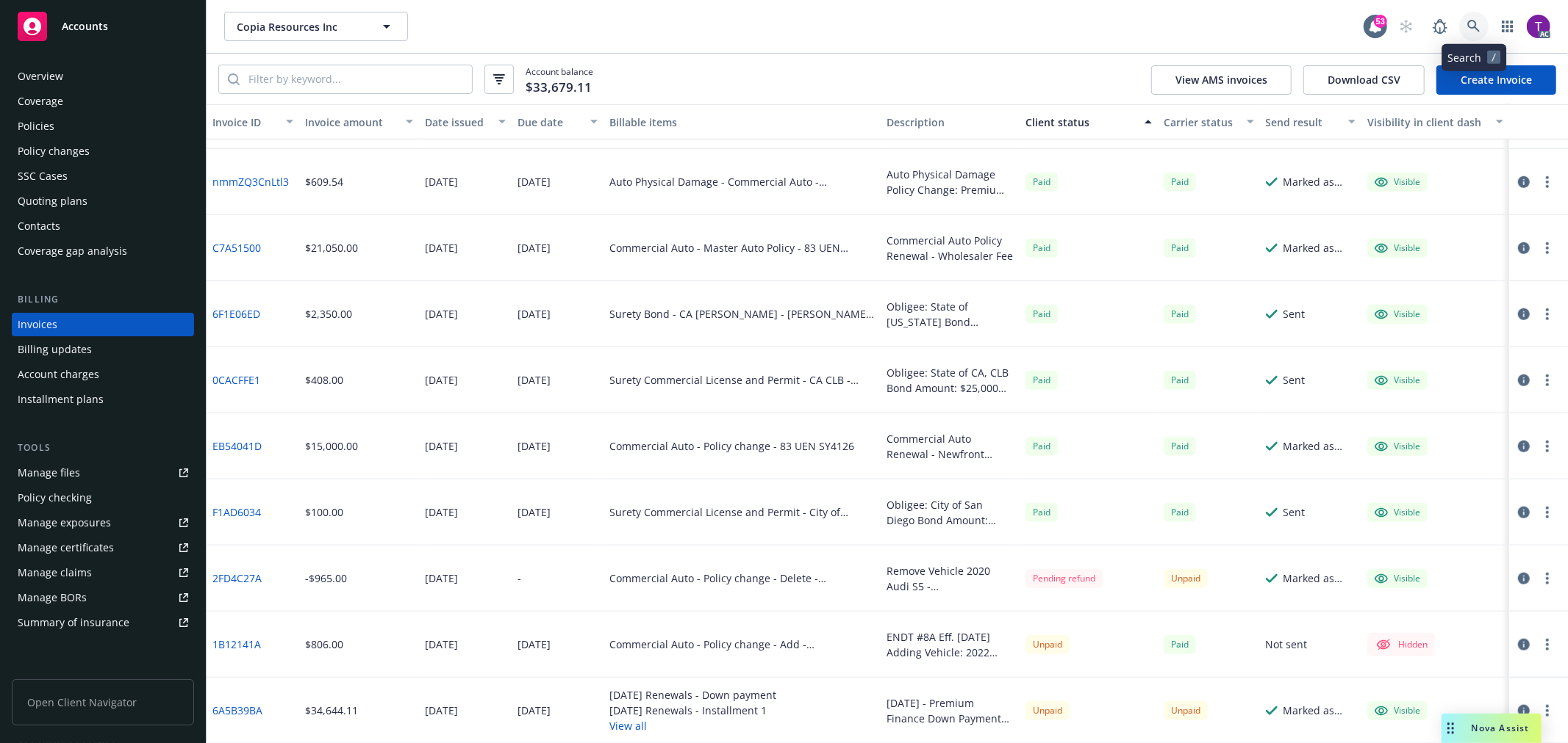
click at [1475, 28] on icon at bounding box center [1473, 25] width 13 height 13
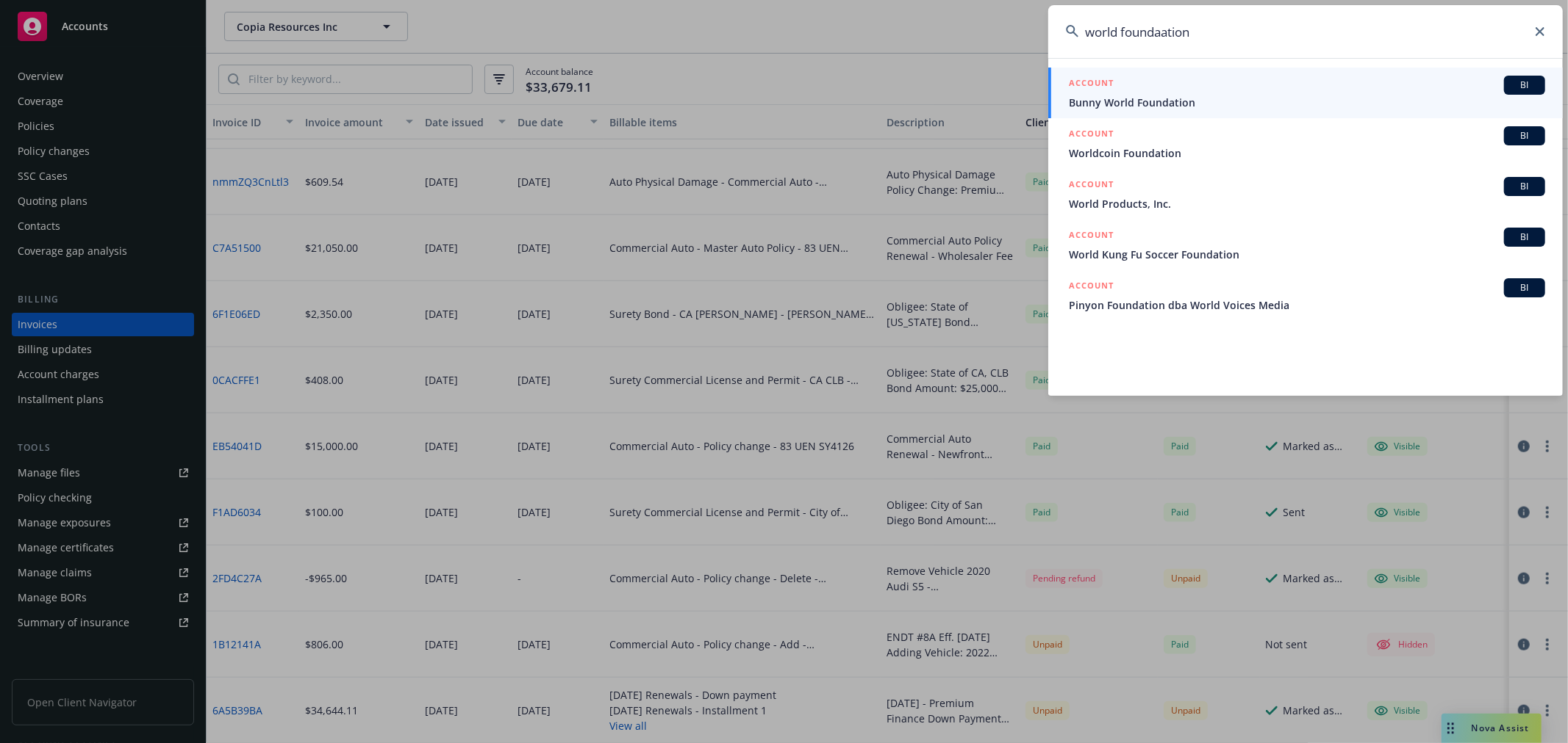
type input "world foundaation"
click at [1111, 138] on h5 "ACCOUNT" at bounding box center [1091, 135] width 45 height 18
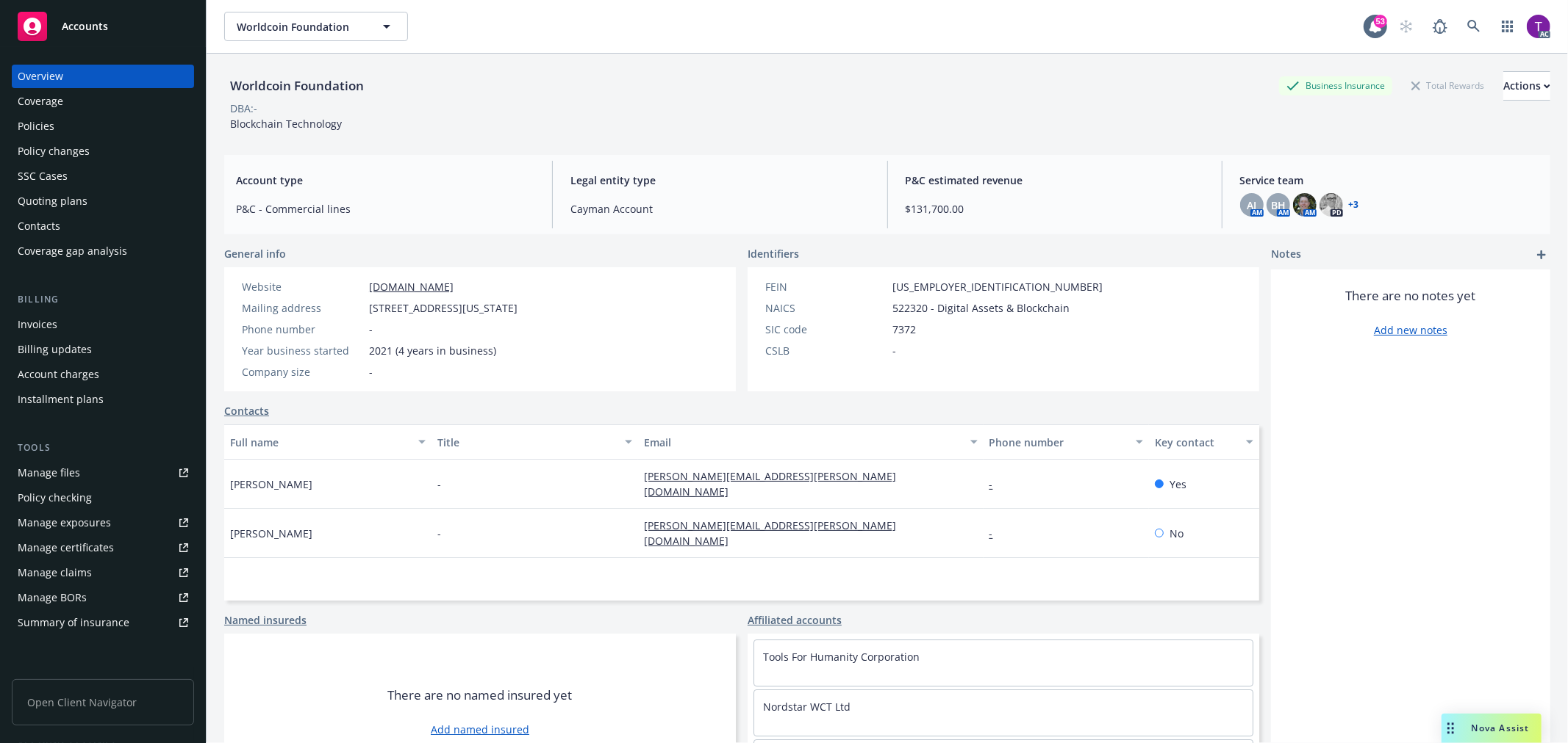
click at [40, 329] on div "Invoices" at bounding box center [37, 325] width 40 height 23
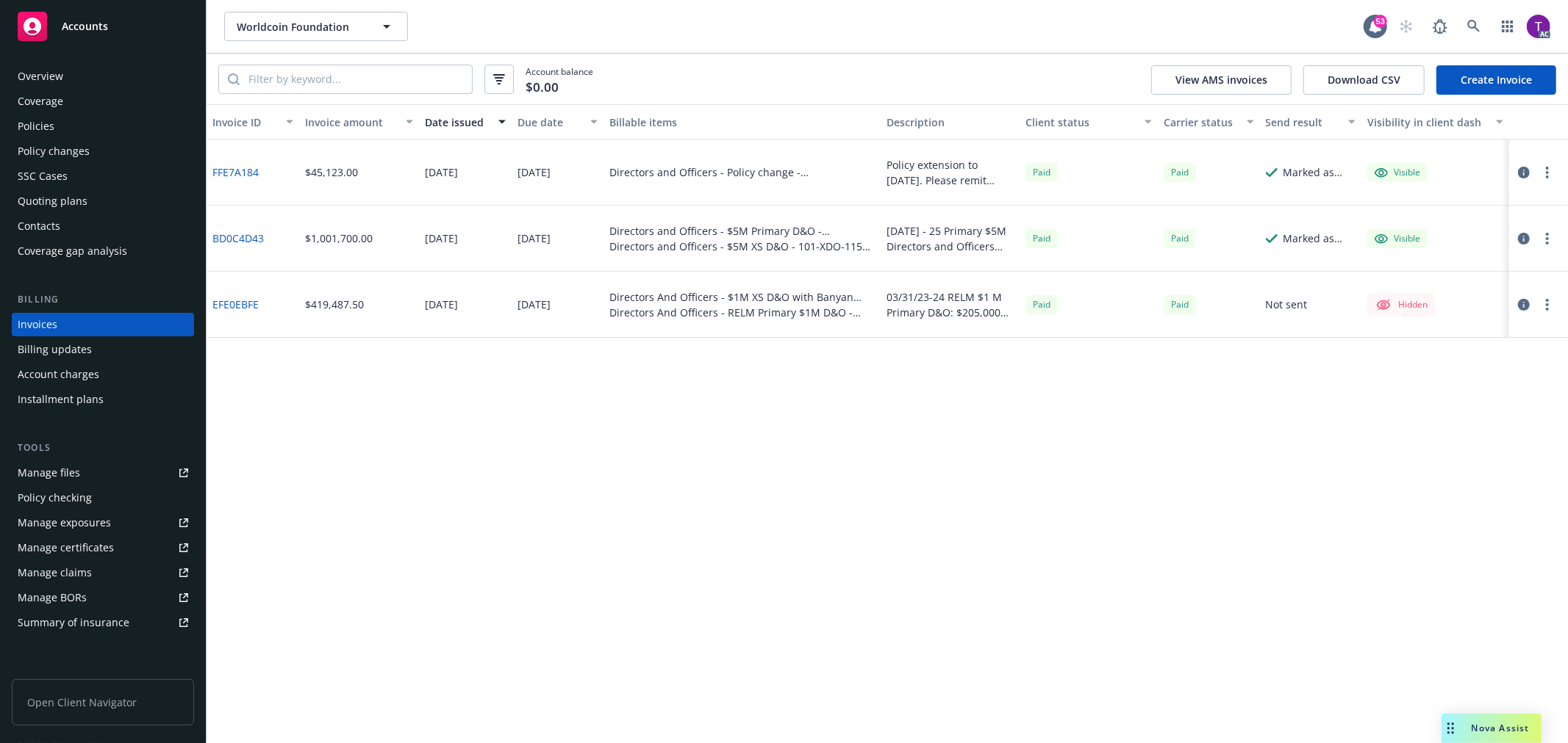
click at [18, 78] on div "Overview" at bounding box center [40, 76] width 46 height 23
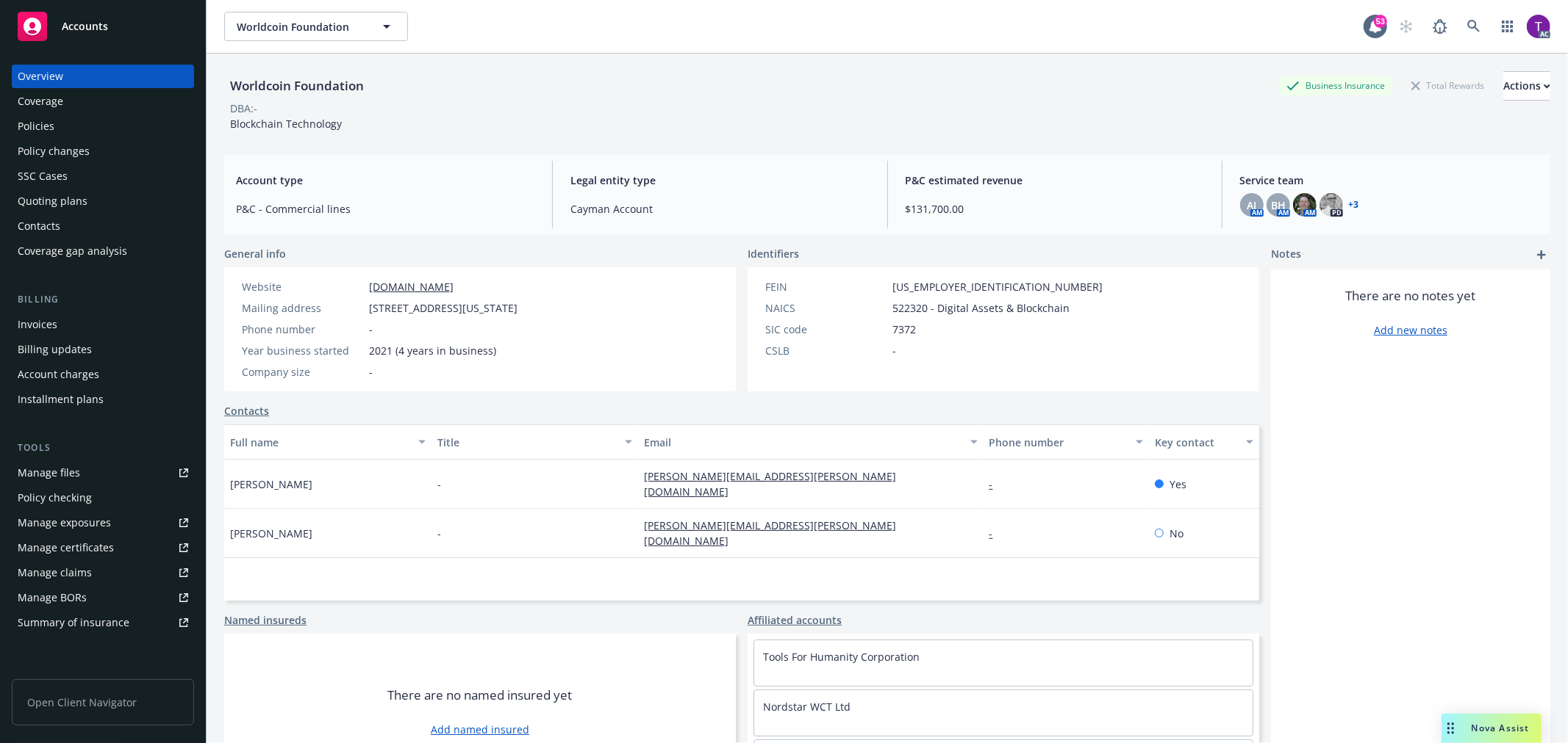
click at [29, 130] on div "Policies" at bounding box center [36, 126] width 37 height 23
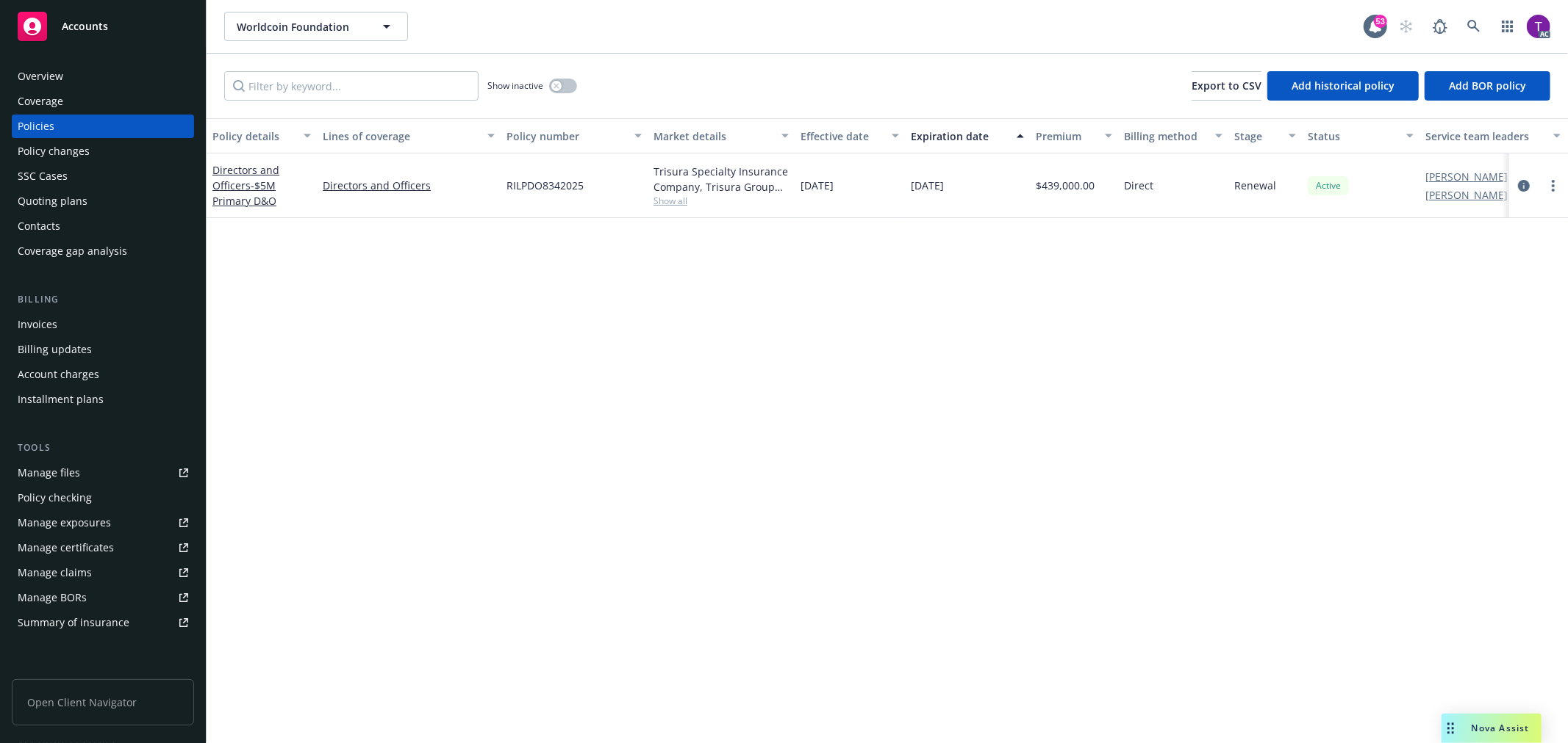
click at [99, 77] on div "Overview" at bounding box center [103, 76] width 170 height 23
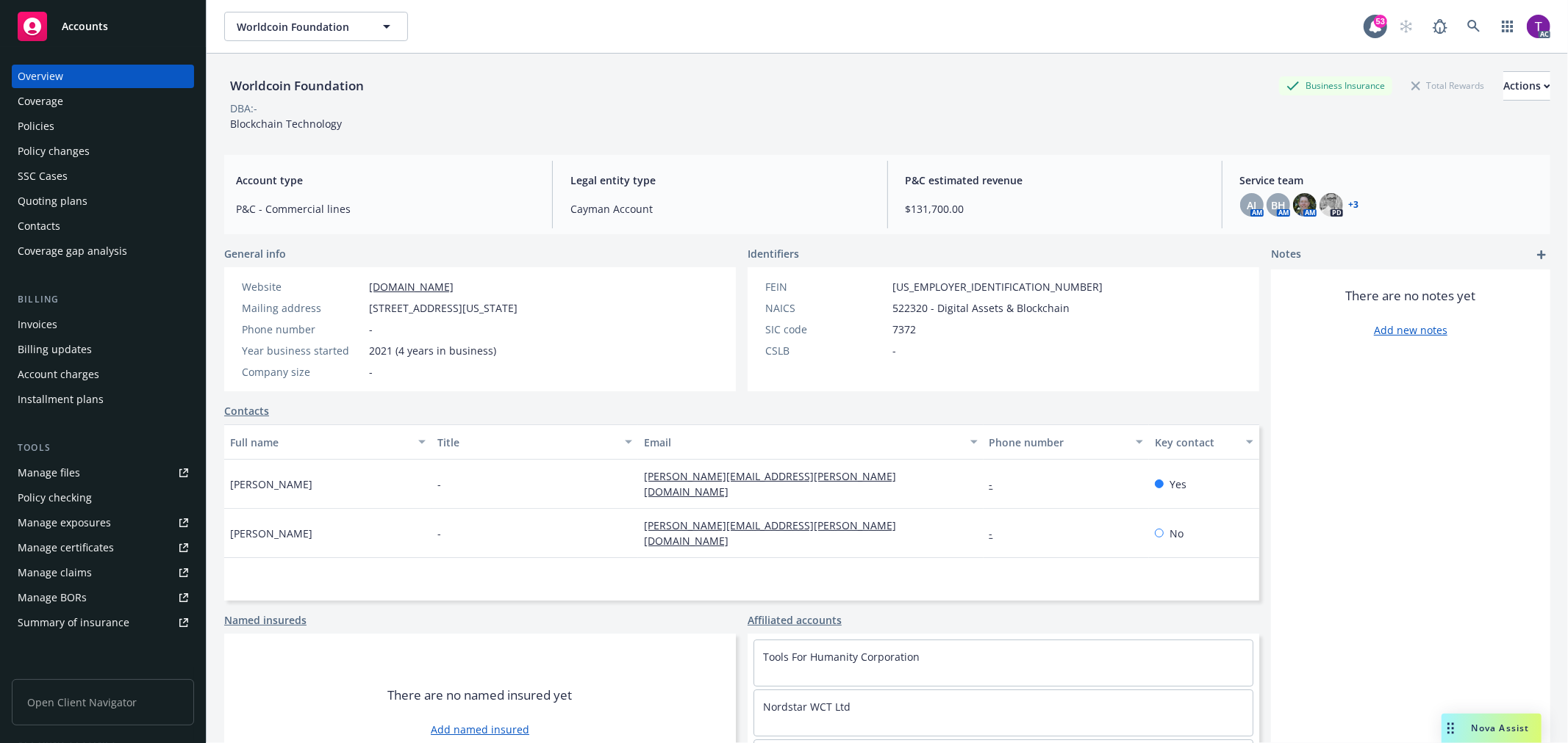
click at [1349, 202] on link "+ 3" at bounding box center [1354, 205] width 11 height 9
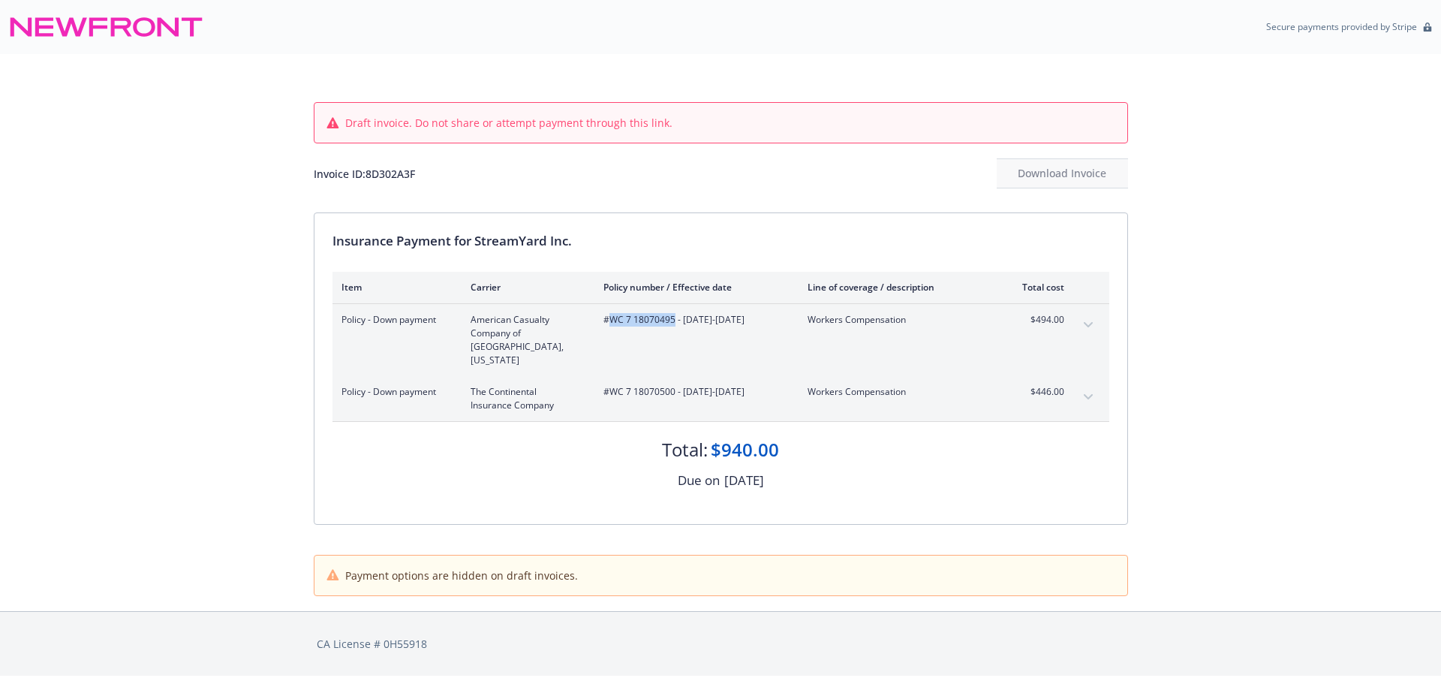
drag, startPoint x: 673, startPoint y: 319, endPoint x: 610, endPoint y: 332, distance: 64.5
click at [608, 332] on div "#WC 7 18070495 - [DATE]-[DATE]" at bounding box center [693, 340] width 180 height 54
copy span "WC 7 18070495"
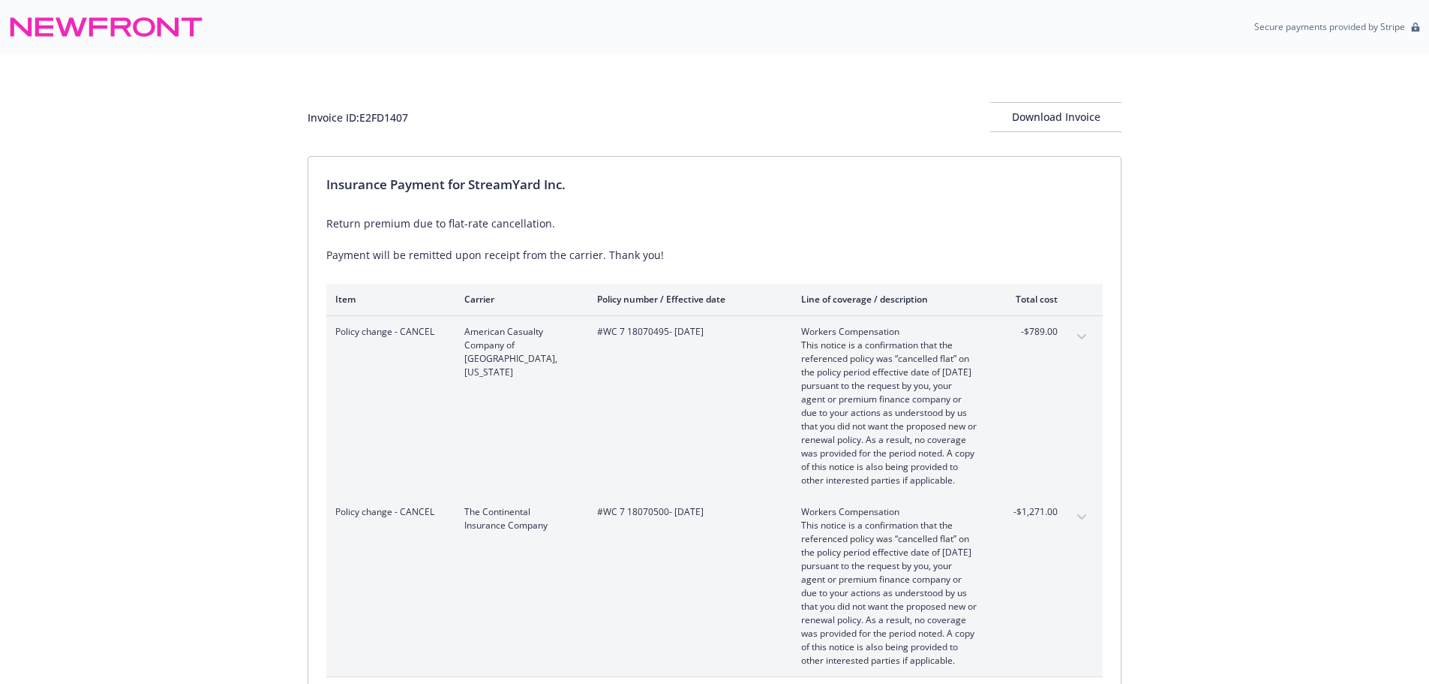
scroll to position [188, 0]
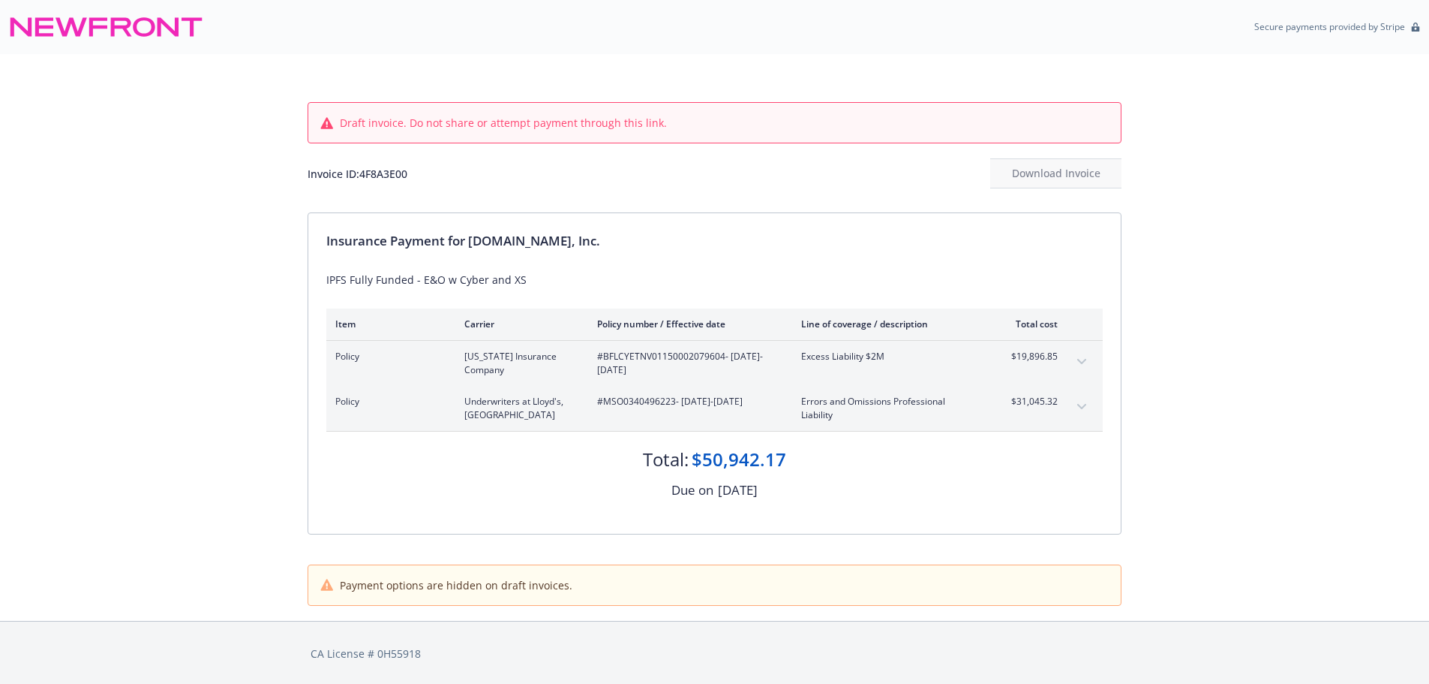
drag, startPoint x: 586, startPoint y: 240, endPoint x: 470, endPoint y: 231, distance: 116.7
click at [470, 231] on div "Insurance Payment for Meditation.live, Inc." at bounding box center [714, 241] width 777 height 20
copy div "Meditation.live, Inc"
drag, startPoint x: 431, startPoint y: 179, endPoint x: 362, endPoint y: 182, distance: 69.9
click at [362, 182] on div "Invoice ID: 4F8A3E00 Download Invoice" at bounding box center [715, 173] width 814 height 30
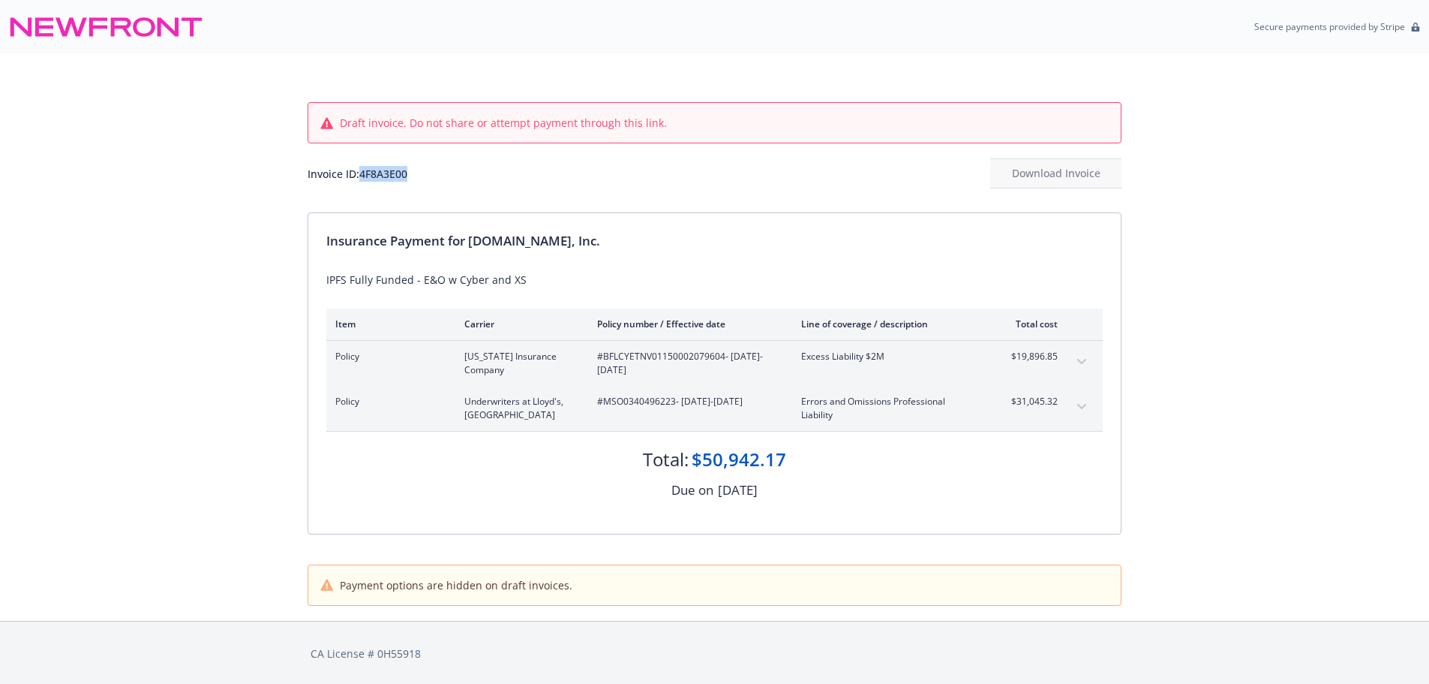
copy div "4F8A3E00"
drag, startPoint x: 724, startPoint y: 358, endPoint x: 606, endPoint y: 358, distance: 118.6
click at [606, 358] on span "#BFLCYETNV01150002079604 - 09/09/2025-09/09/2026" at bounding box center [687, 363] width 180 height 27
copy span "BFLCYETNV01150002079604"
drag, startPoint x: 676, startPoint y: 408, endPoint x: 600, endPoint y: 403, distance: 76.7
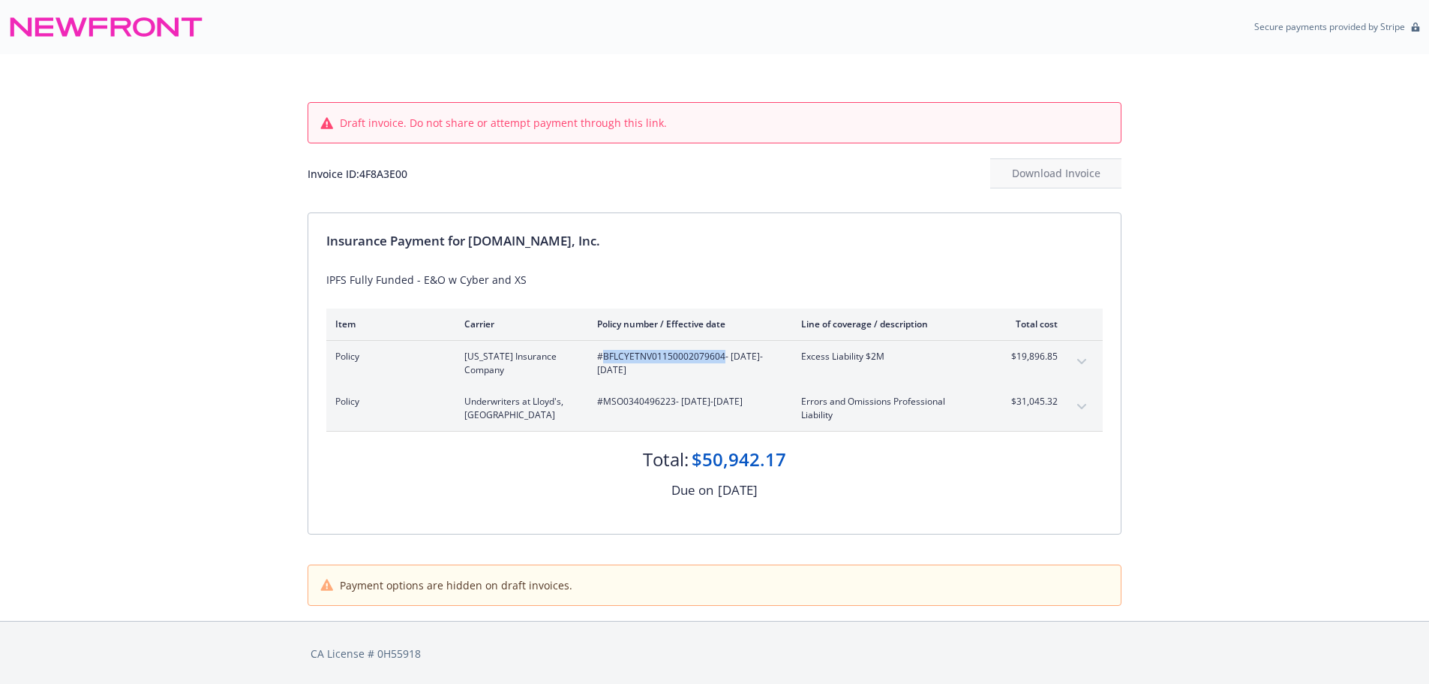
click at [600, 403] on span "#MSO0340496223 - 09/09/2025-09/09/2026" at bounding box center [687, 402] width 180 height 14
click at [633, 408] on span "#MSO0340496223 - 09/09/2025-09/09/2026" at bounding box center [687, 402] width 180 height 14
drag, startPoint x: 675, startPoint y: 404, endPoint x: 607, endPoint y: 400, distance: 68.4
click at [607, 400] on span "#MSO0340496223 - 09/09/2025-09/09/2026" at bounding box center [687, 402] width 180 height 14
copy span "MSO0340496223"
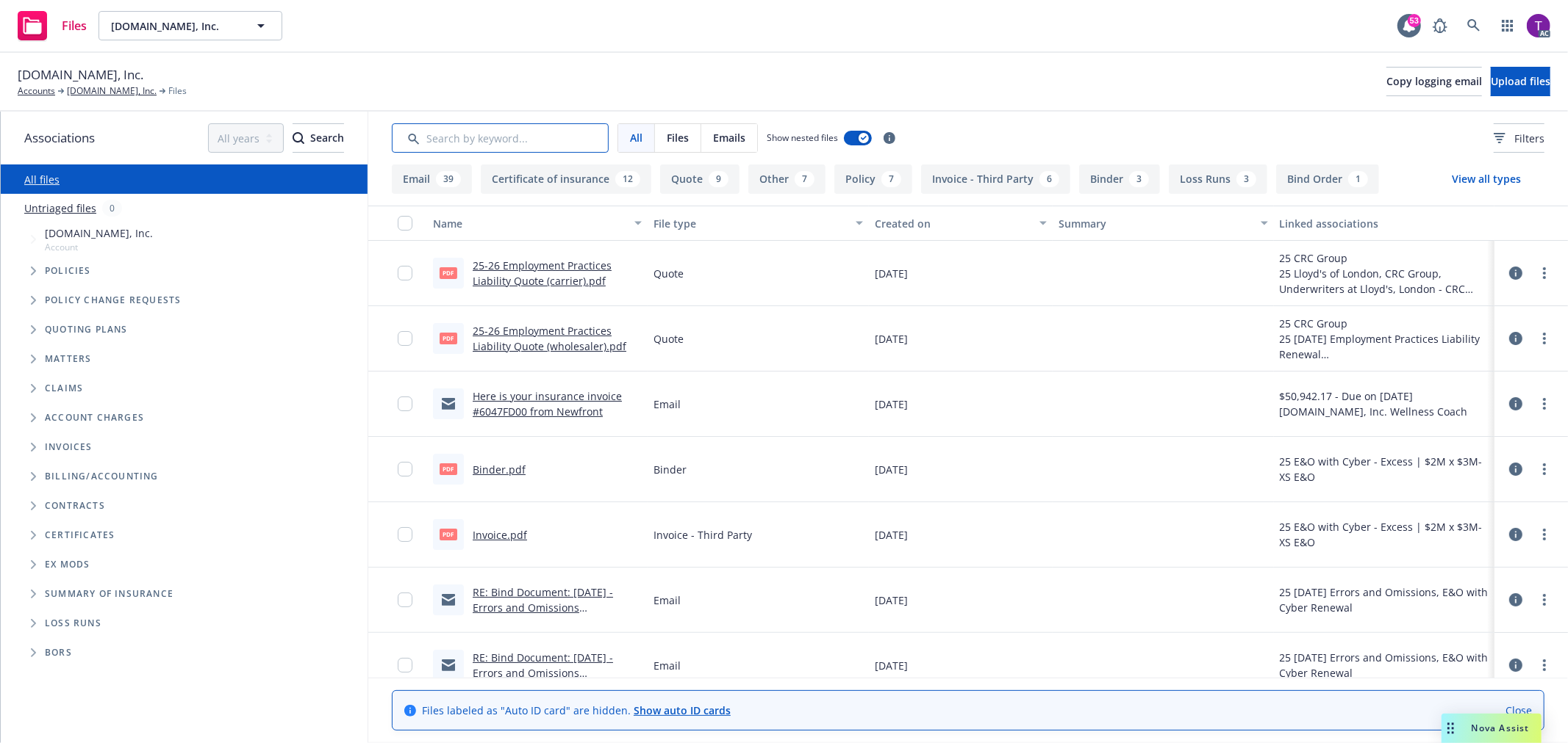
click at [569, 141] on input "Search by keyword..." at bounding box center [499, 138] width 216 height 29
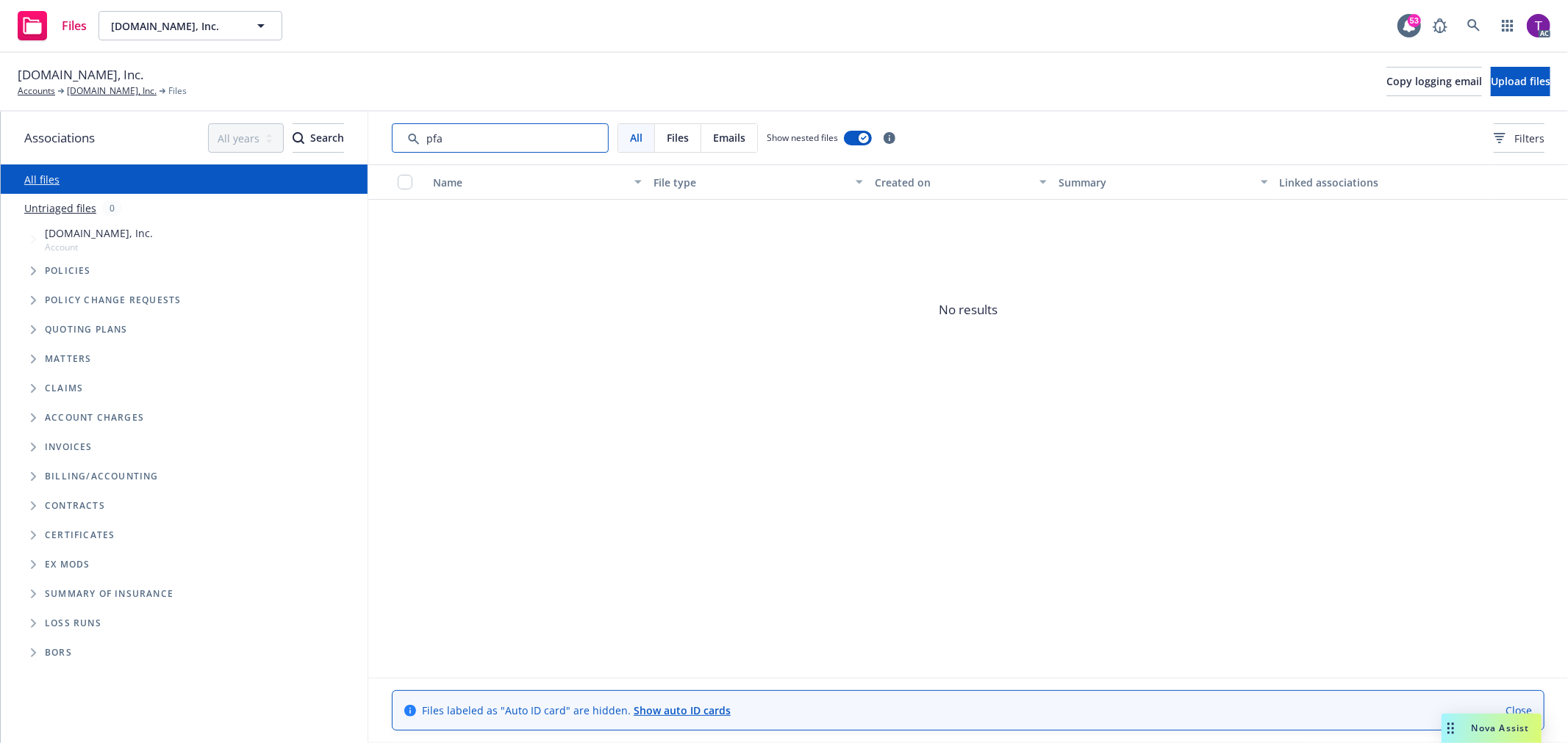
type input "pfa"
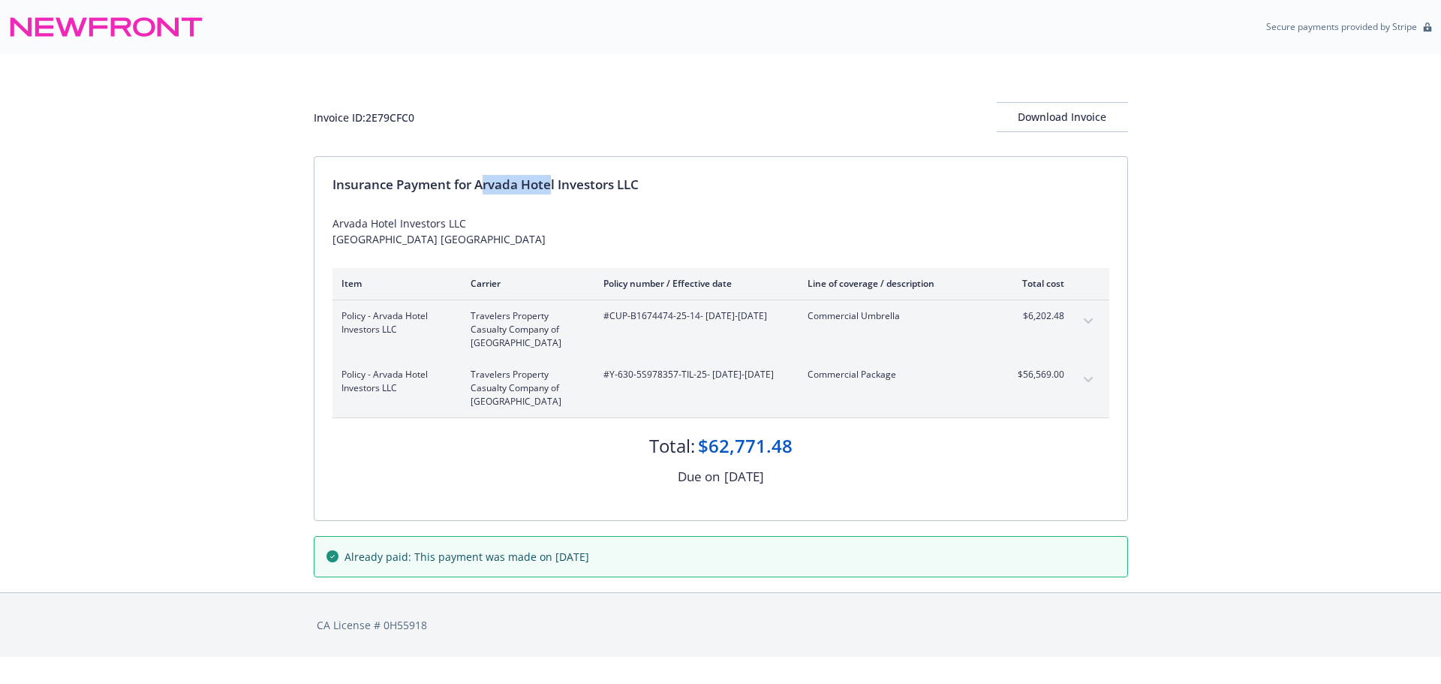
drag, startPoint x: 480, startPoint y: 190, endPoint x: 551, endPoint y: 183, distance: 70.9
click at [551, 183] on div "Insurance Payment for Arvada Hotel Investors LLC" at bounding box center [720, 185] width 777 height 20
click at [474, 186] on div "Insurance Payment for Arvada Hotel Investors LLC" at bounding box center [720, 185] width 777 height 20
click at [478, 185] on div "Insurance Payment for Arvada Hotel Investors LLC" at bounding box center [720, 185] width 777 height 20
drag, startPoint x: 477, startPoint y: 185, endPoint x: 618, endPoint y: 179, distance: 141.2
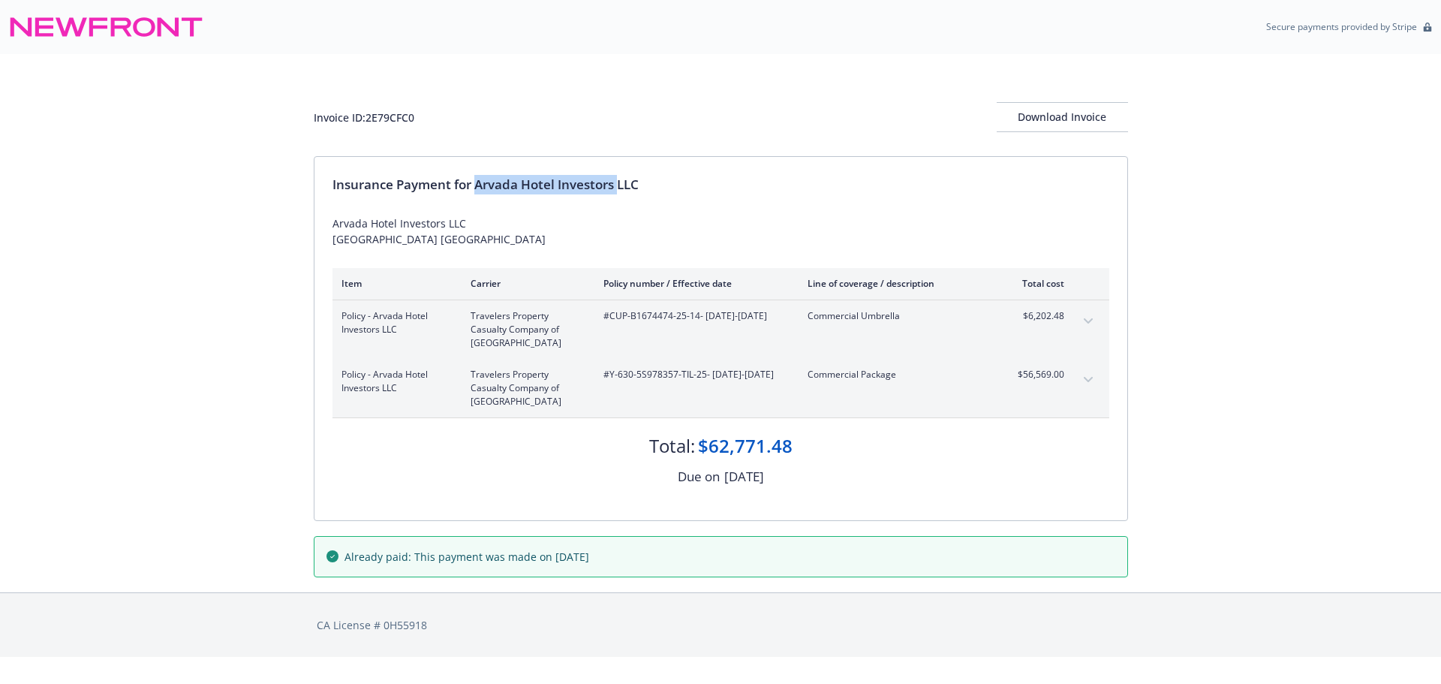
click at [618, 179] on div "Insurance Payment for Arvada Hotel Investors LLC" at bounding box center [720, 185] width 777 height 20
copy div "Arvada Hotel Investors"
drag, startPoint x: 701, startPoint y: 318, endPoint x: 611, endPoint y: 320, distance: 90.1
click at [611, 320] on span "#CUP-B1674474-25-14 - 05/20/2025-05/20/2026" at bounding box center [693, 316] width 180 height 14
copy span "CUP-B1674474-25-14"
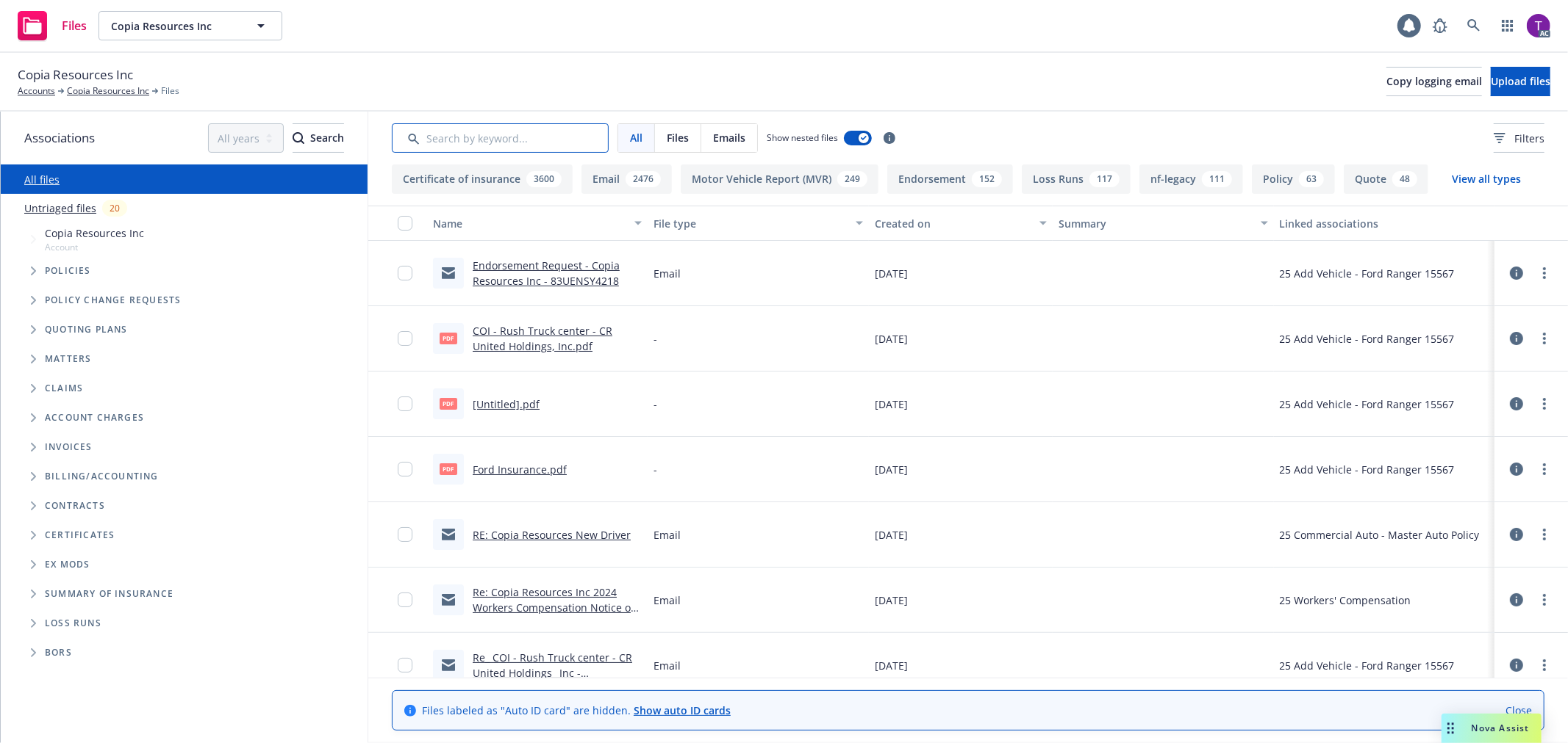
click at [458, 135] on input "Search by keyword..." at bounding box center [499, 138] width 216 height 29
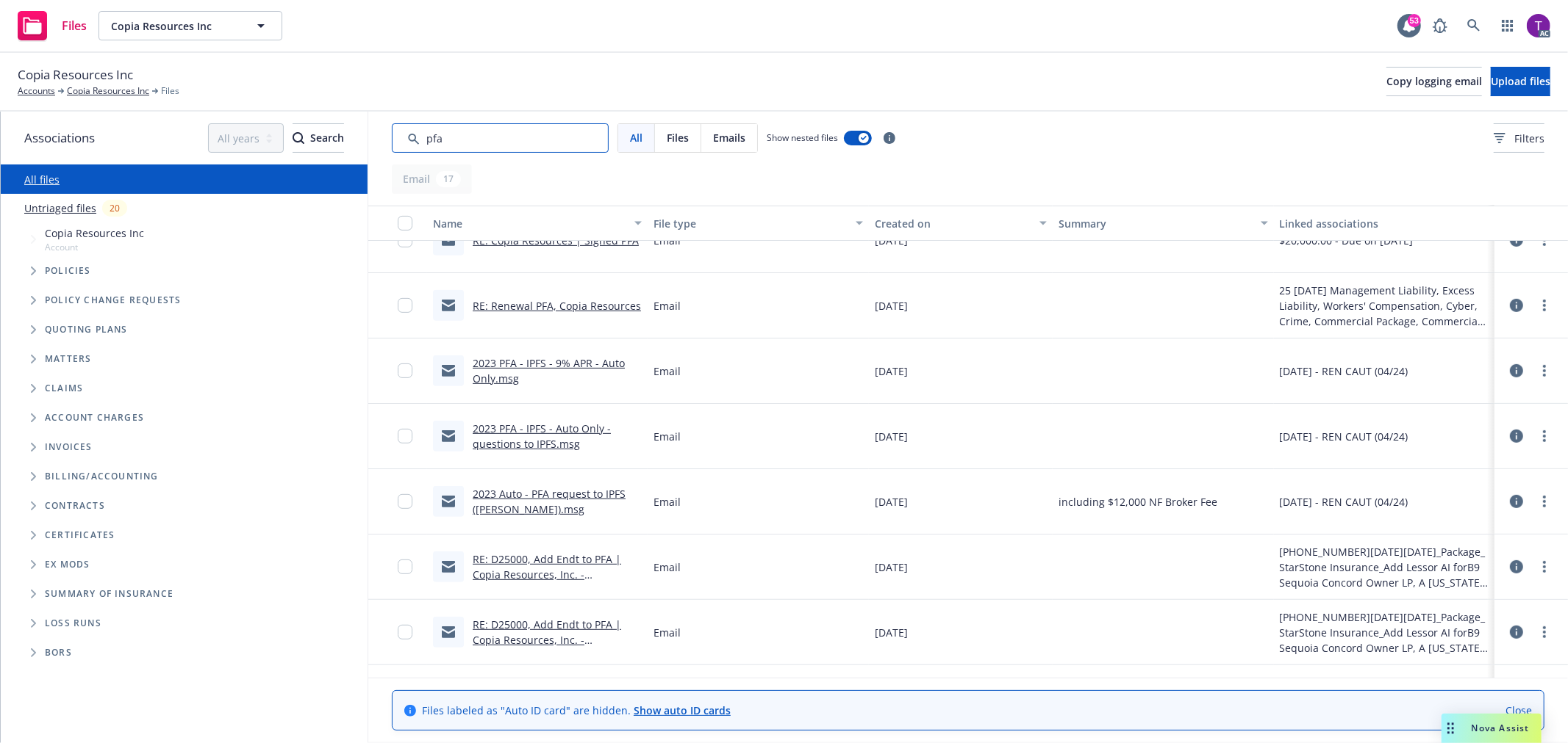
scroll to position [667, 0]
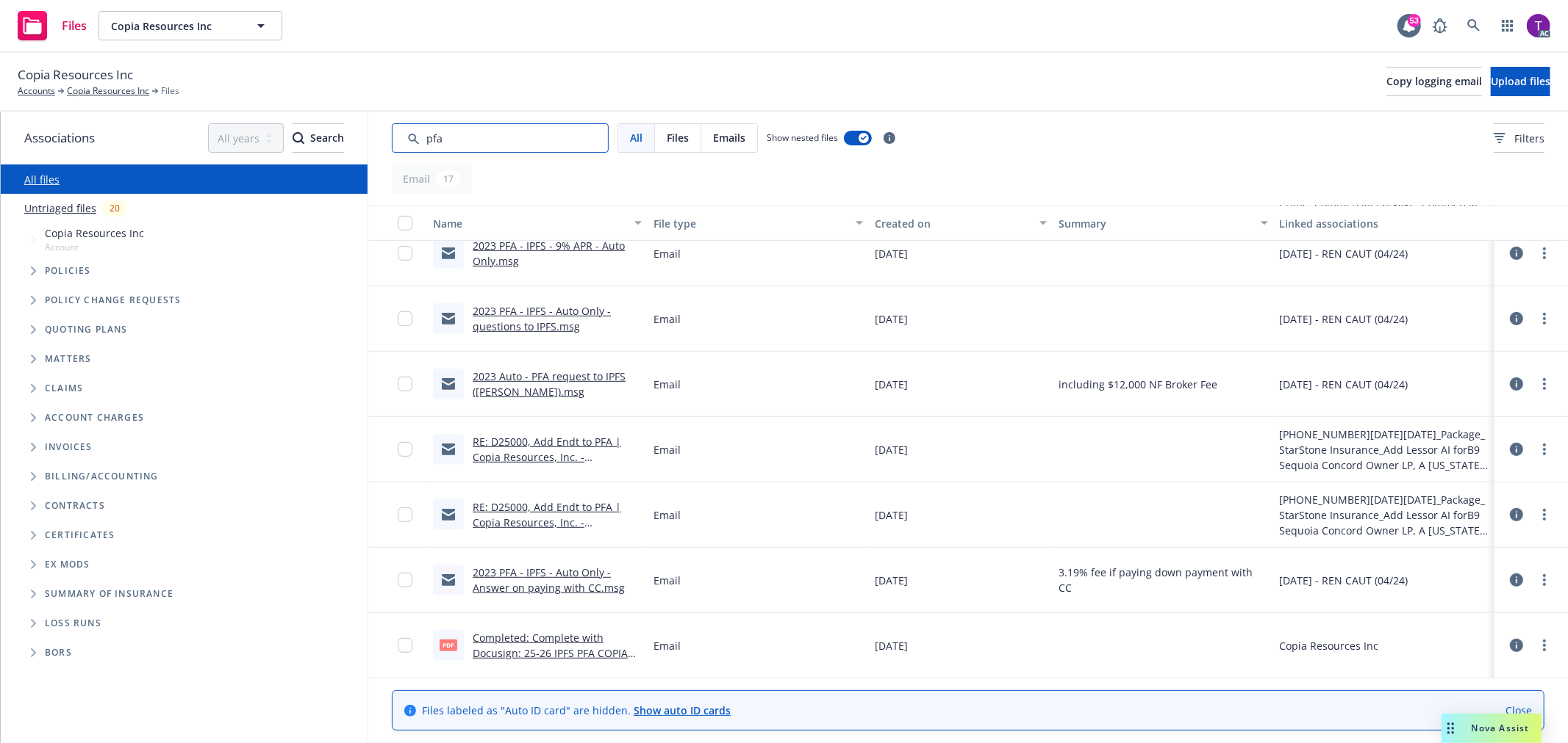
type input "pfa"
click at [541, 640] on link "Completed: Complete with Docusign: 25-26 IPFS PFA COPIA RESOURCES, INC 20k down…" at bounding box center [550, 654] width 155 height 45
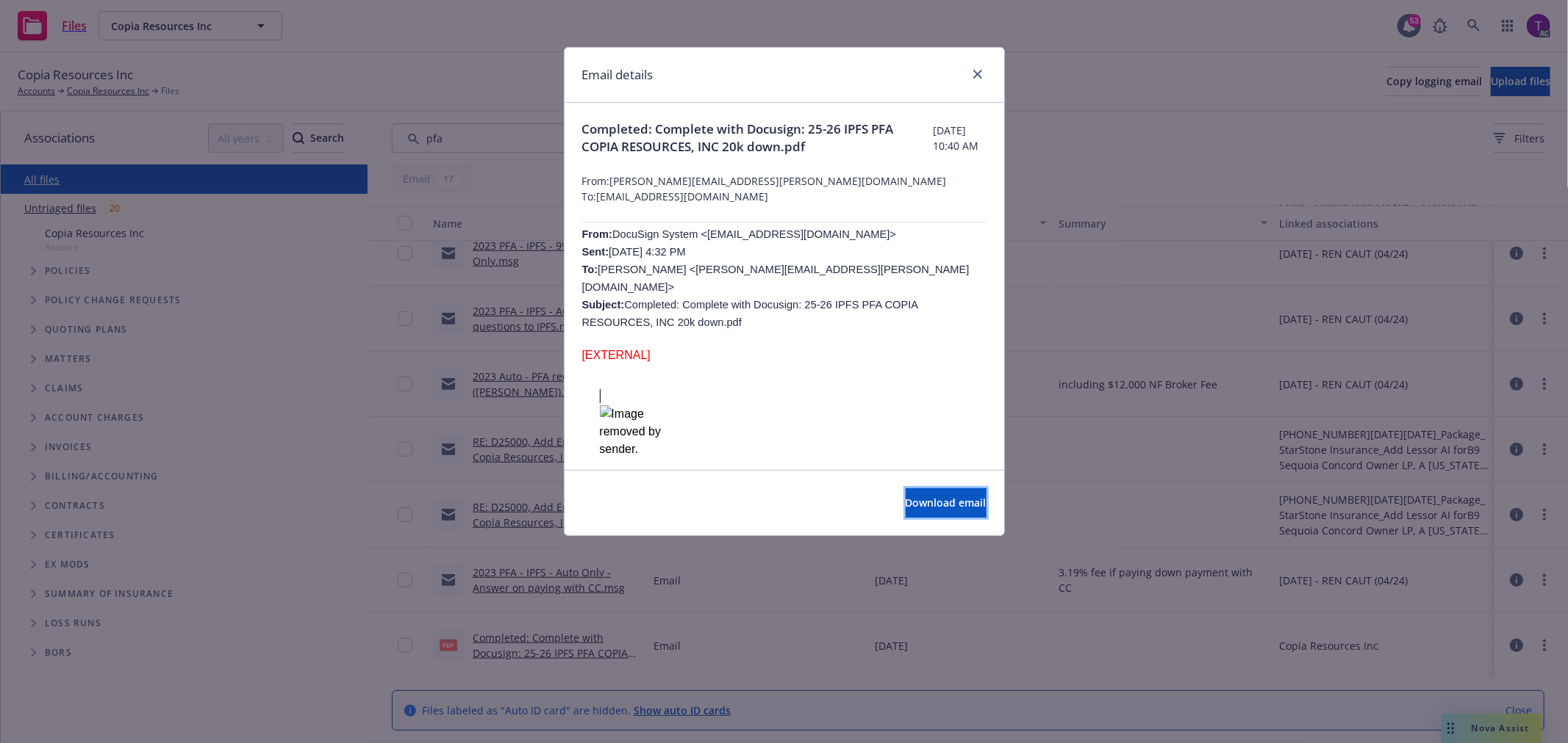
drag, startPoint x: 936, startPoint y: 504, endPoint x: 849, endPoint y: 567, distance: 107.4
click at [873, 558] on div "Email details Completed: Complete with Docusign: 25-26 IPFS PFA COPIA RESOURCES…" at bounding box center [784, 371] width 1568 height 743
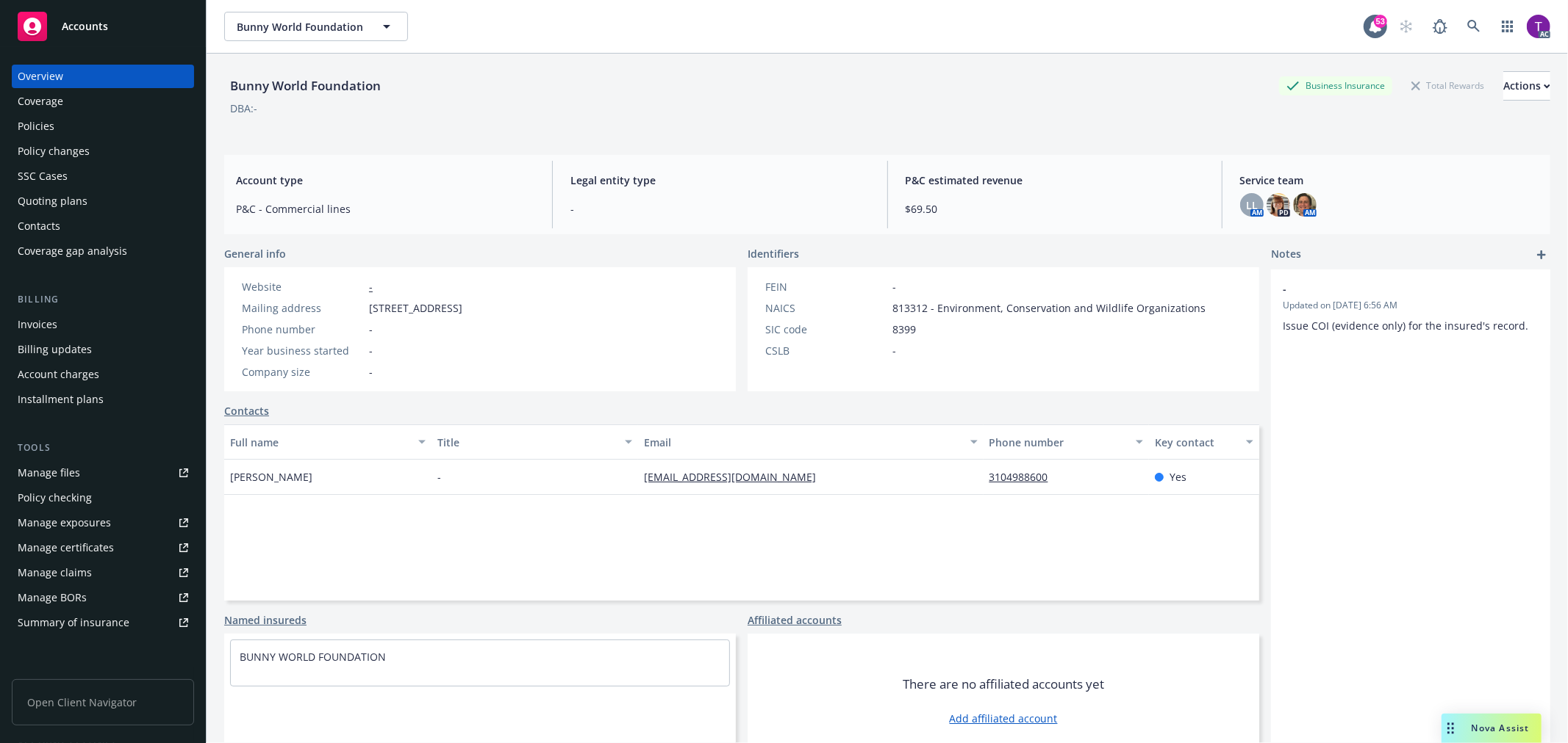
click at [75, 313] on div "Invoices" at bounding box center [103, 325] width 170 height 23
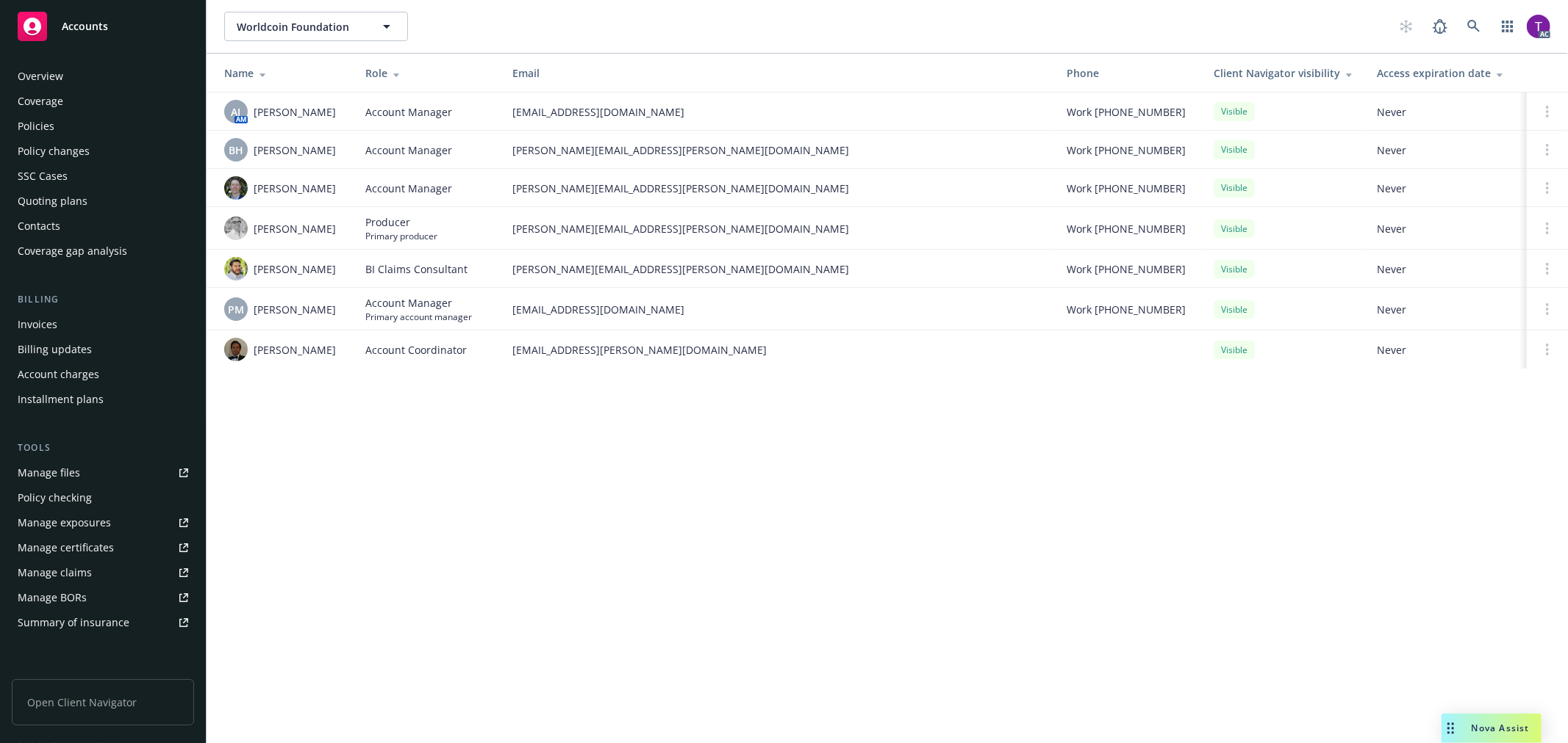
scroll to position [213, 0]
